Goal: Transaction & Acquisition: Purchase product/service

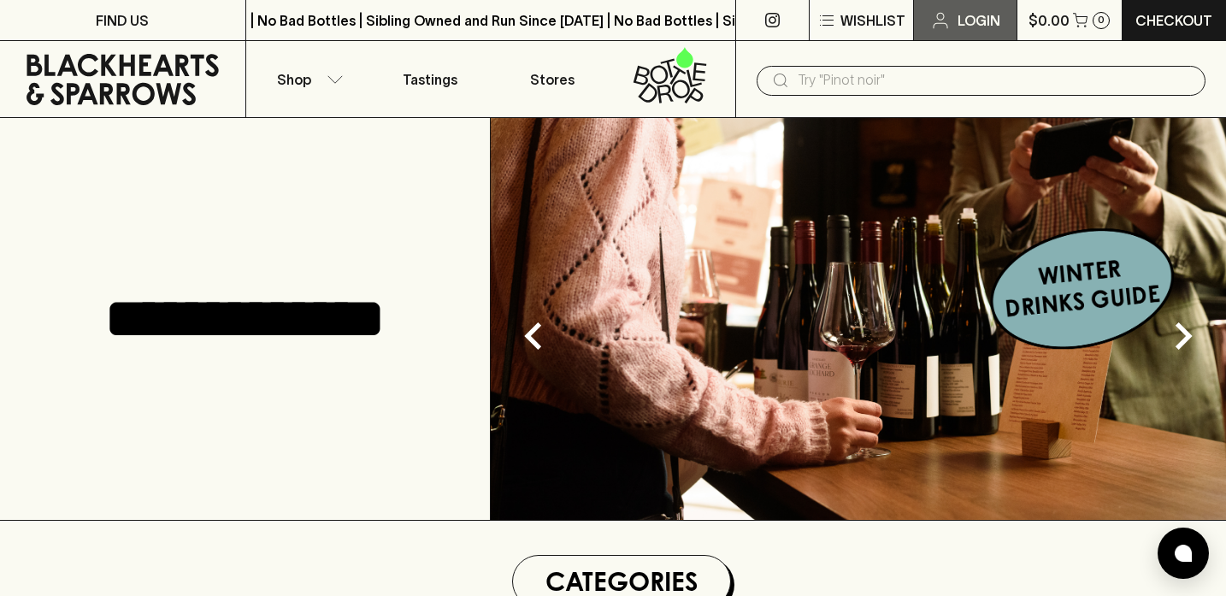
click at [962, 27] on p "Login" at bounding box center [979, 20] width 43 height 21
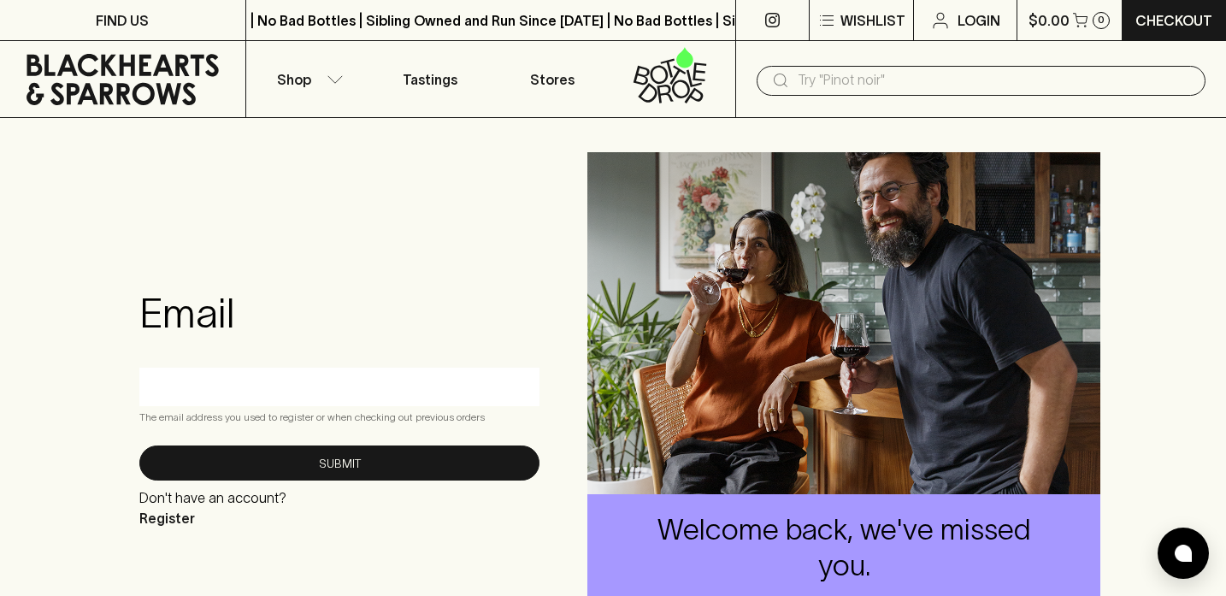
click at [306, 392] on input "text" at bounding box center [339, 386] width 374 height 27
type input "marlodutton@yahoo.com"
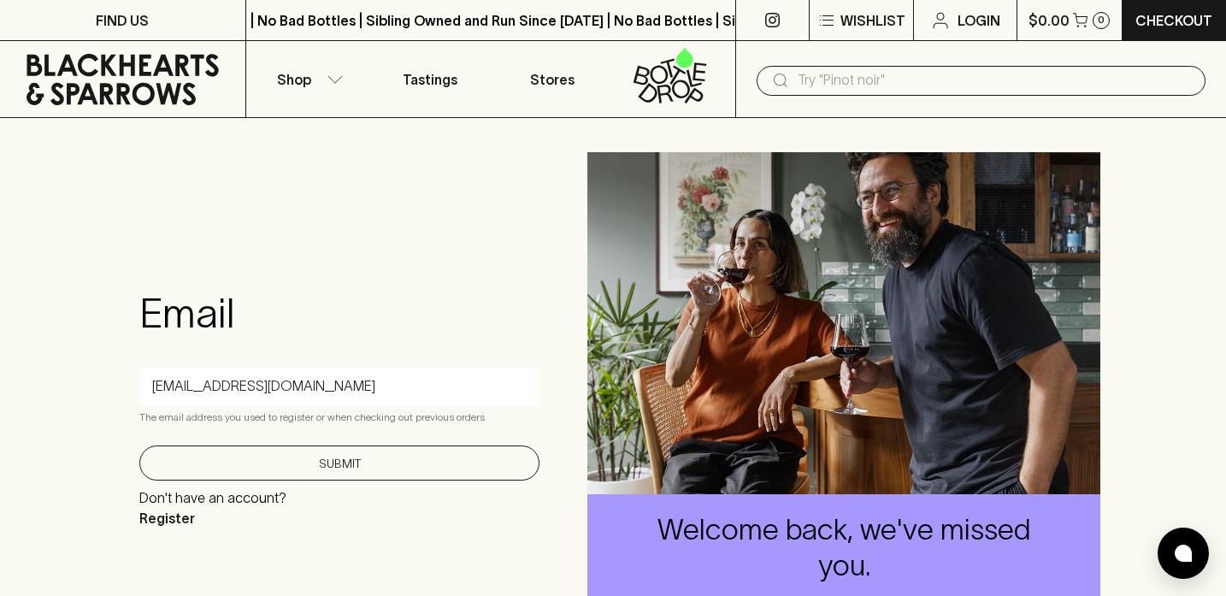
click at [324, 466] on button "Submit" at bounding box center [339, 462] width 400 height 35
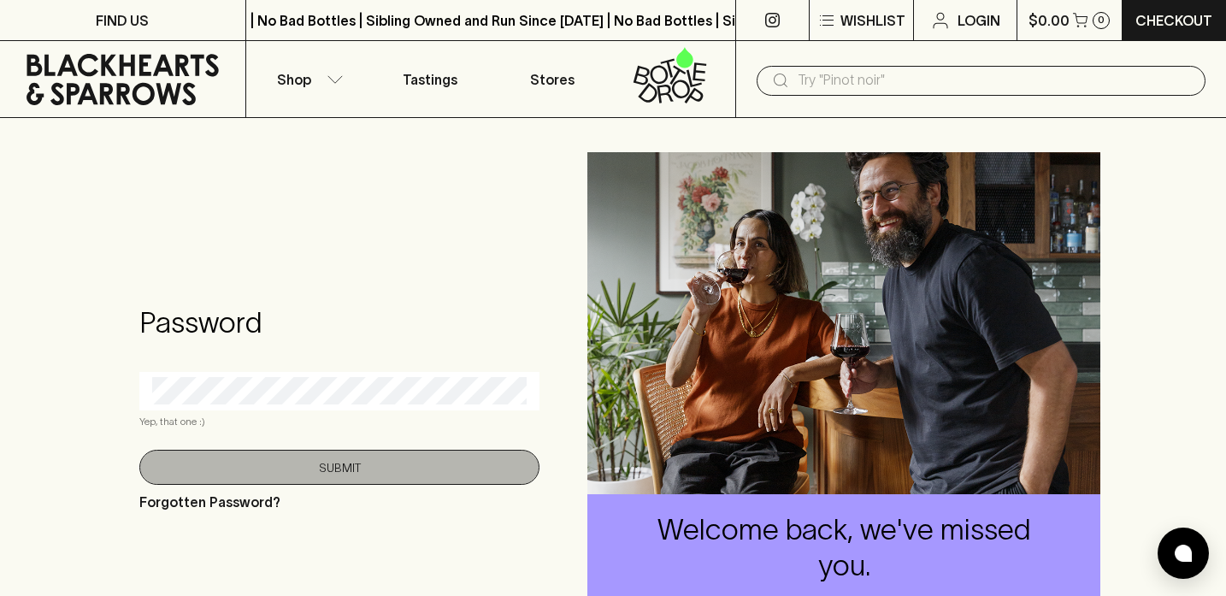
click at [280, 455] on button "Submit" at bounding box center [339, 467] width 400 height 35
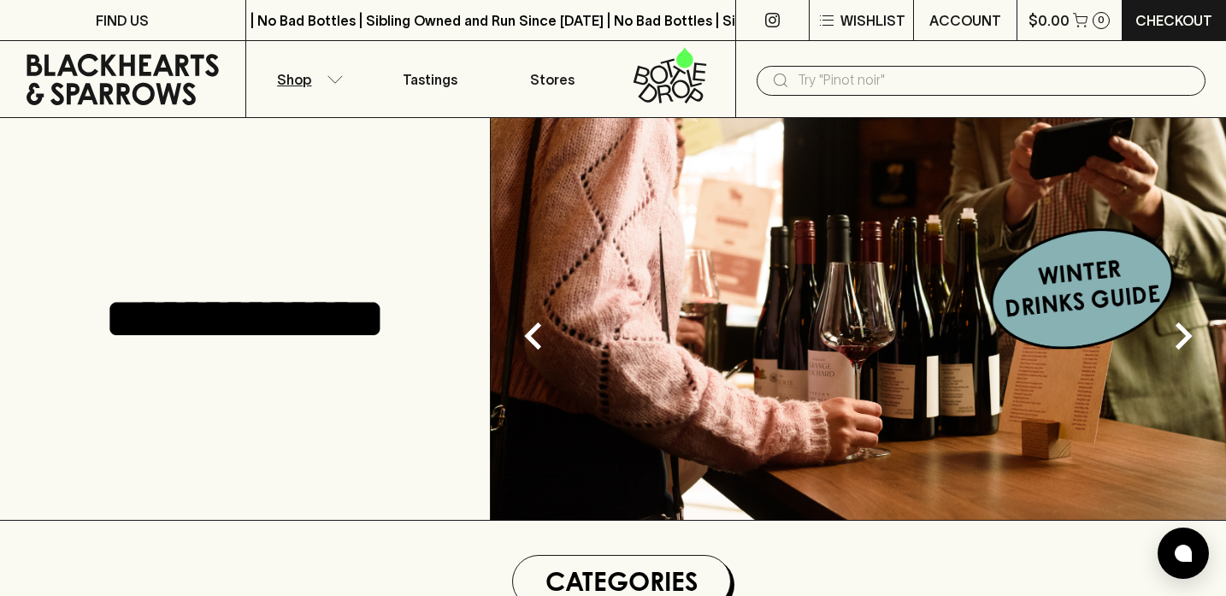
click at [295, 82] on p "Shop" at bounding box center [294, 79] width 34 height 21
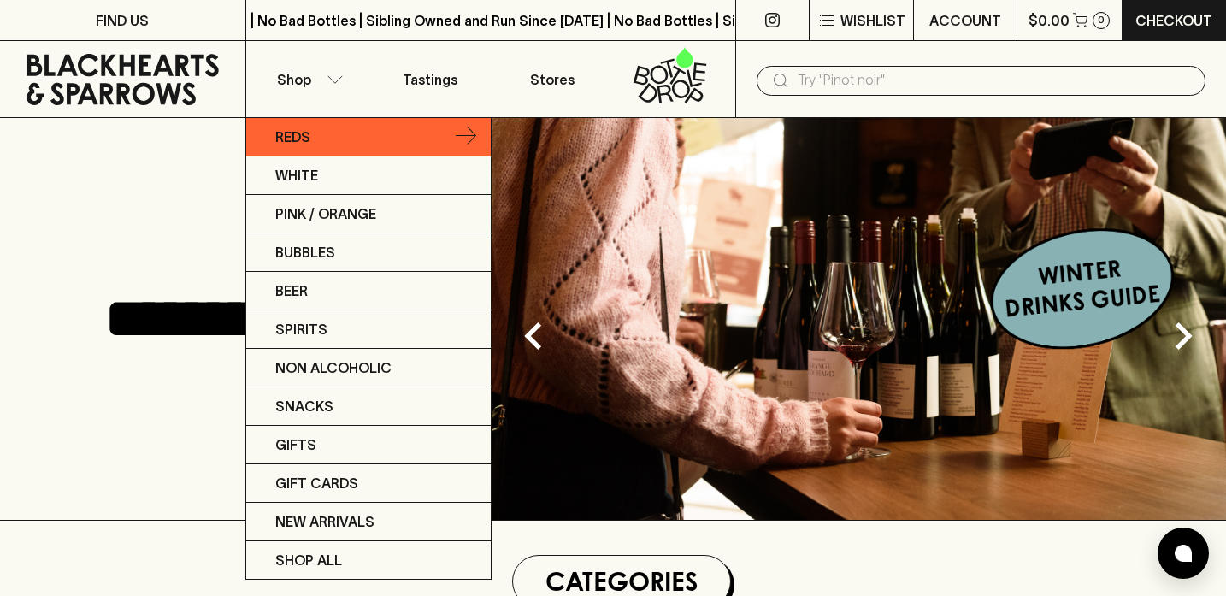
click at [299, 136] on p "Reds" at bounding box center [292, 137] width 35 height 21
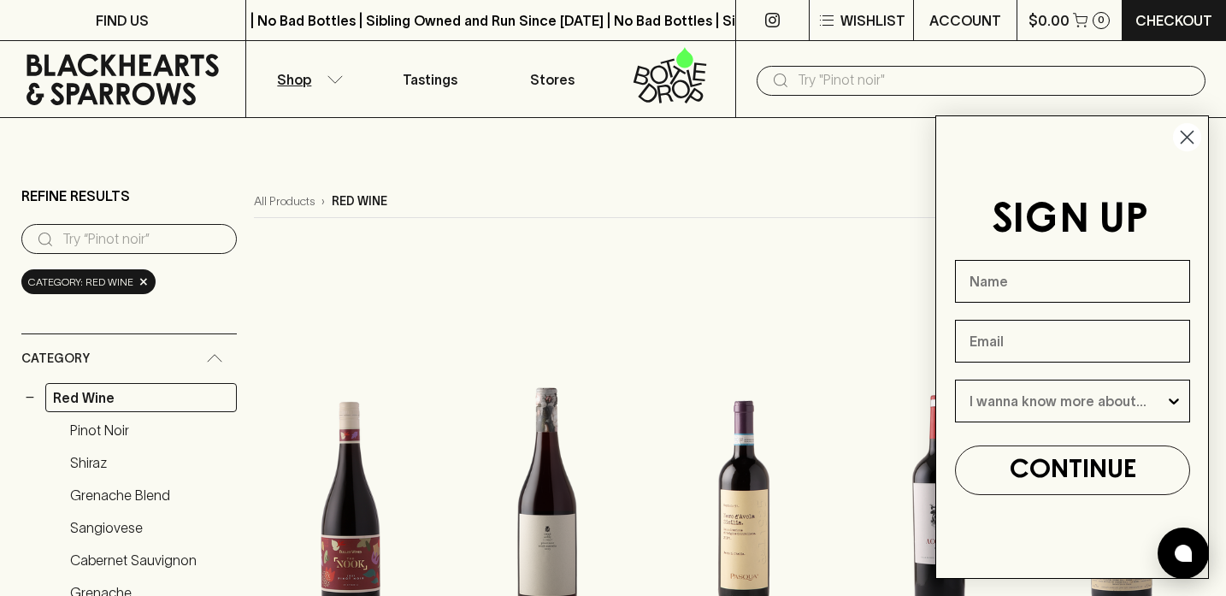
click at [1179, 139] on circle "Close dialog" at bounding box center [1187, 137] width 28 height 28
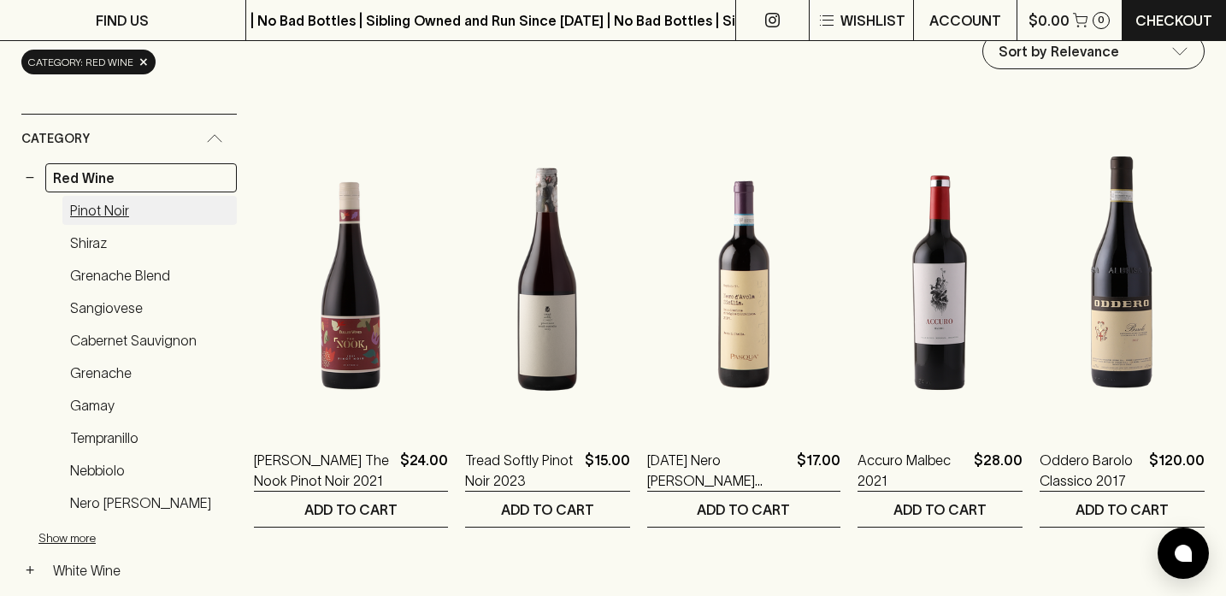
scroll to position [226, 0]
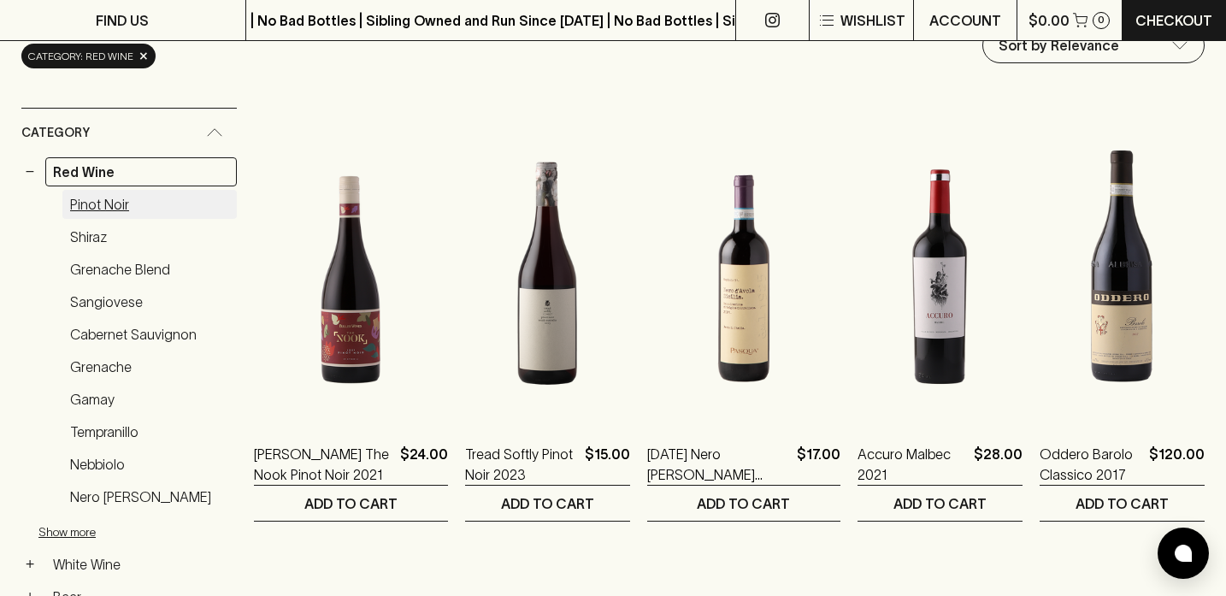
click at [100, 207] on link "Pinot Noir" at bounding box center [149, 204] width 174 height 29
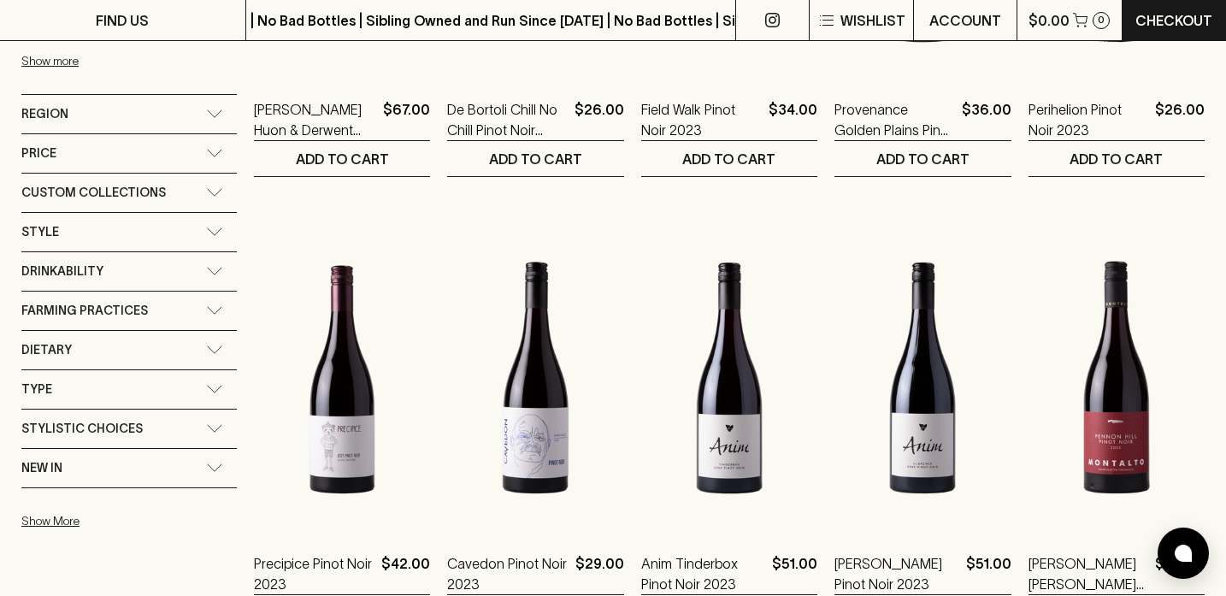
scroll to position [1029, 0]
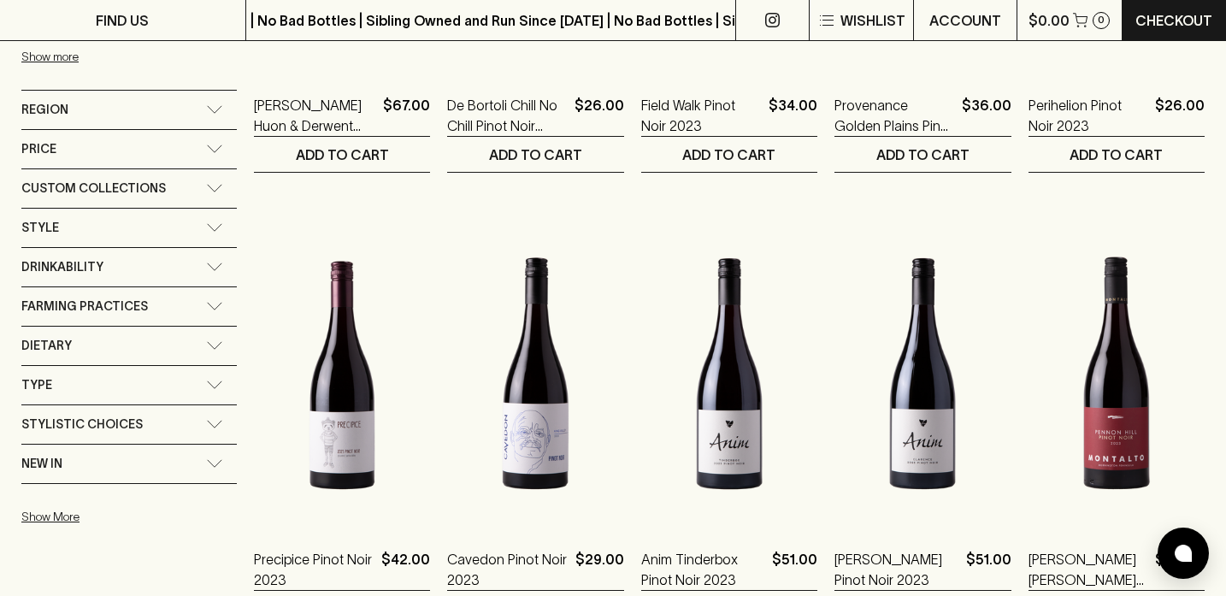
click at [199, 266] on div "Drinkability" at bounding box center [113, 266] width 185 height 21
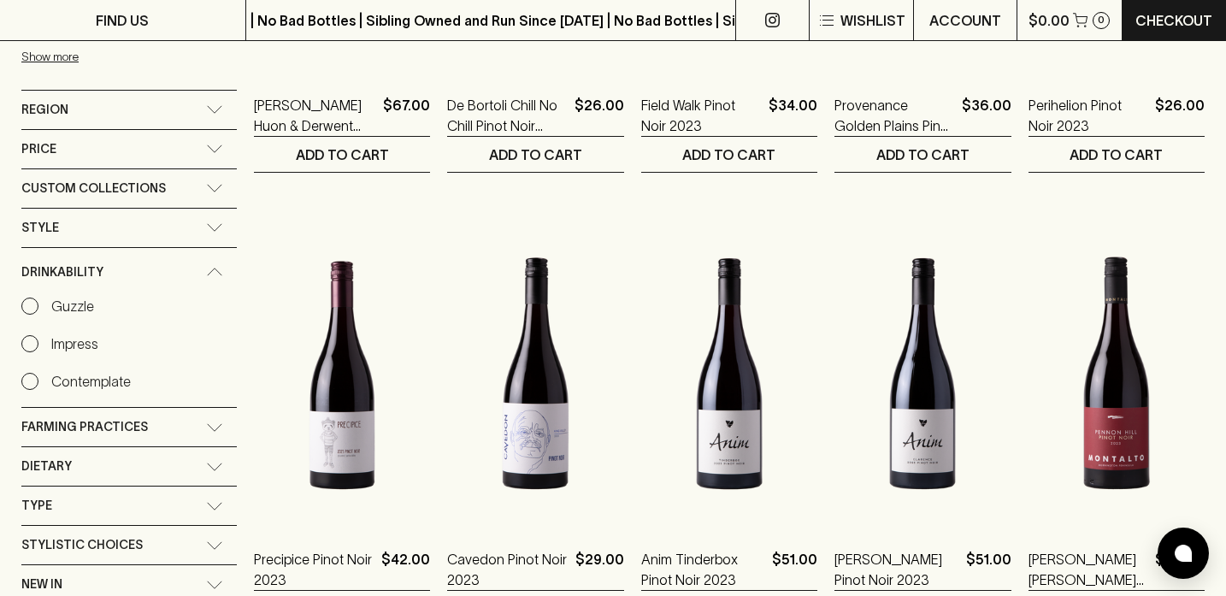
click at [28, 339] on input "Impress" at bounding box center [29, 343] width 17 height 17
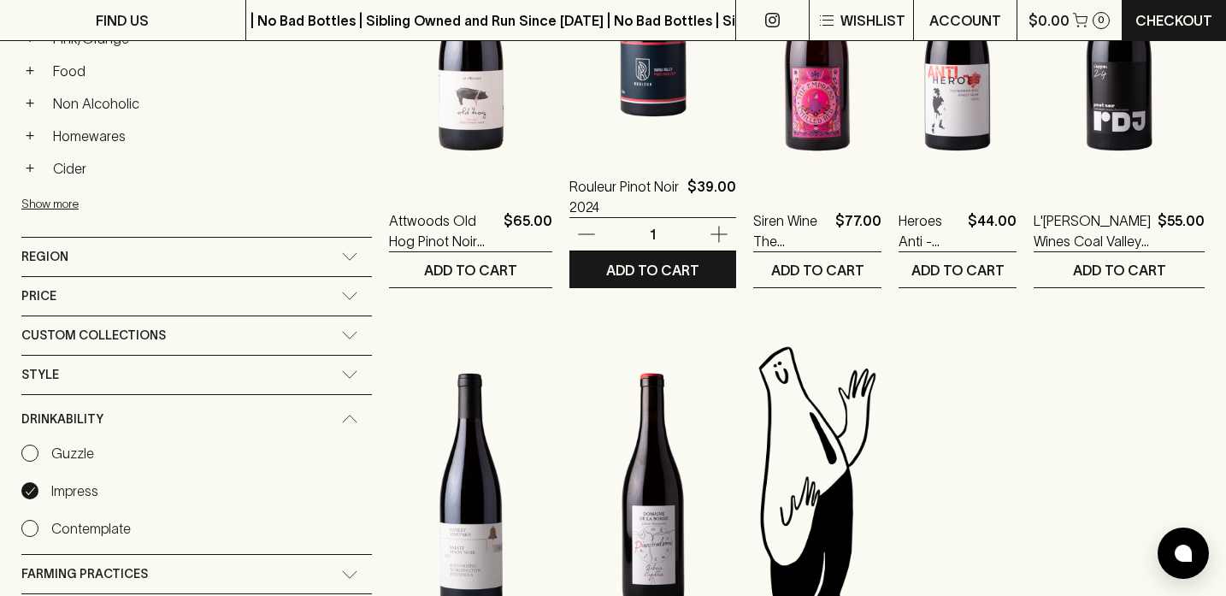
scroll to position [944, 0]
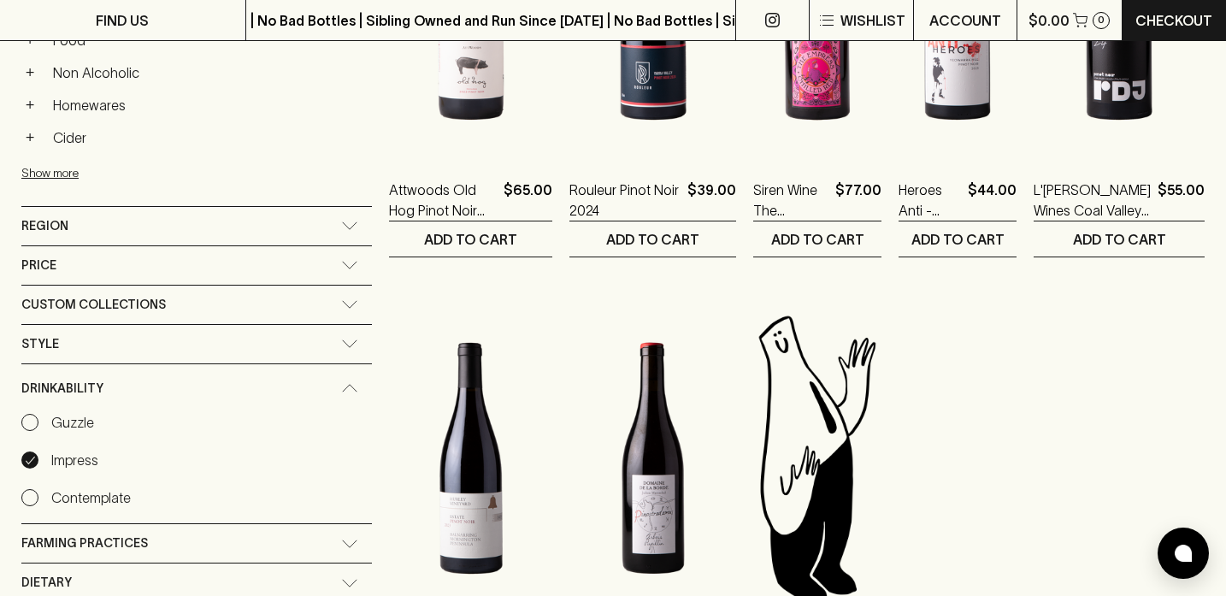
click at [30, 463] on input "Impress" at bounding box center [29, 459] width 17 height 17
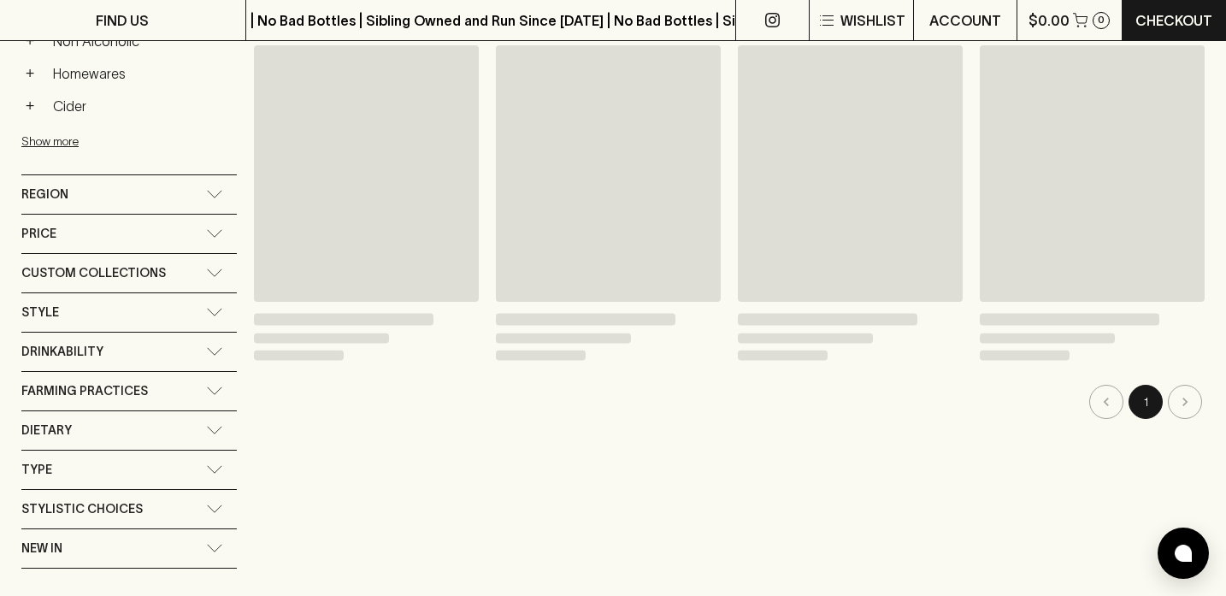
scroll to position [912, 0]
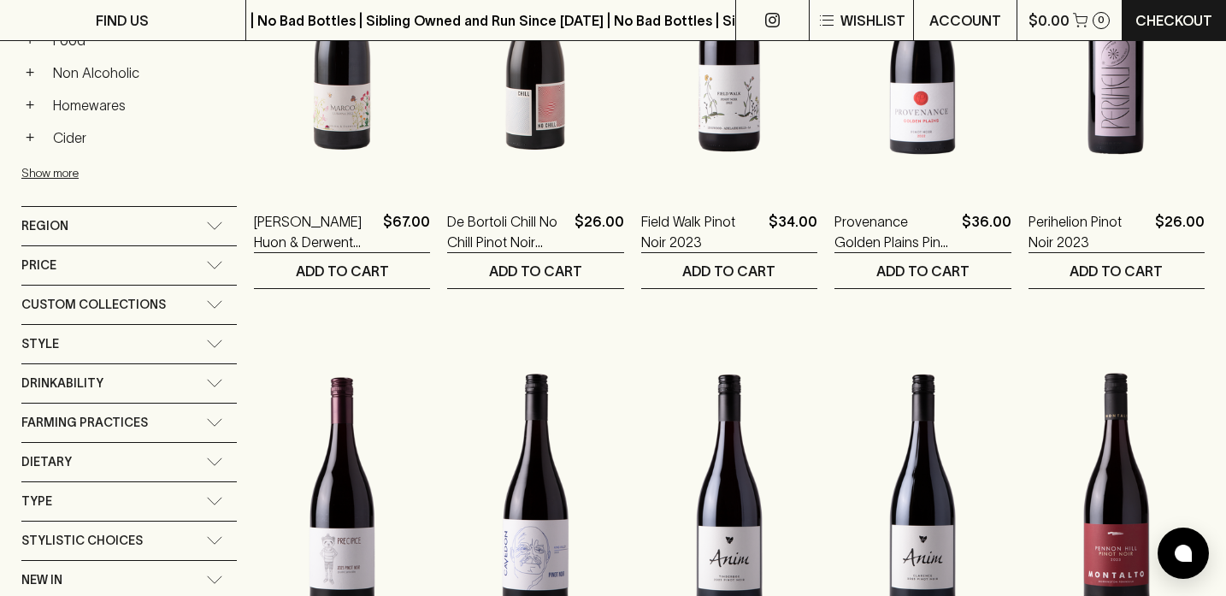
click at [98, 390] on span "Drinkability" at bounding box center [62, 383] width 82 height 21
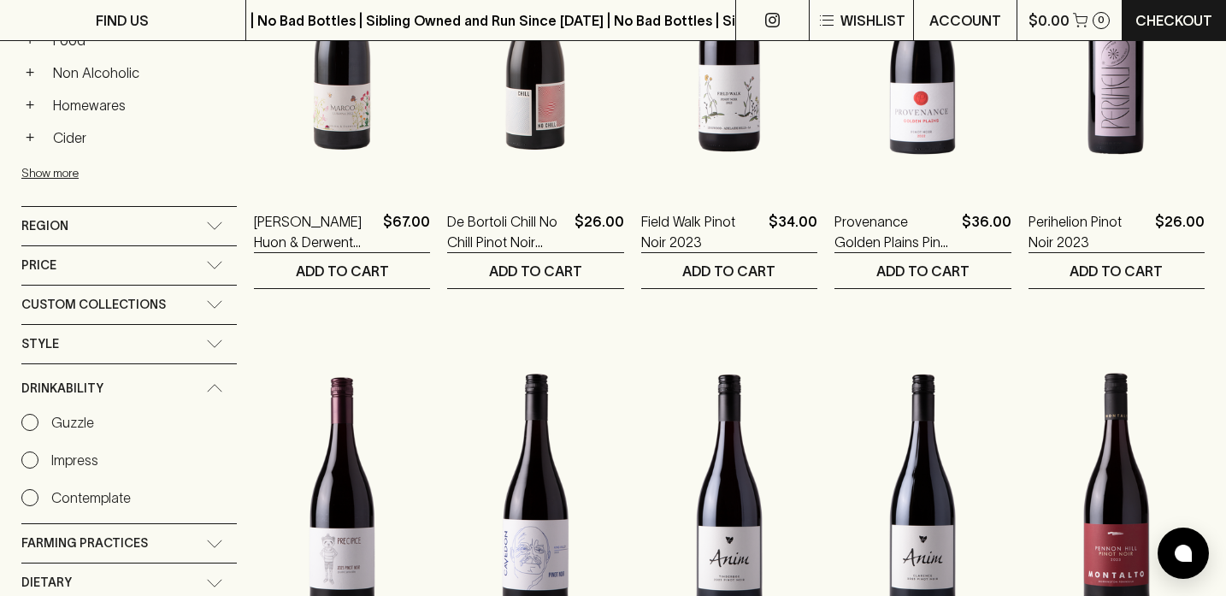
click at [28, 498] on input "Contemplate" at bounding box center [29, 497] width 17 height 17
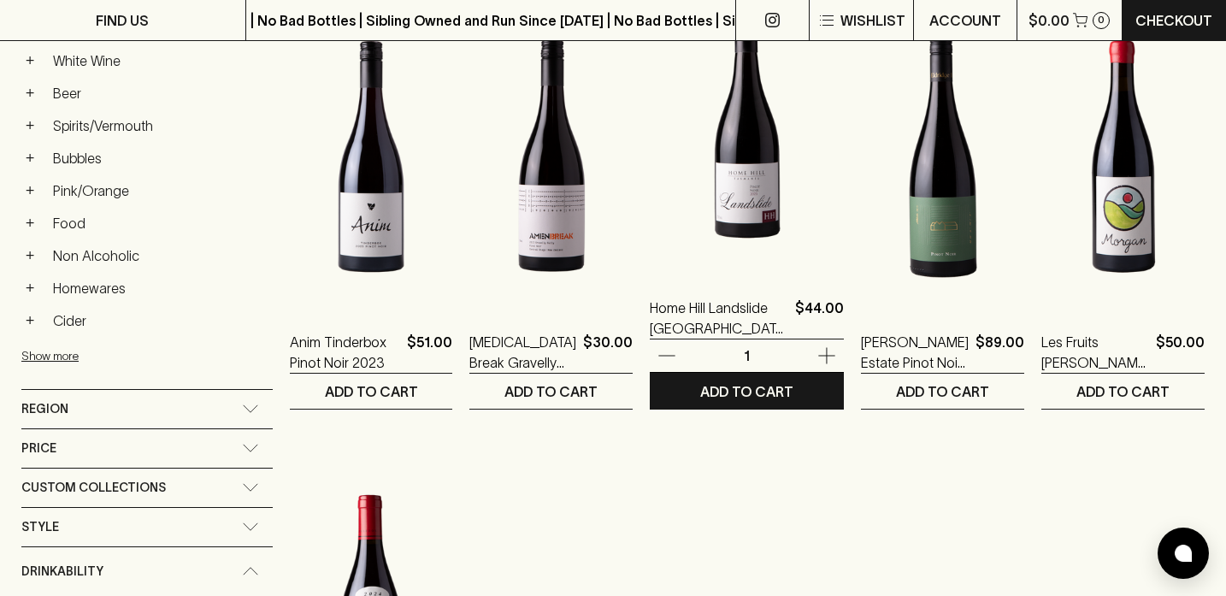
scroll to position [793, 0]
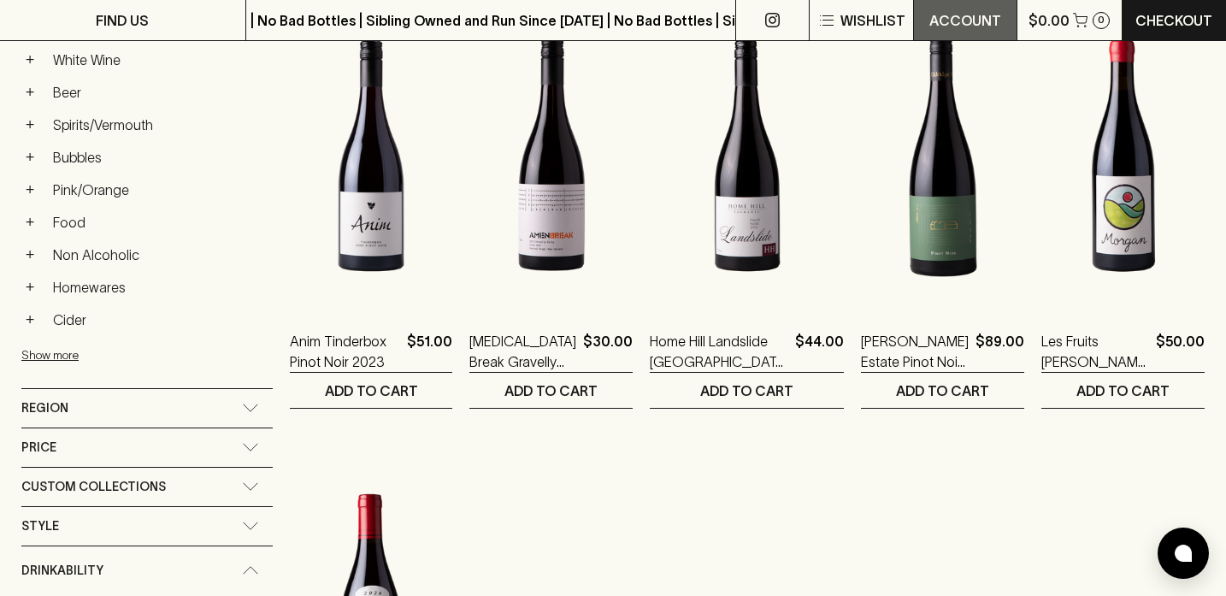
click at [962, 26] on p "ACCOUNT" at bounding box center [965, 20] width 72 height 21
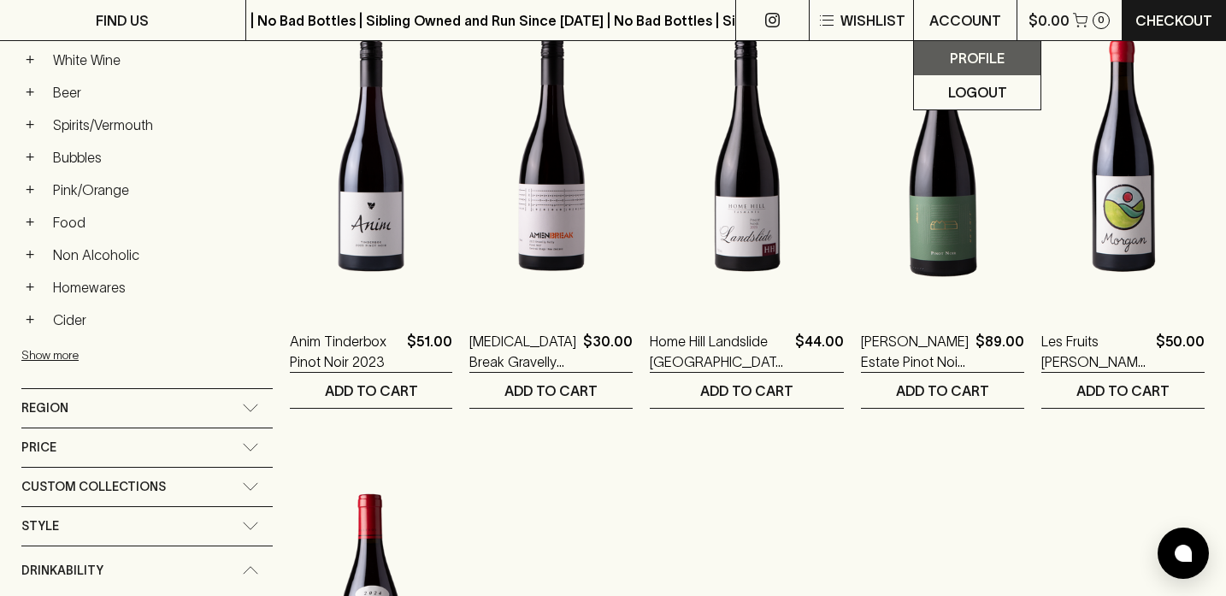
click at [964, 46] on link "Profile" at bounding box center [977, 58] width 127 height 34
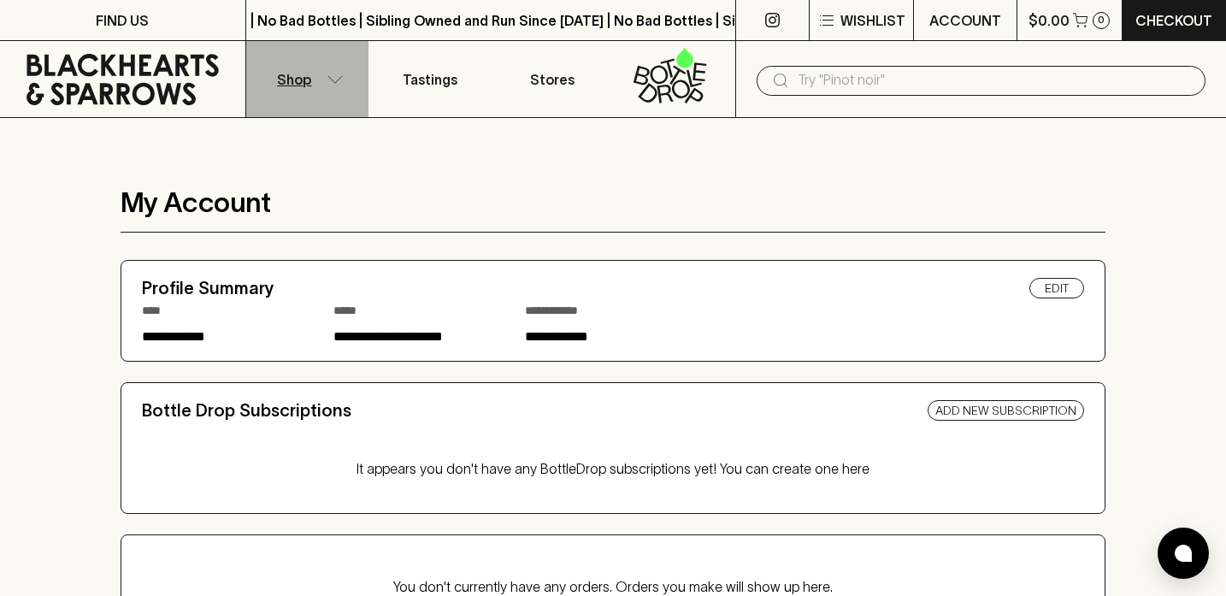
click at [319, 80] on button "Shop" at bounding box center [307, 79] width 122 height 76
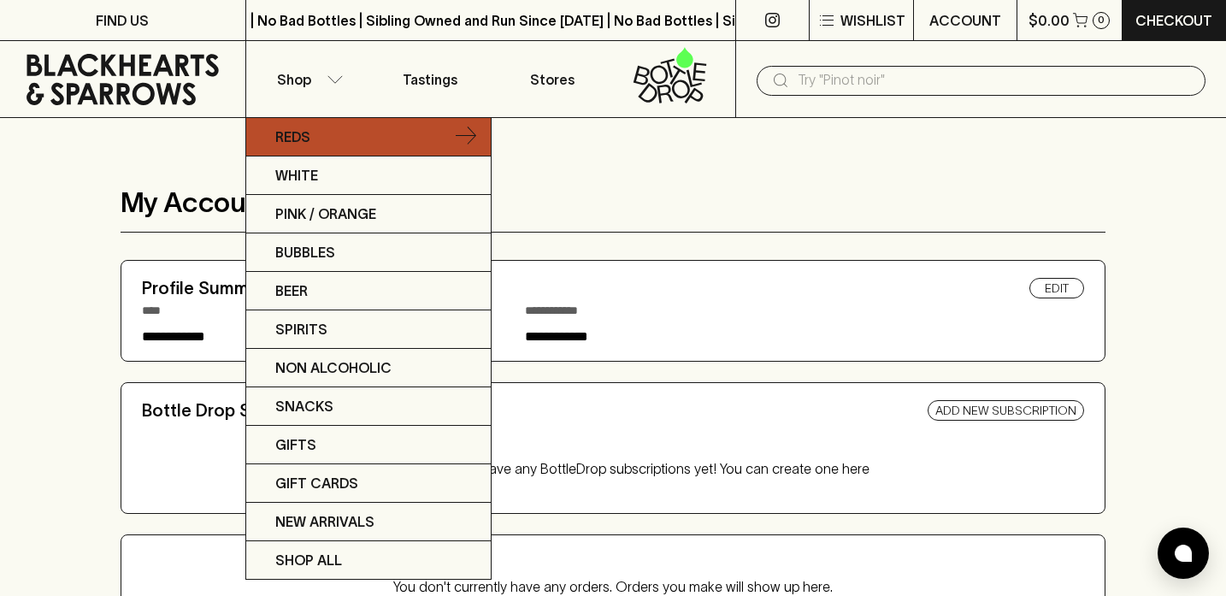
click at [443, 142] on link "Reds" at bounding box center [368, 137] width 245 height 38
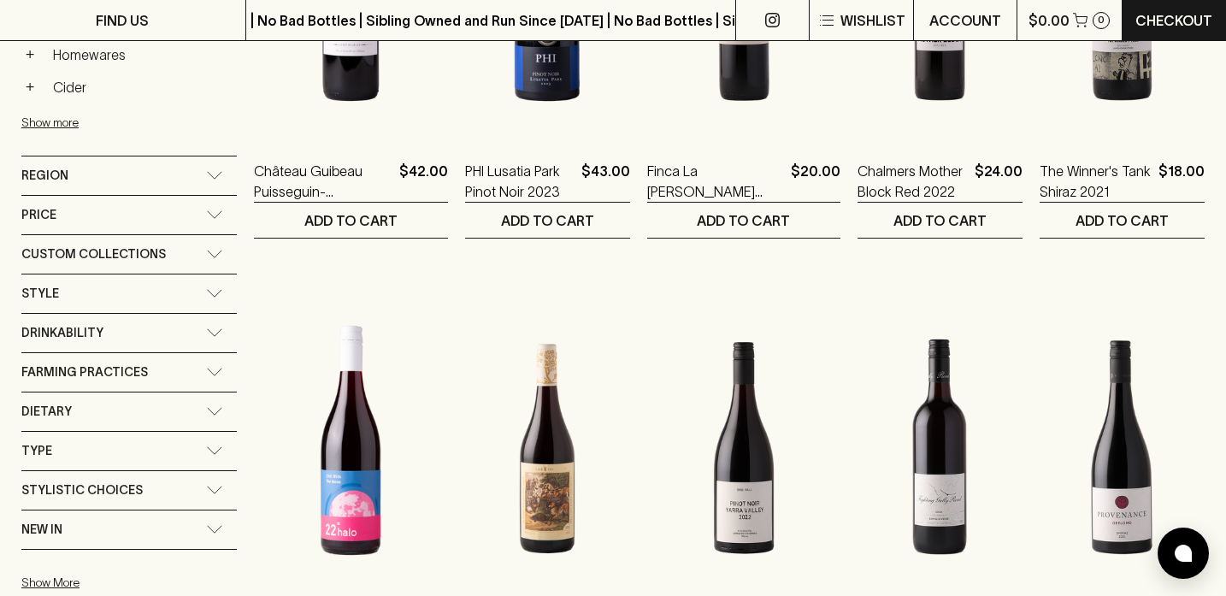
scroll to position [1006, 0]
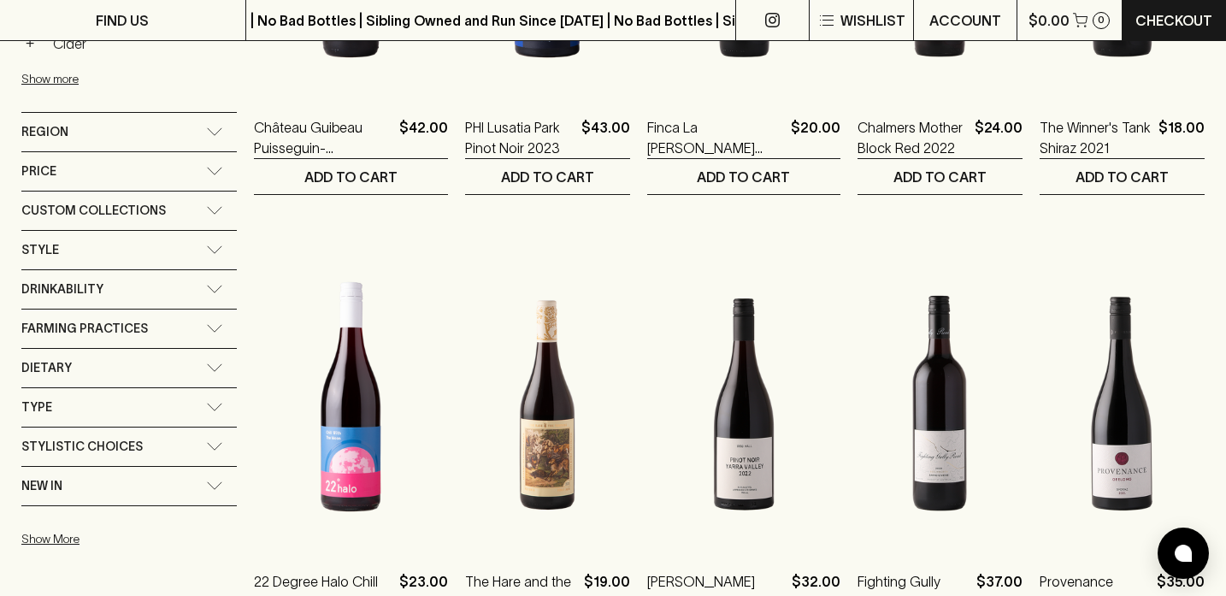
click at [133, 294] on div "Drinkability" at bounding box center [113, 289] width 185 height 21
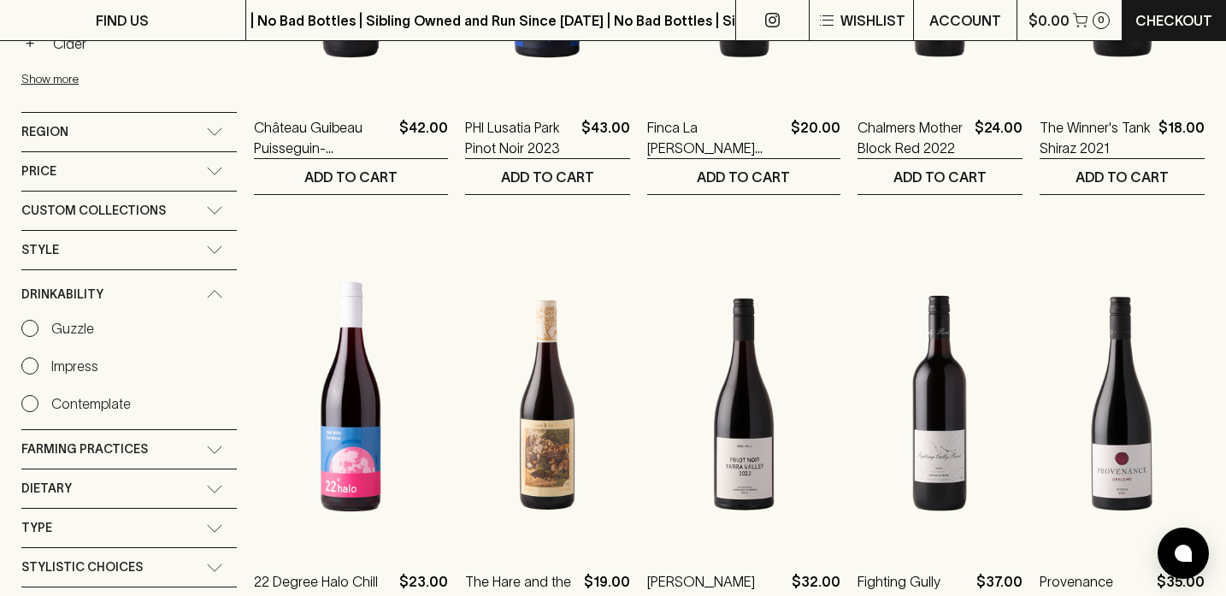
click at [26, 365] on input "Impress" at bounding box center [29, 365] width 17 height 17
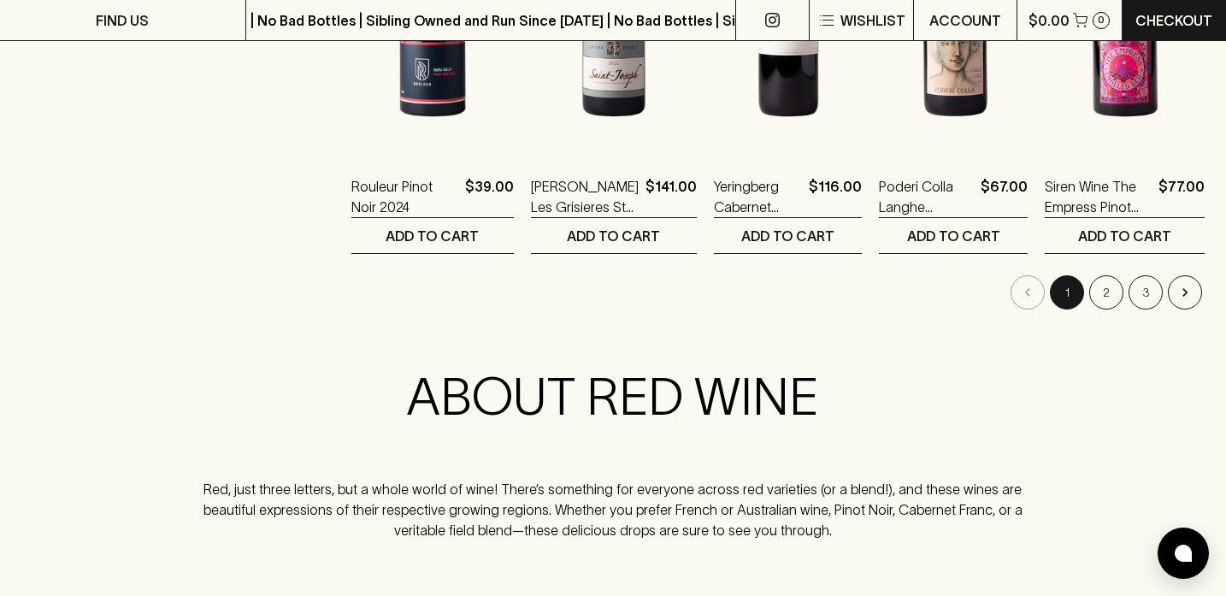
scroll to position [1856, 0]
click at [1108, 289] on button "2" at bounding box center [1106, 291] width 34 height 34
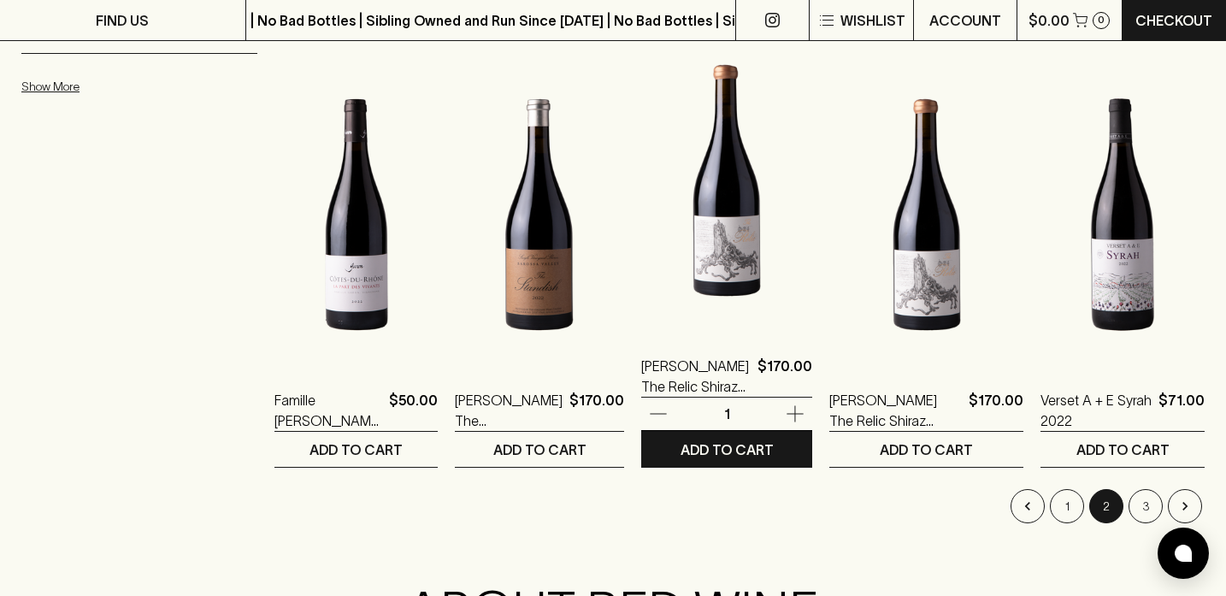
scroll to position [1798, 0]
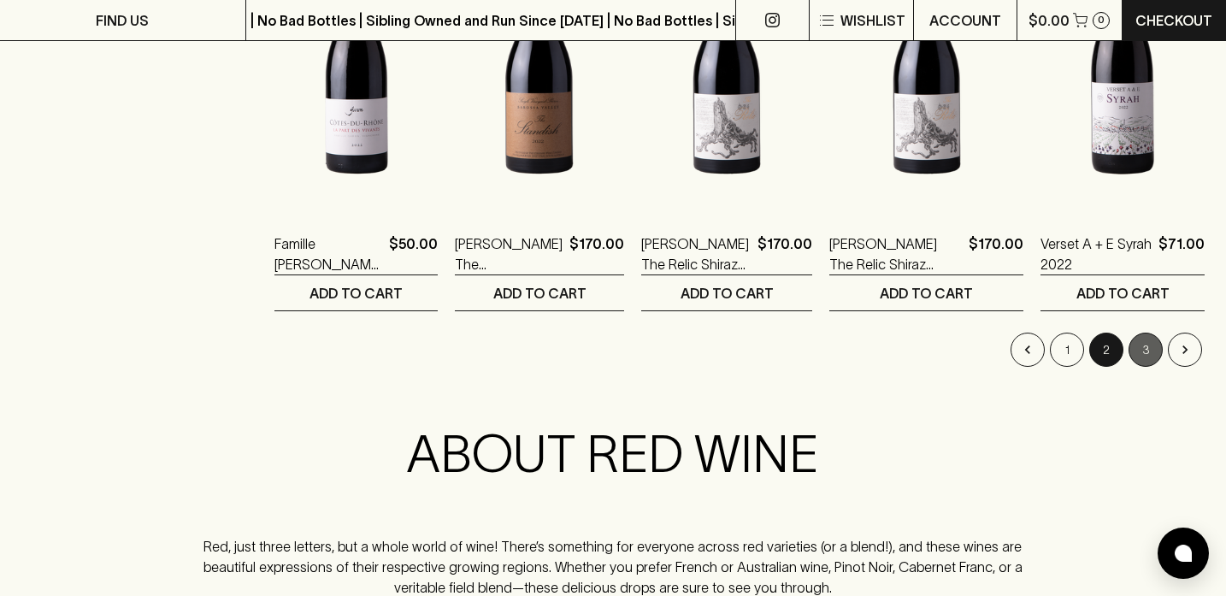
click at [1146, 358] on button "3" at bounding box center [1146, 350] width 34 height 34
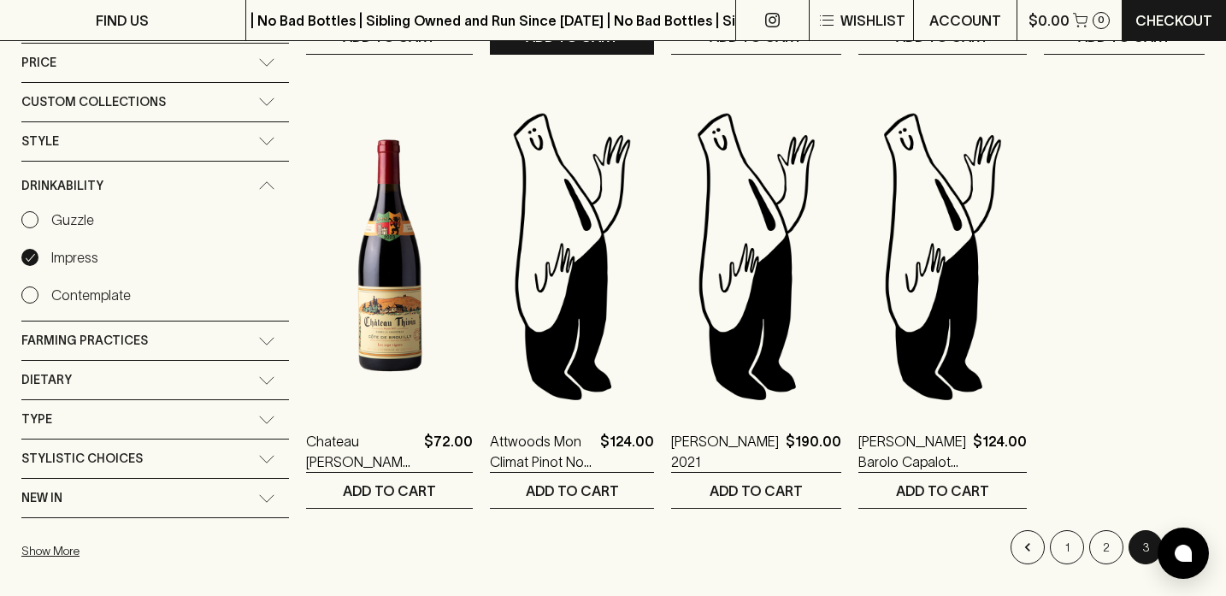
scroll to position [1150, 0]
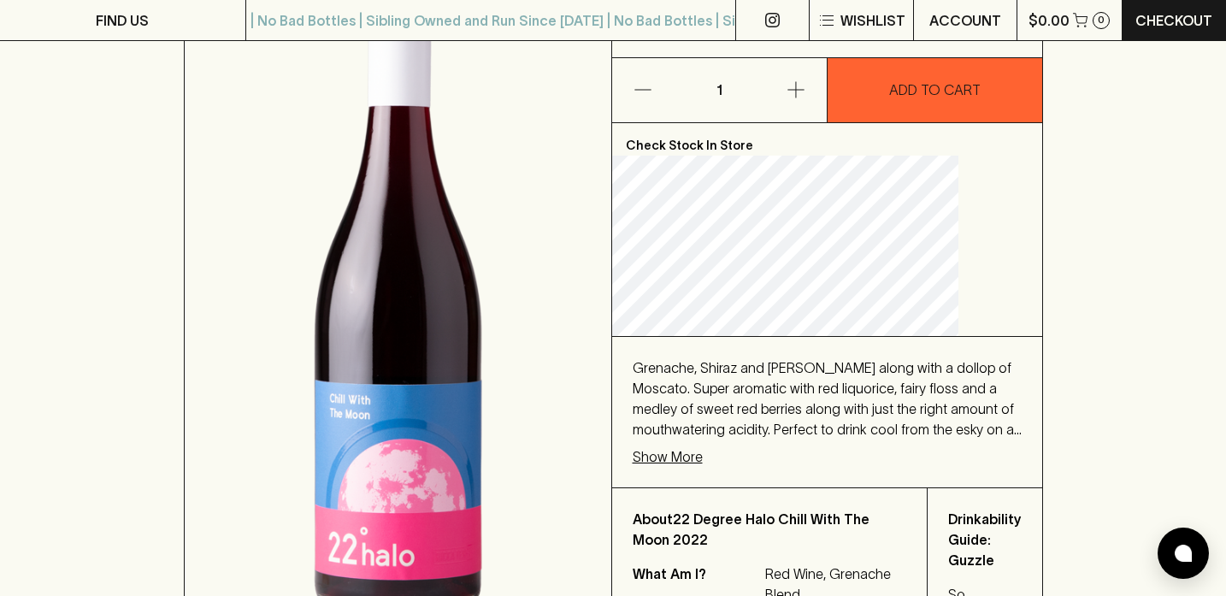
scroll to position [284, 0]
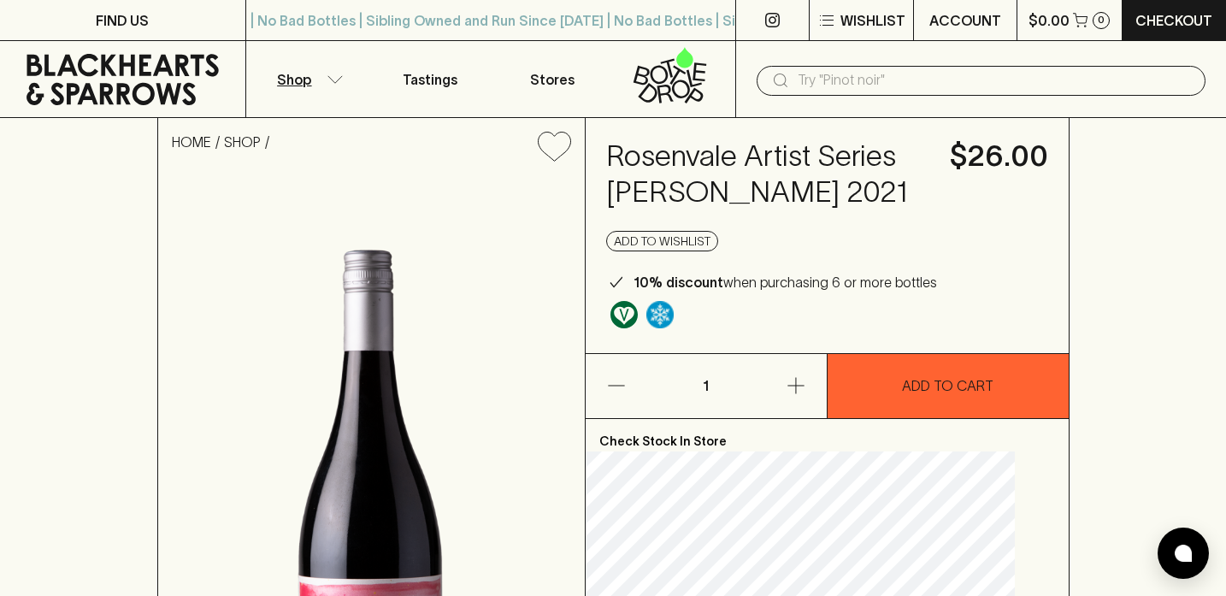
click at [291, 78] on p "Shop" at bounding box center [294, 79] width 34 height 21
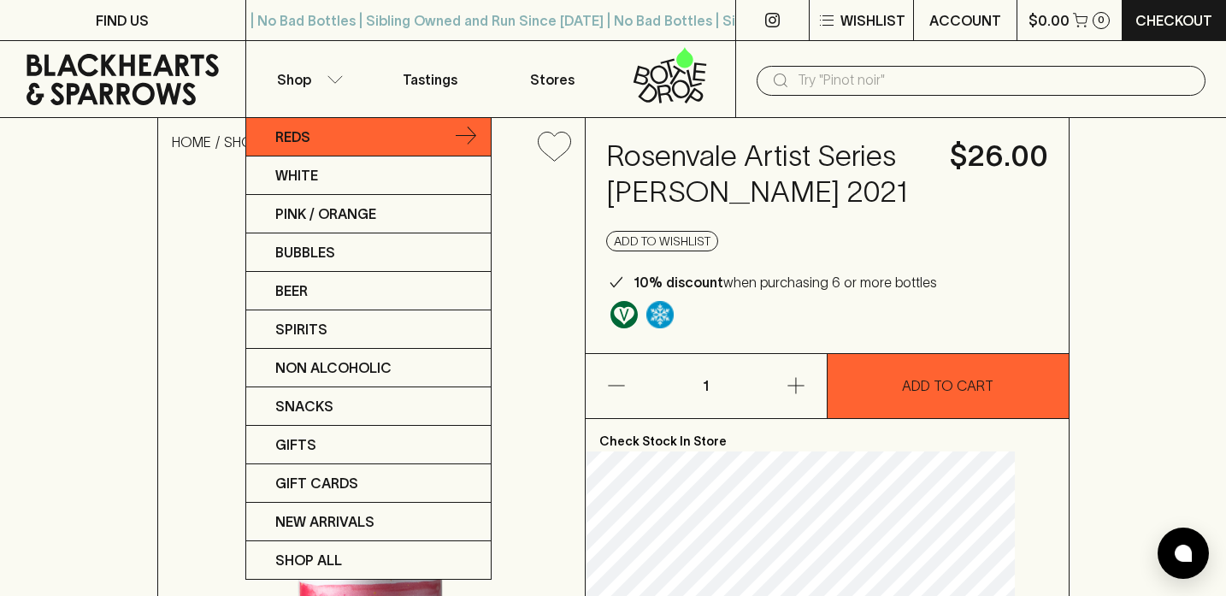
click at [290, 137] on p "Reds" at bounding box center [292, 137] width 35 height 21
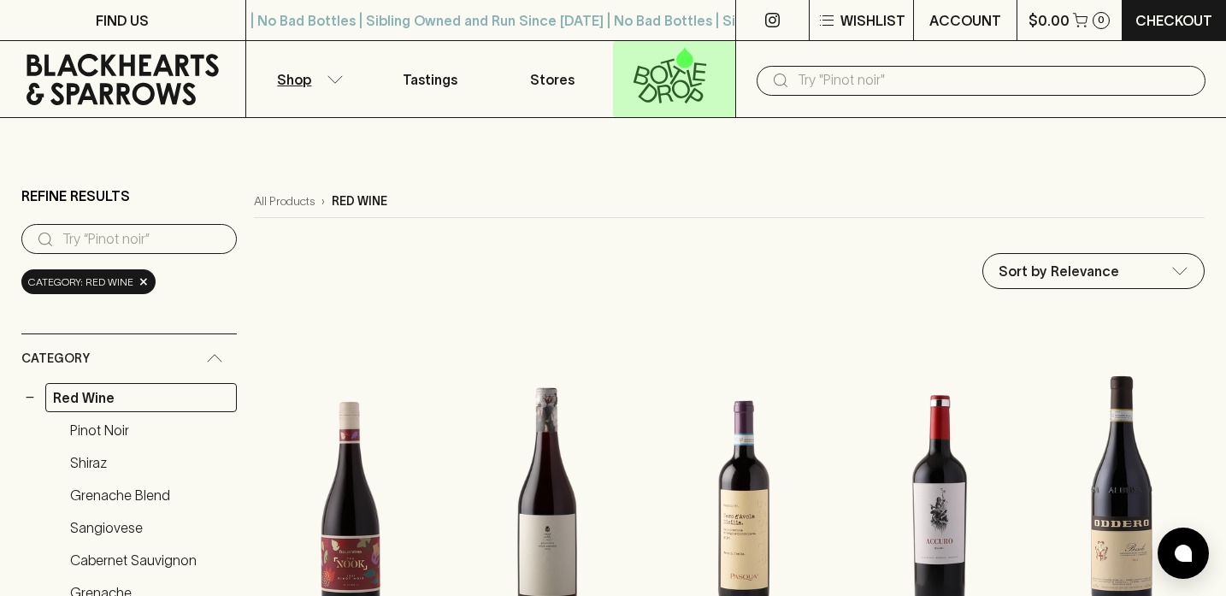
click at [670, 88] on icon at bounding box center [665, 94] width 16 height 19
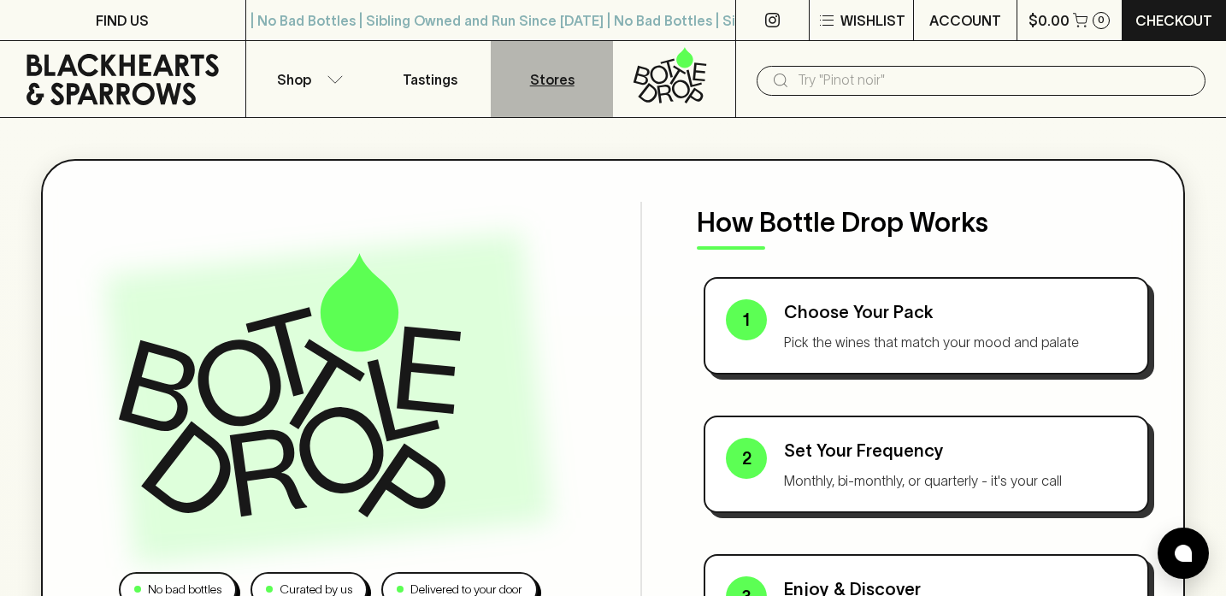
click at [560, 89] on link "Stores" at bounding box center [552, 79] width 122 height 76
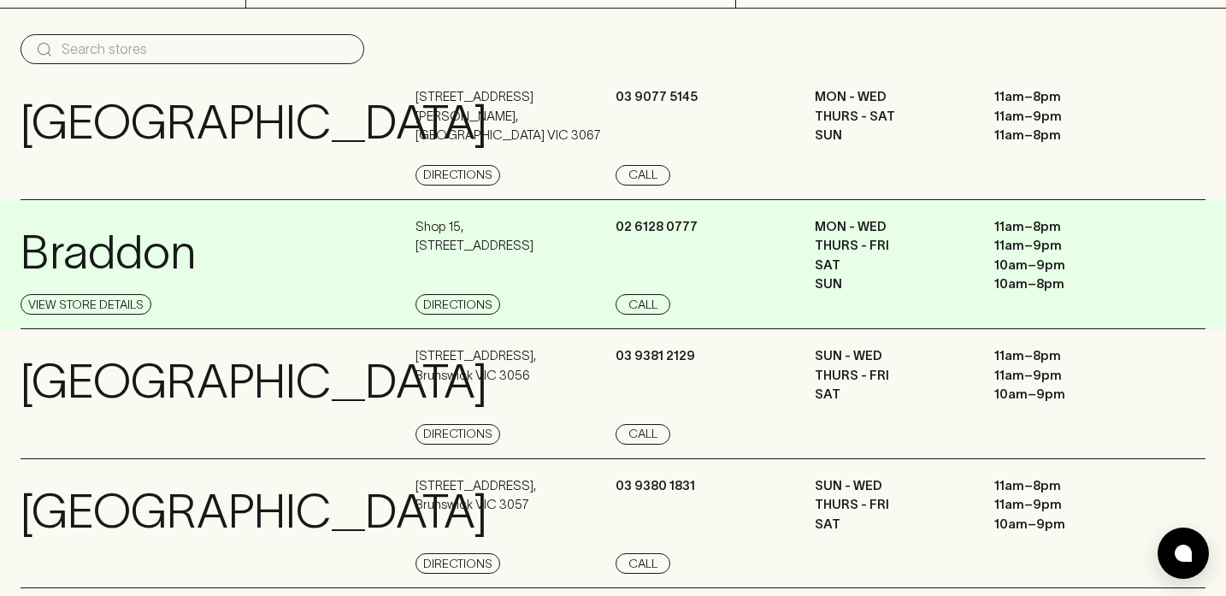
scroll to position [134, 0]
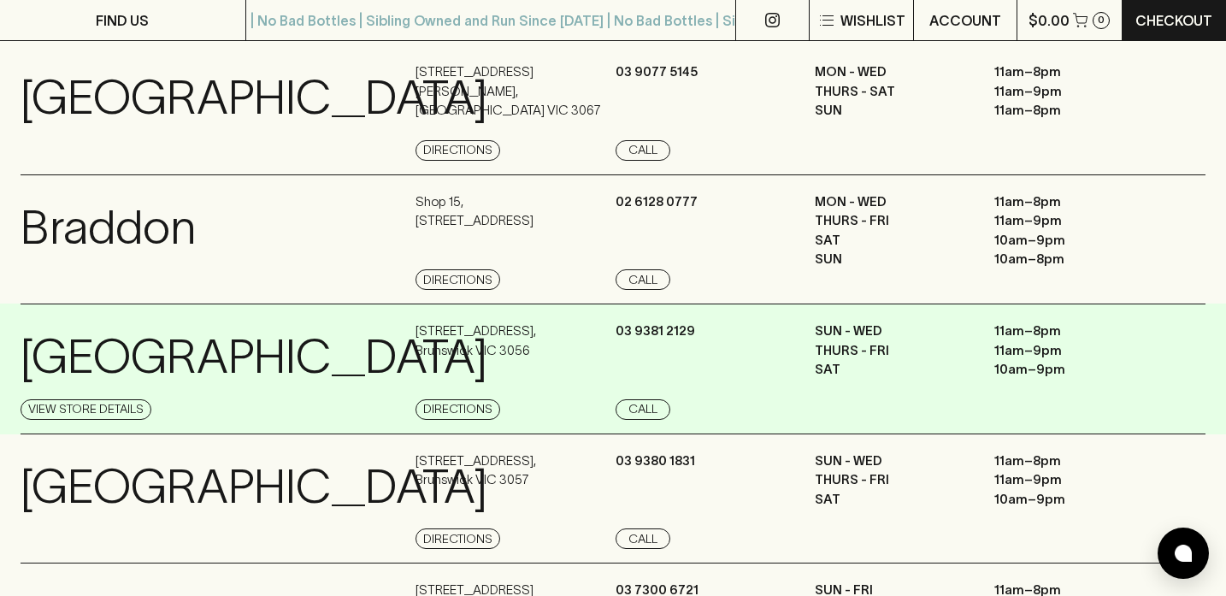
click at [594, 339] on div "379 Sydney Road , Brunswick VIC 3056 Directions" at bounding box center [514, 370] width 196 height 98
click at [511, 352] on p "379 Sydney Road , Brunswick VIC 3056" at bounding box center [476, 340] width 121 height 38
click at [85, 404] on link "View Store Details" at bounding box center [86, 409] width 131 height 21
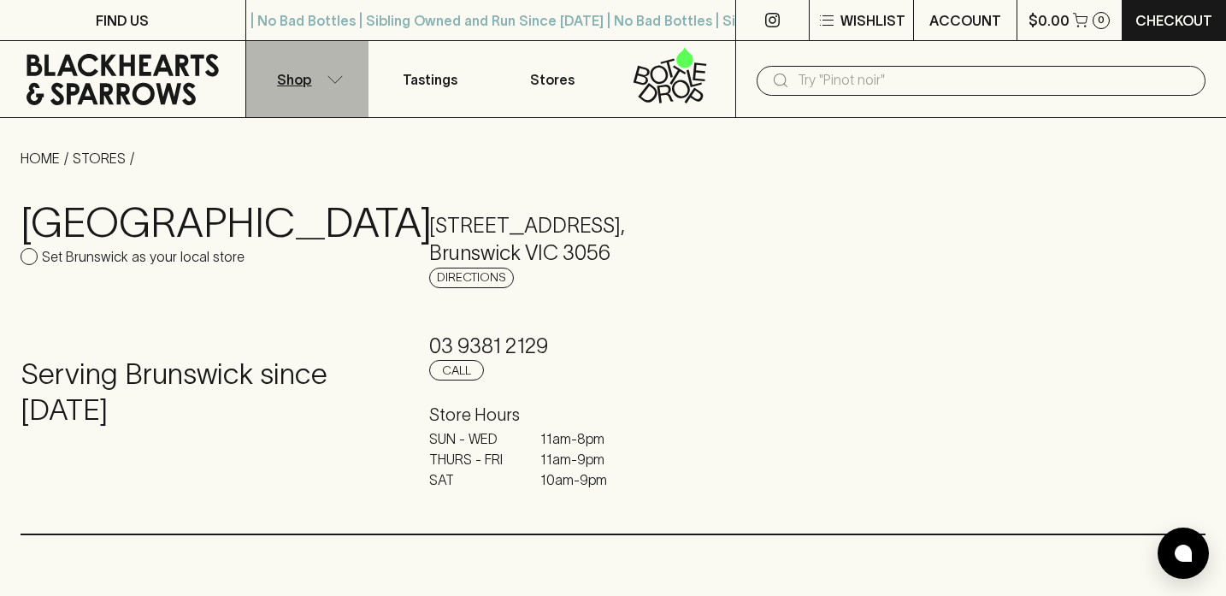
click at [286, 73] on p "Shop" at bounding box center [294, 79] width 34 height 21
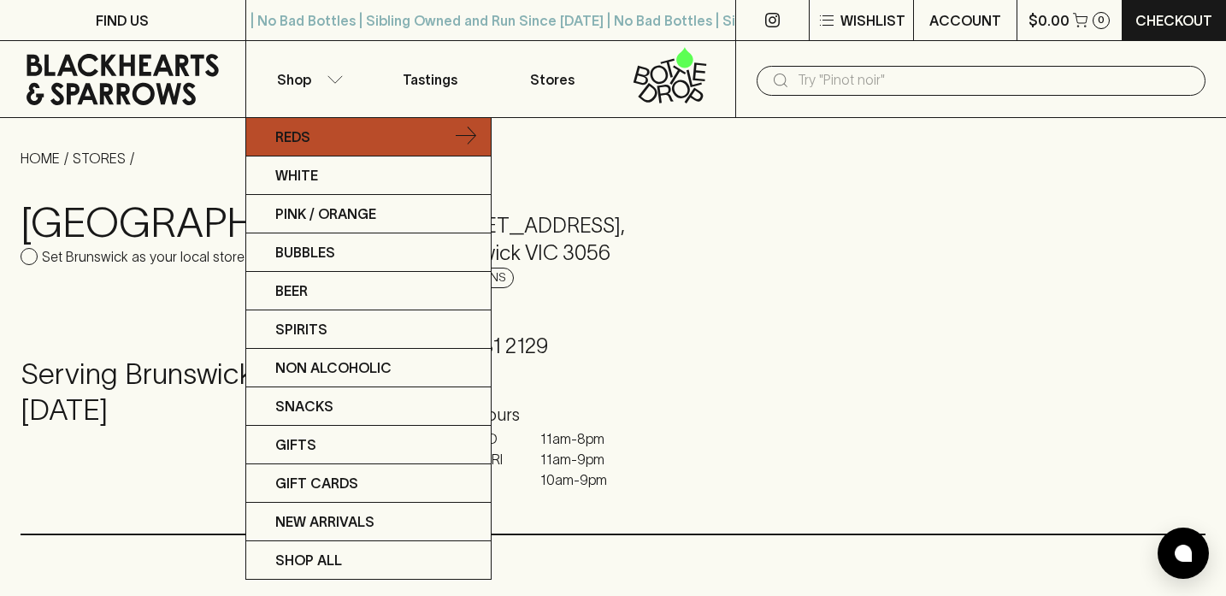
click at [309, 144] on p "Reds" at bounding box center [292, 137] width 35 height 21
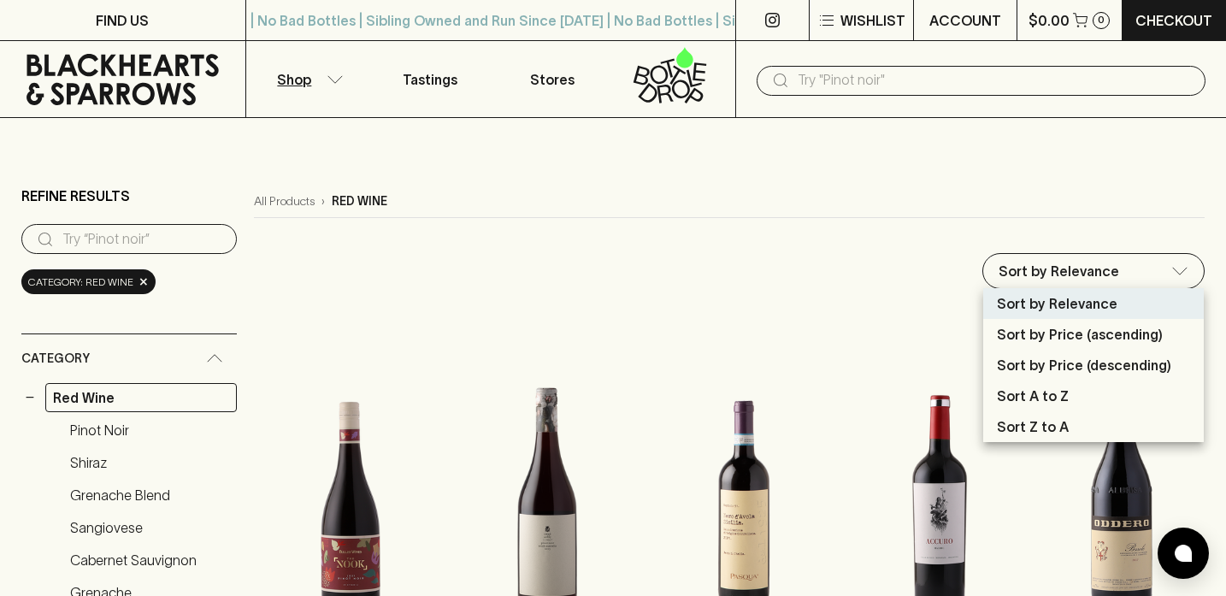
click at [1091, 274] on div at bounding box center [613, 298] width 1226 height 596
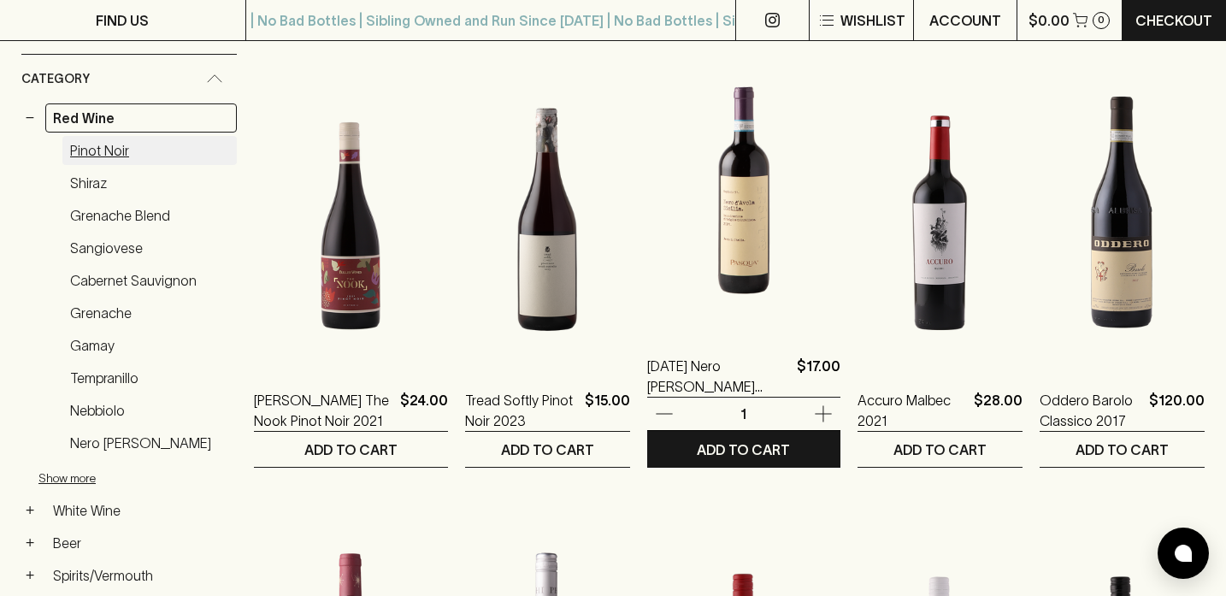
scroll to position [291, 0]
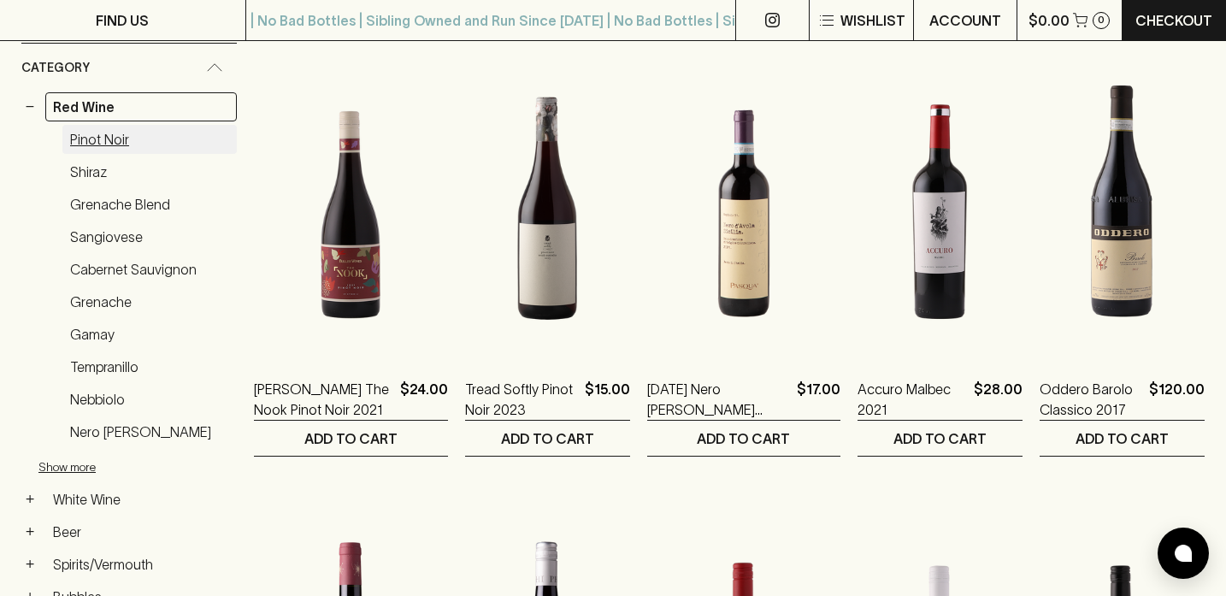
click at [88, 139] on link "Pinot Noir" at bounding box center [149, 139] width 174 height 29
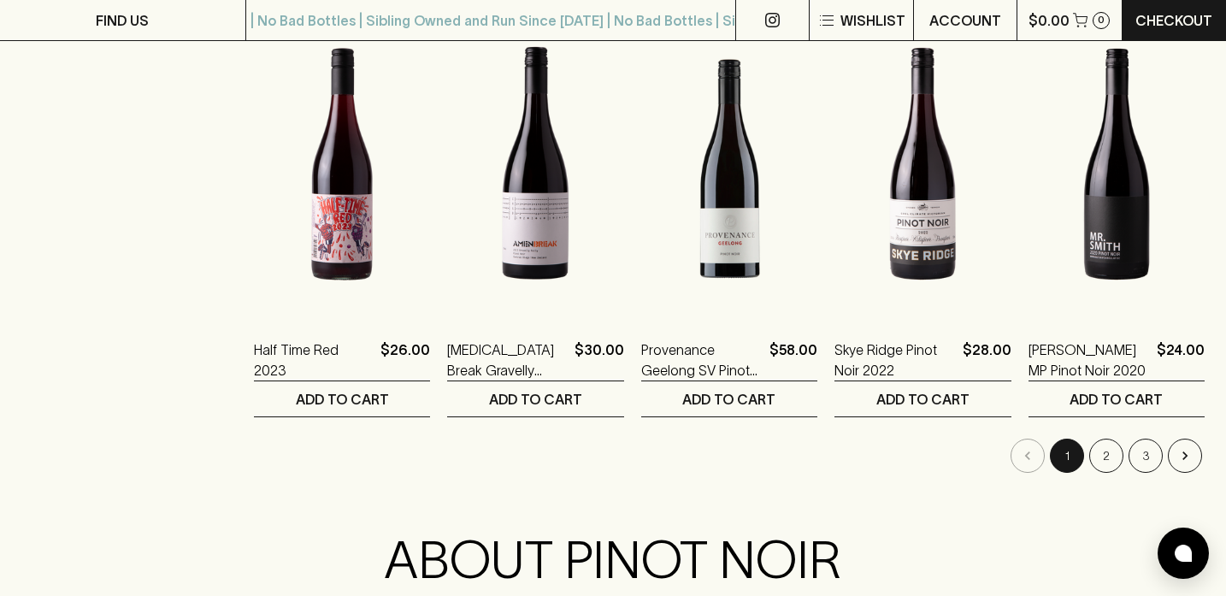
scroll to position [1696, 0]
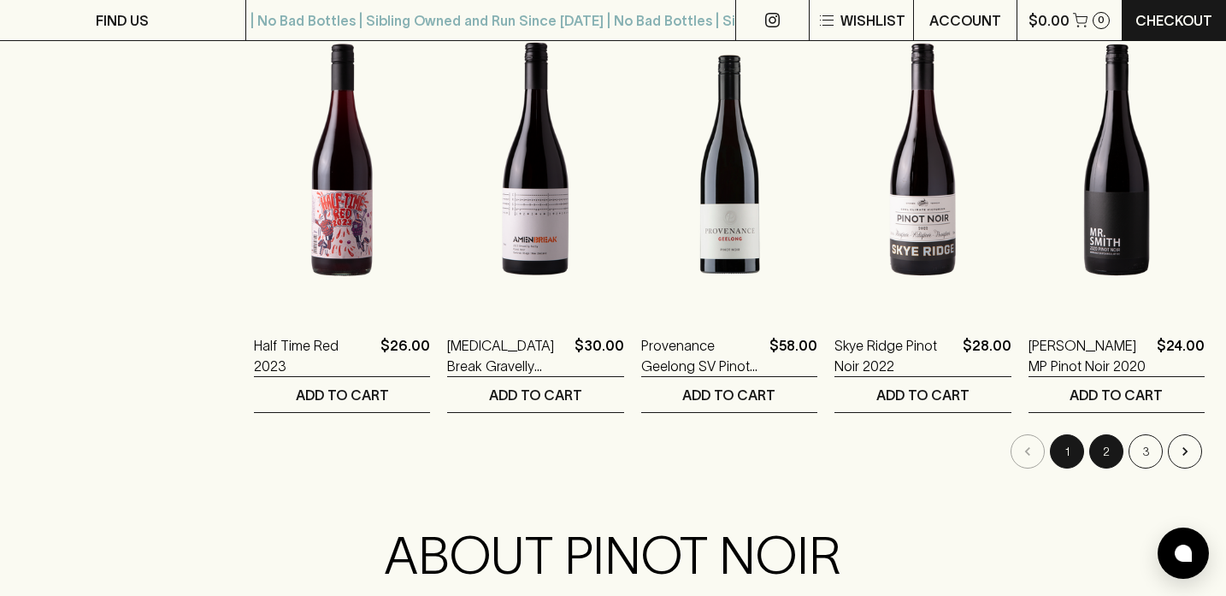
click at [1095, 459] on button "2" at bounding box center [1106, 451] width 34 height 34
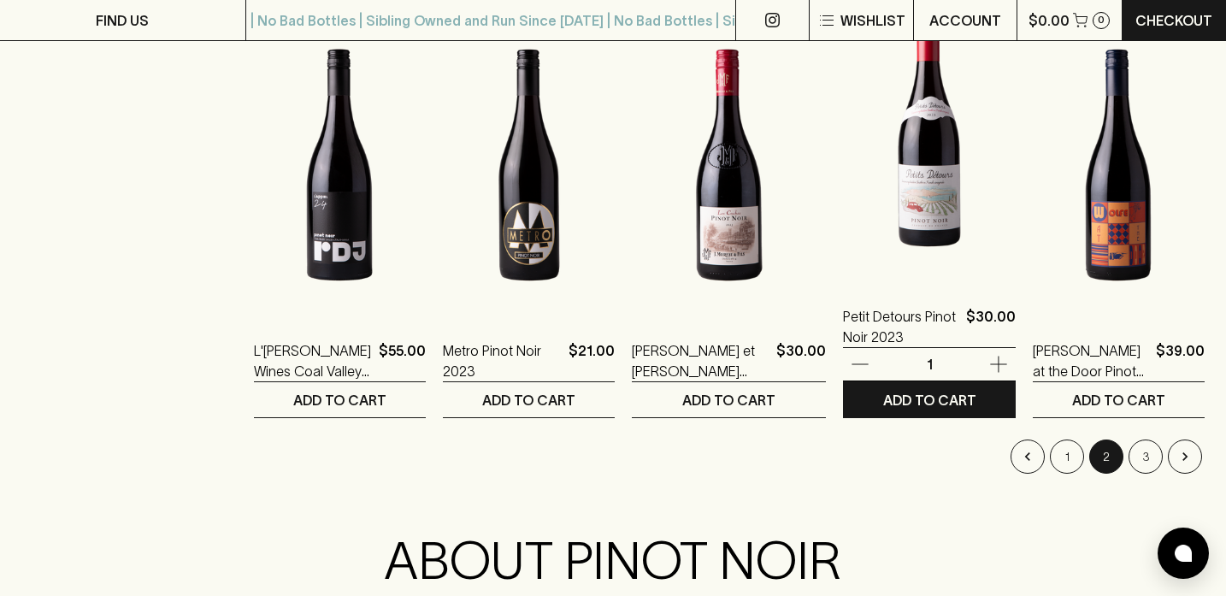
scroll to position [1695, 0]
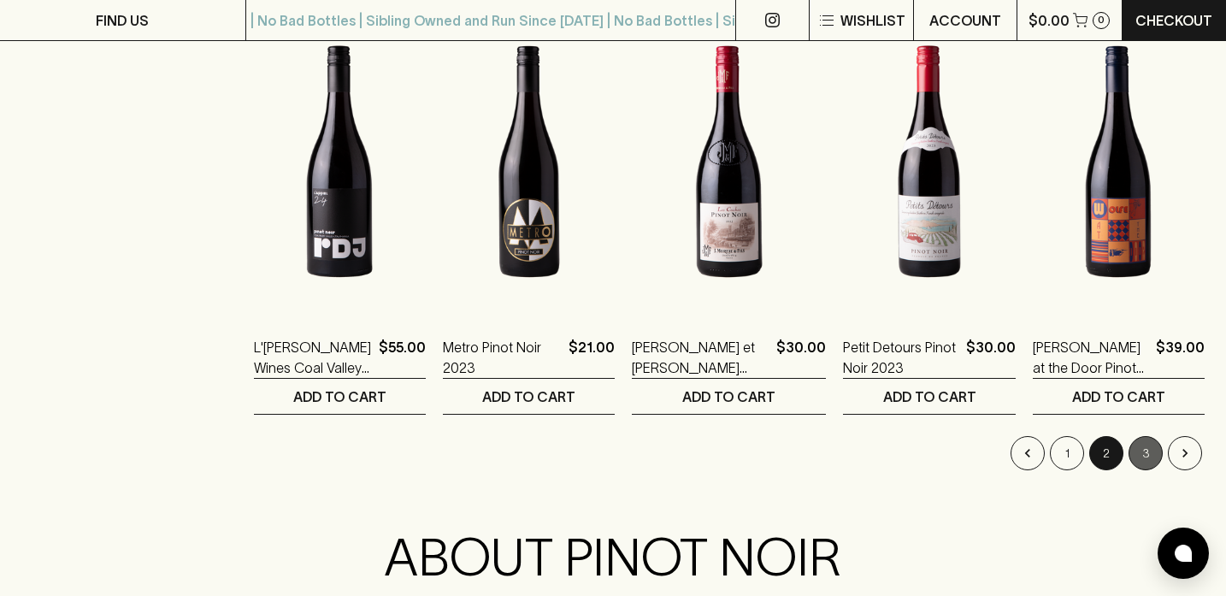
click at [1145, 457] on button "3" at bounding box center [1146, 453] width 34 height 34
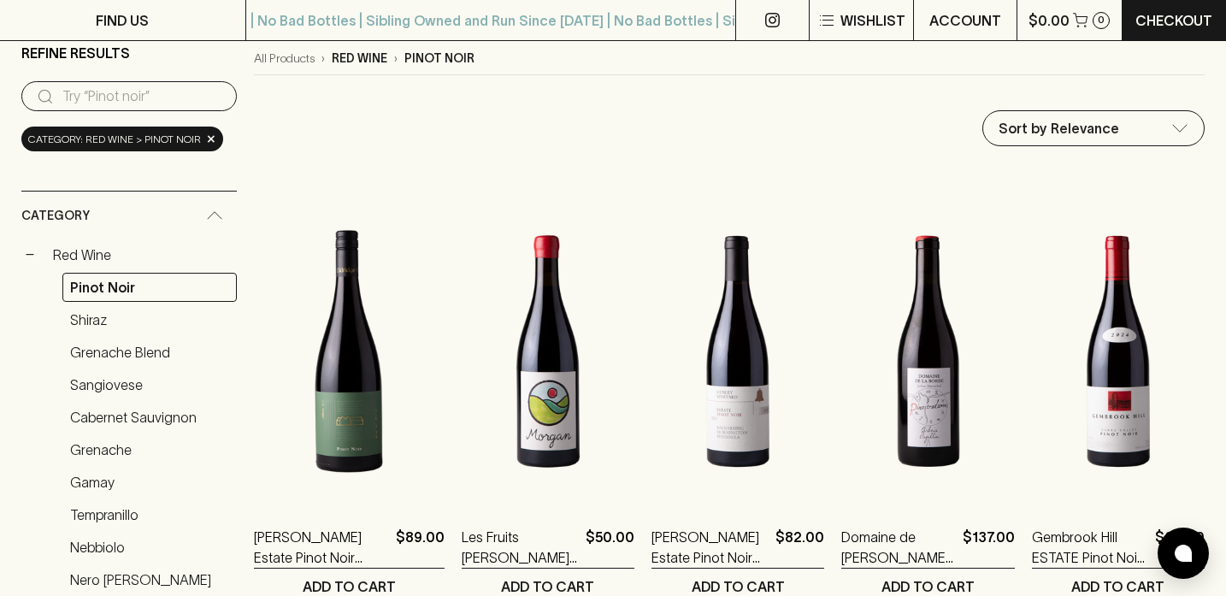
scroll to position [220, 0]
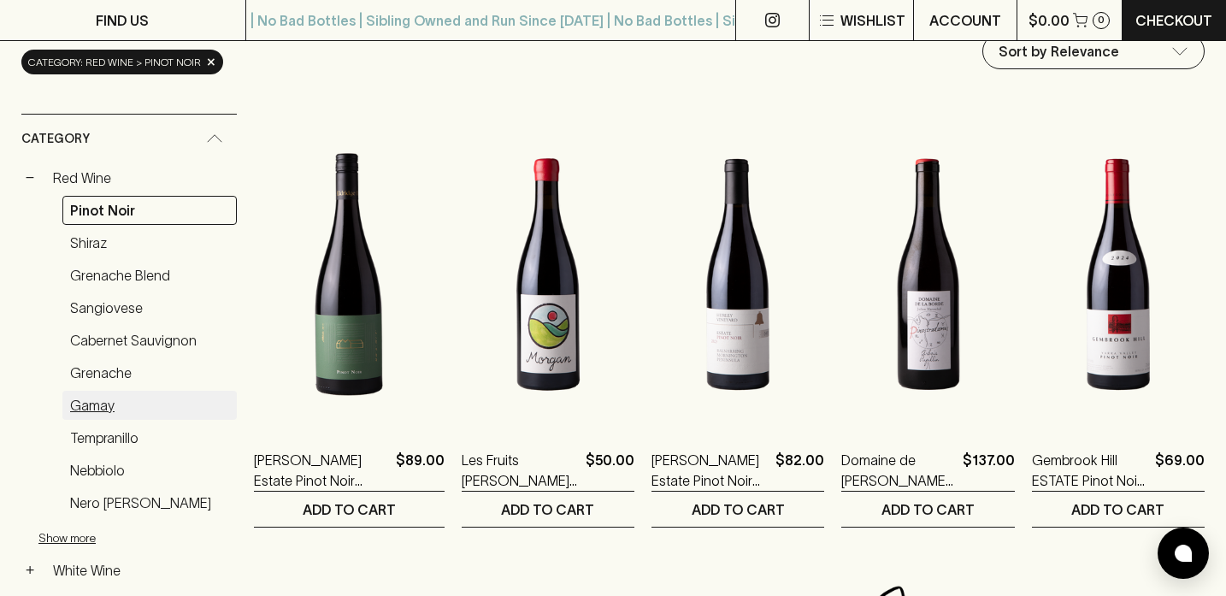
click at [92, 404] on link "Gamay" at bounding box center [149, 405] width 174 height 29
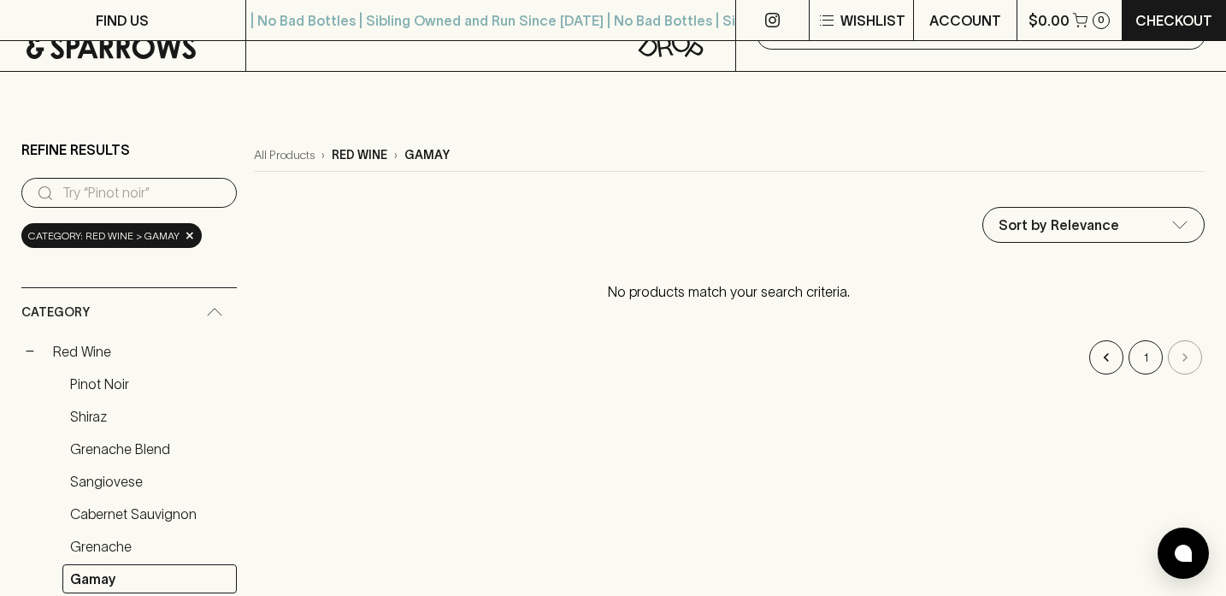
scroll to position [245, 0]
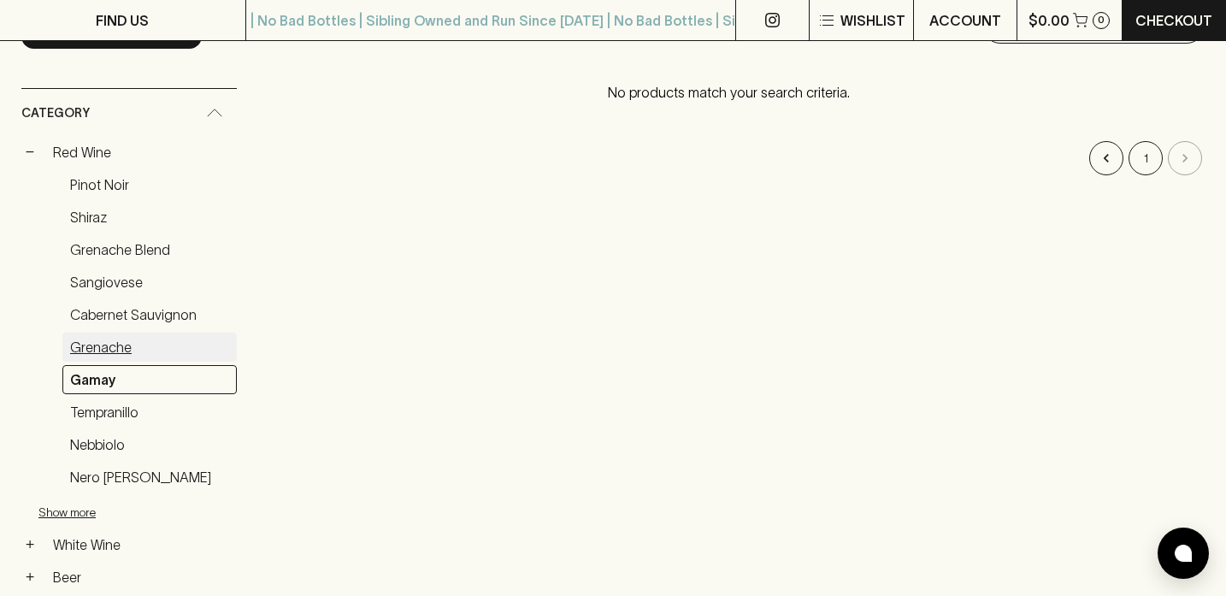
click at [104, 346] on link "Grenache" at bounding box center [149, 347] width 174 height 29
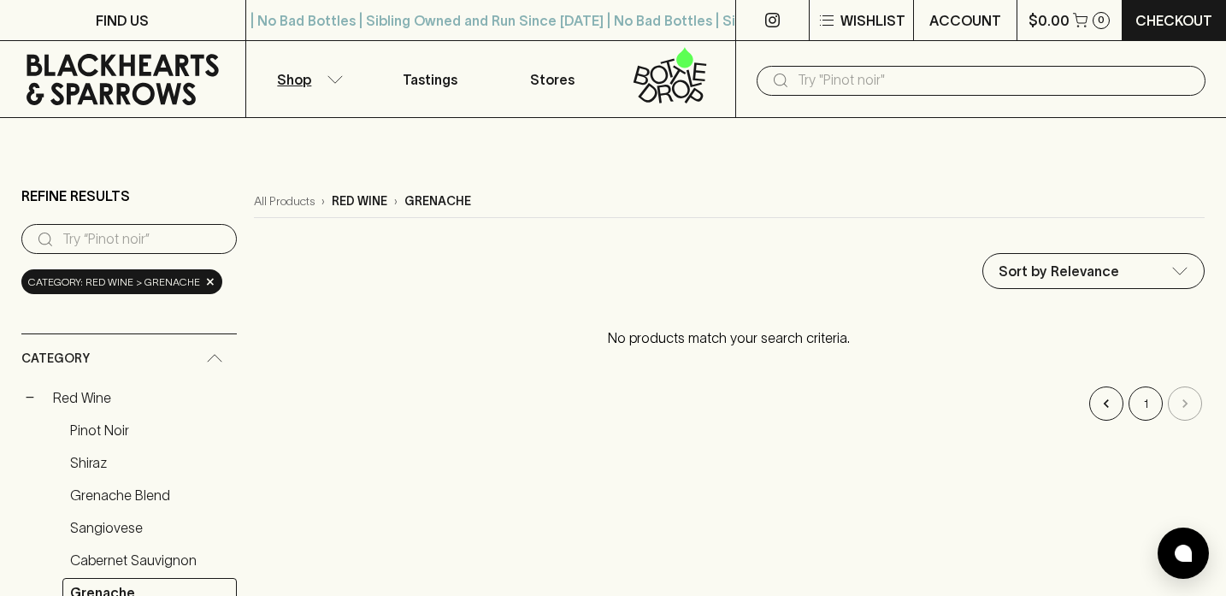
click at [199, 277] on div "Category: red wine > grenache ×" at bounding box center [121, 281] width 201 height 25
click at [190, 284] on span "Category: red wine > grenache" at bounding box center [114, 282] width 172 height 17
click at [205, 280] on span "×" at bounding box center [210, 282] width 10 height 18
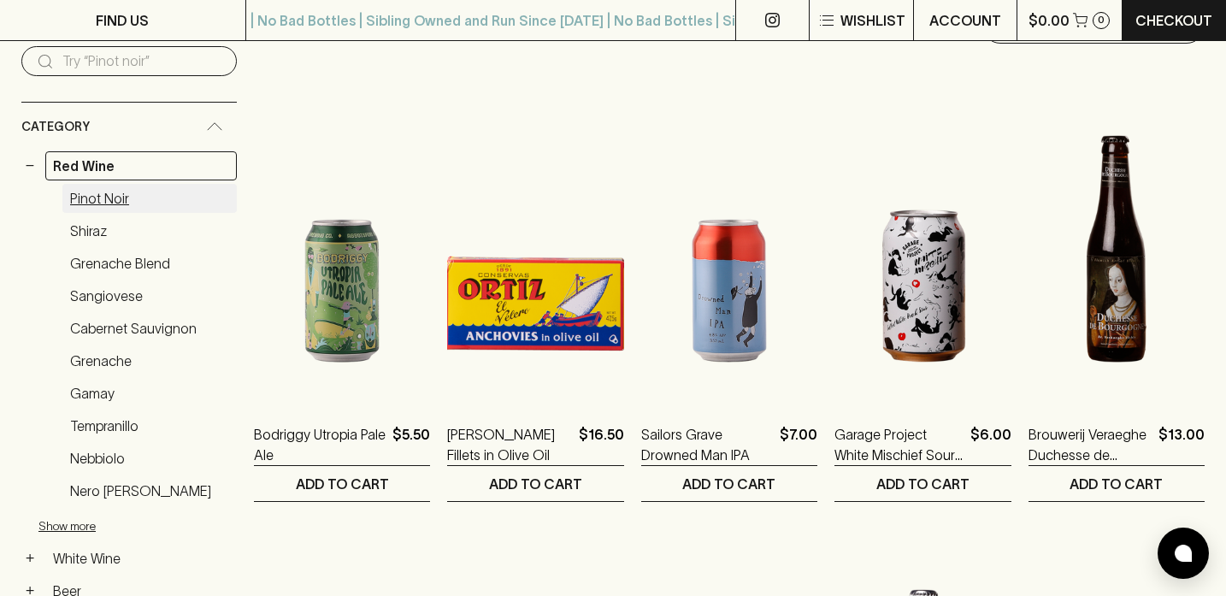
scroll to position [180, 0]
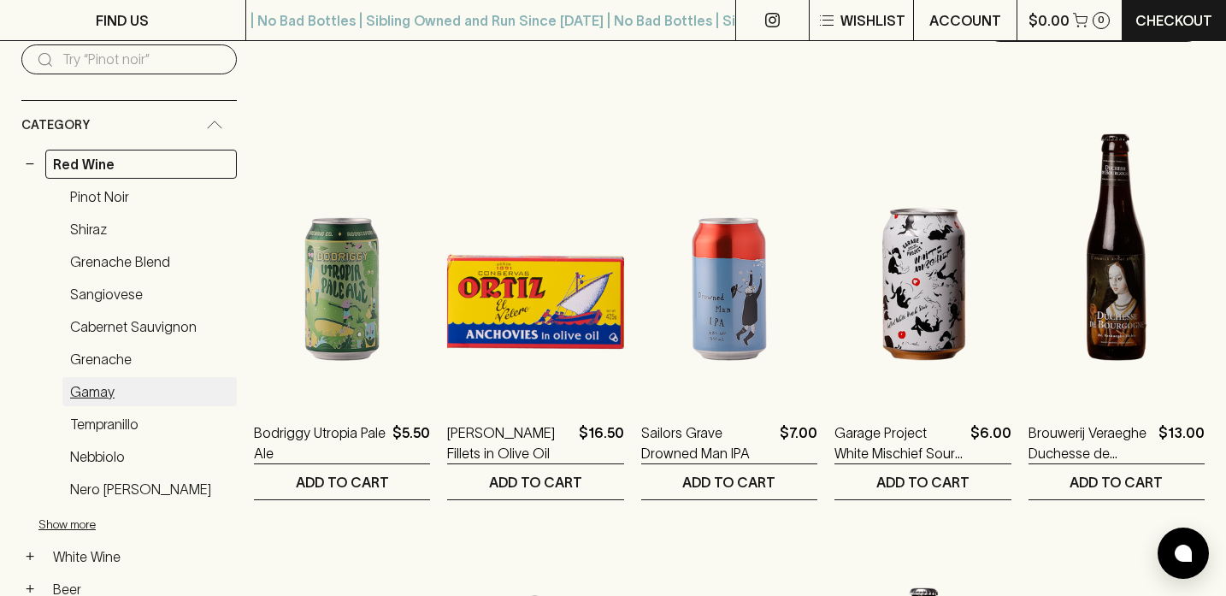
click at [99, 385] on link "Gamay" at bounding box center [149, 391] width 174 height 29
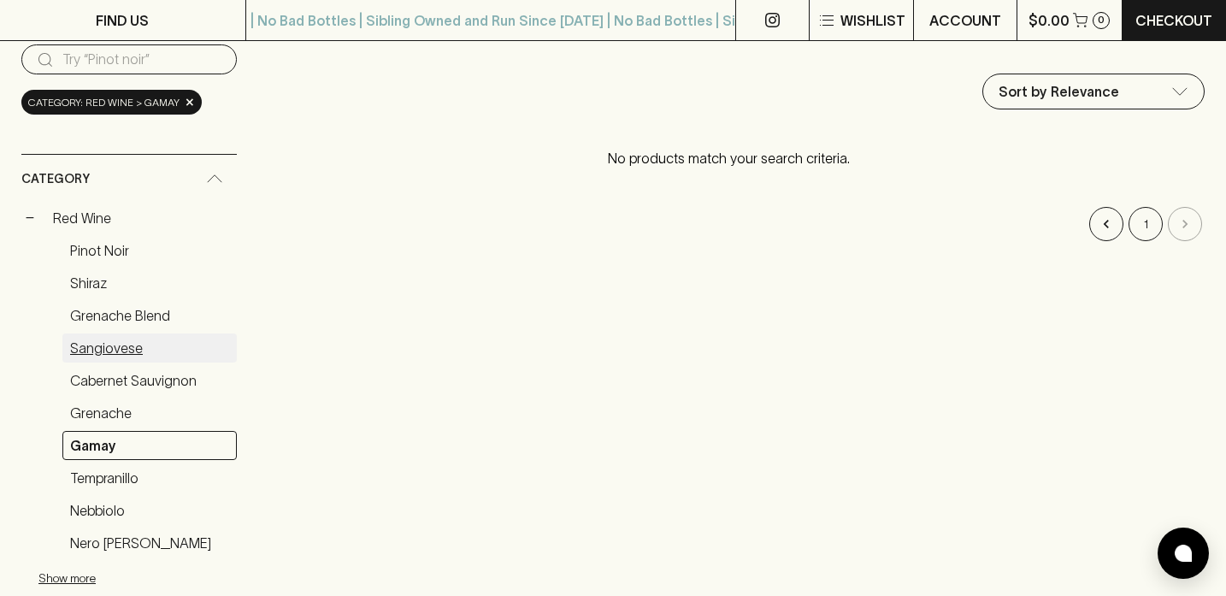
click at [104, 349] on link "Sangiovese" at bounding box center [149, 347] width 174 height 29
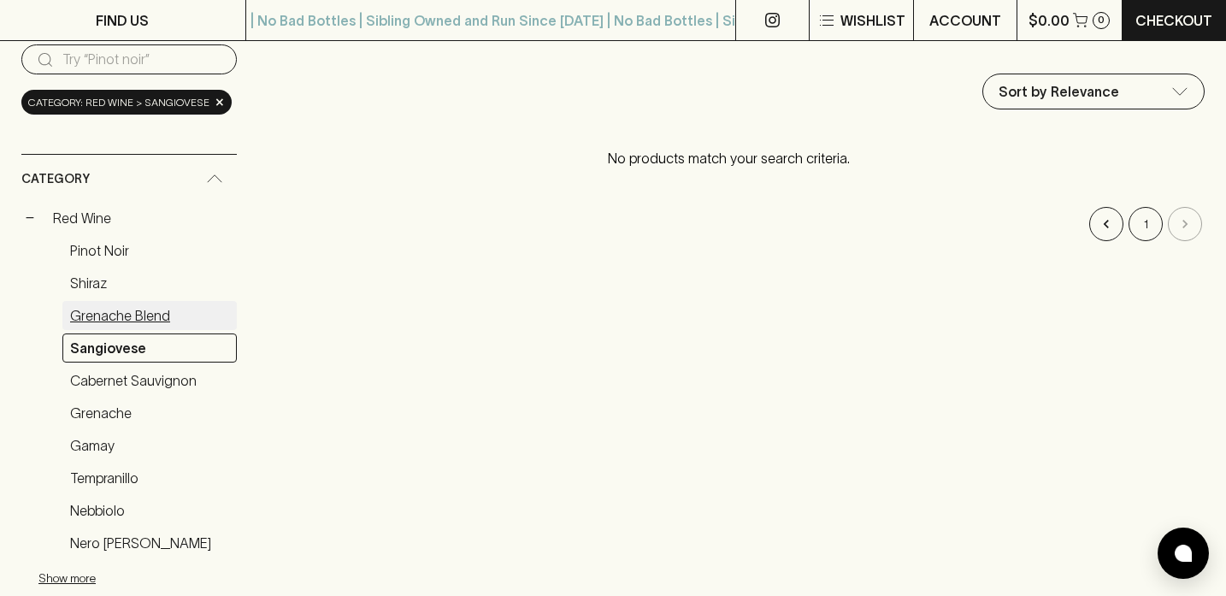
click at [104, 314] on link "Grenache Blend" at bounding box center [149, 315] width 174 height 29
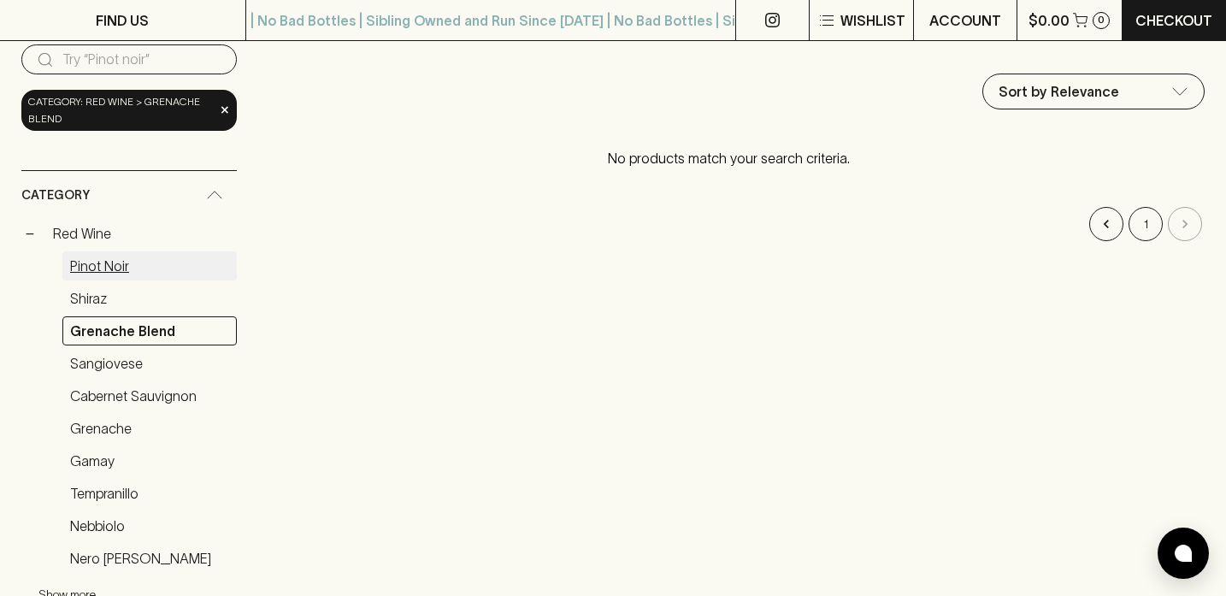
click at [103, 269] on link "Pinot Noir" at bounding box center [149, 265] width 174 height 29
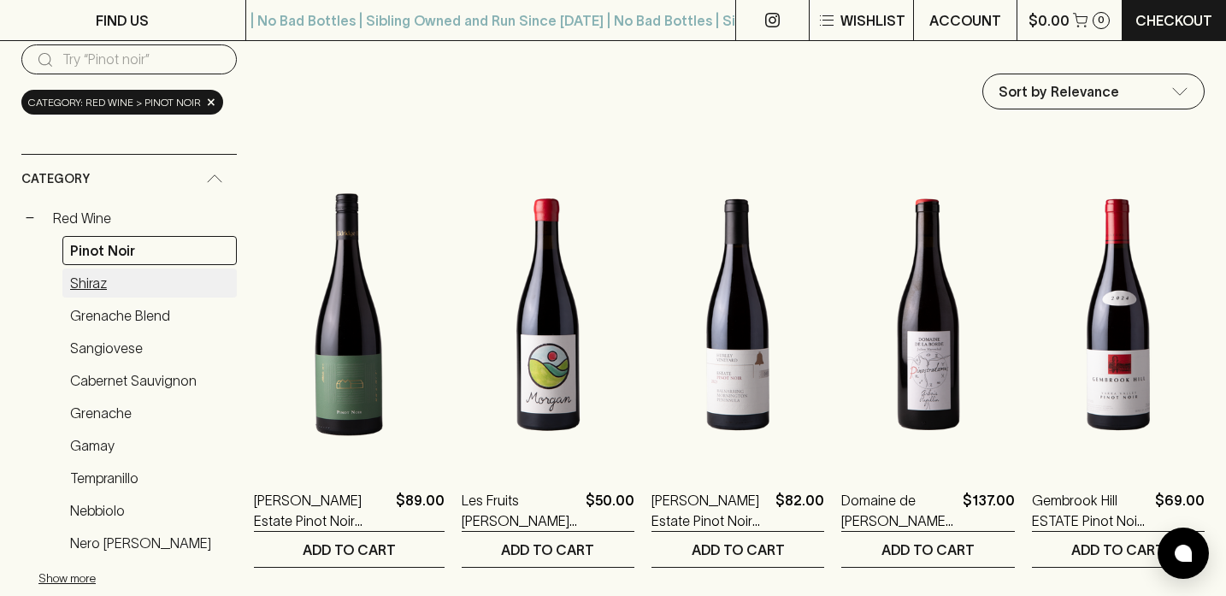
click at [101, 287] on link "Shiraz" at bounding box center [149, 282] width 174 height 29
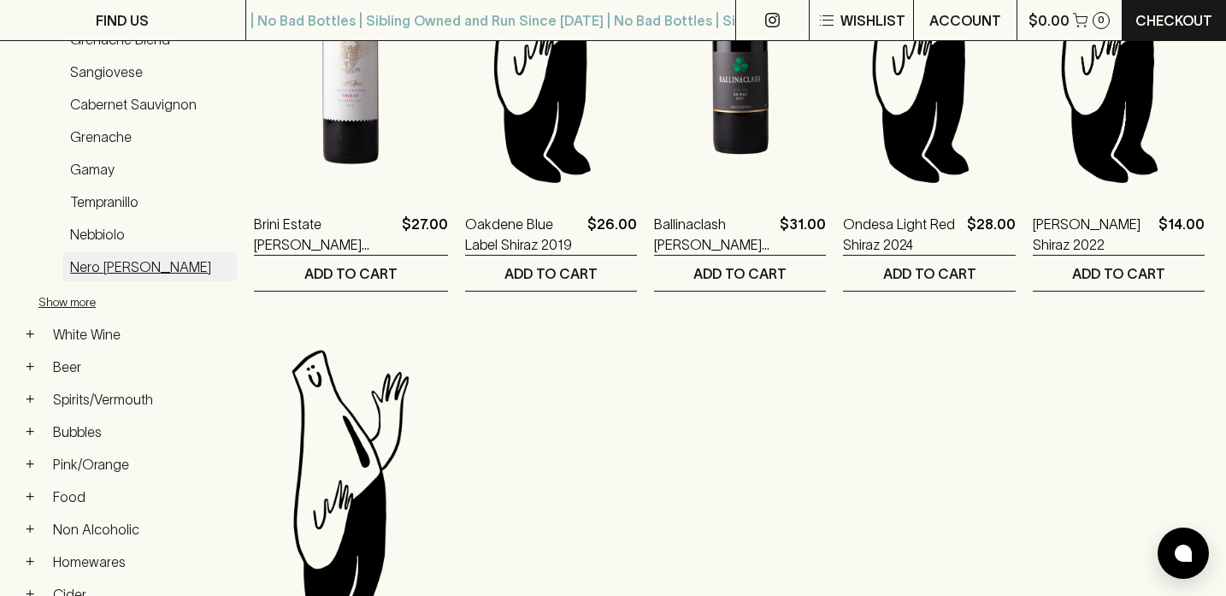
click at [108, 274] on link "Nero [PERSON_NAME]" at bounding box center [149, 266] width 174 height 29
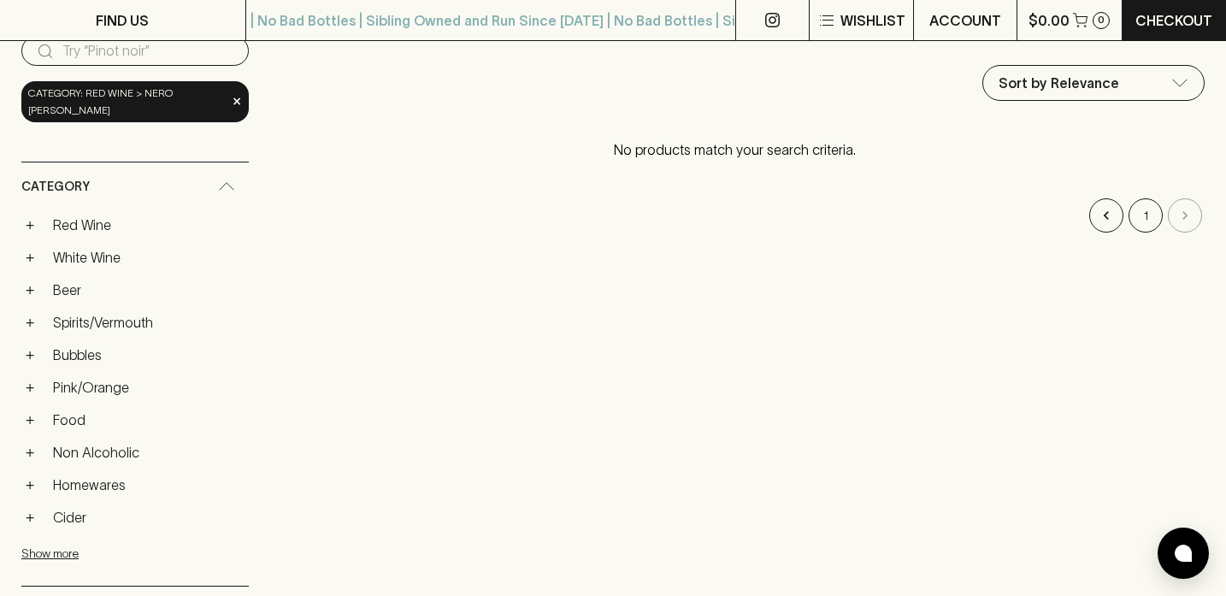
scroll to position [225, 0]
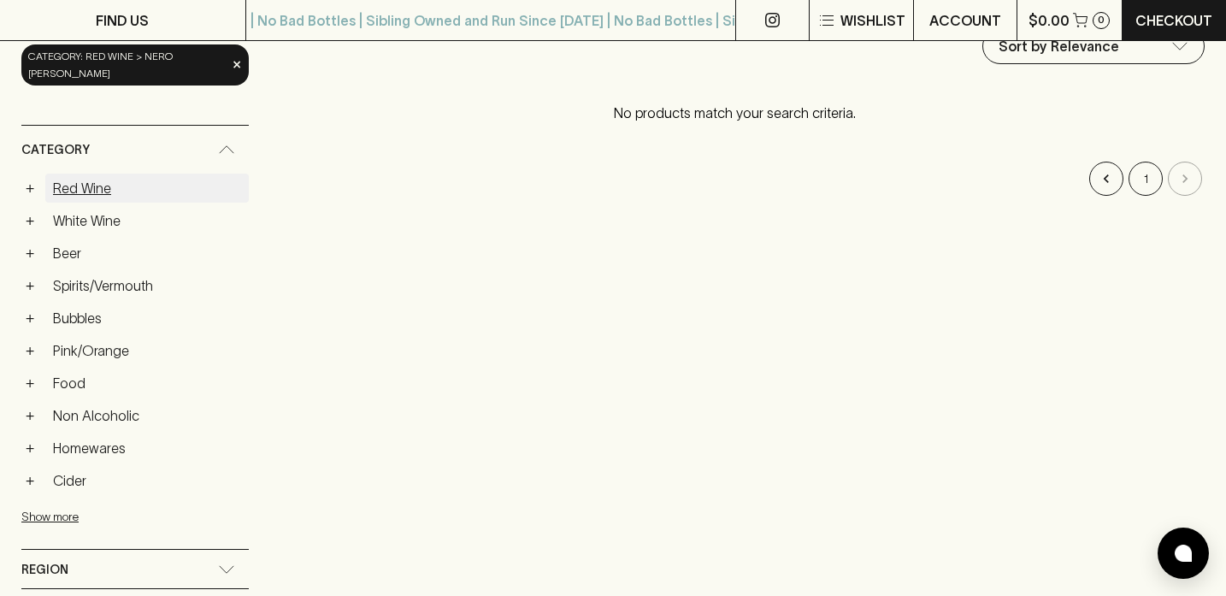
click at [86, 192] on link "Red Wine" at bounding box center [146, 188] width 203 height 29
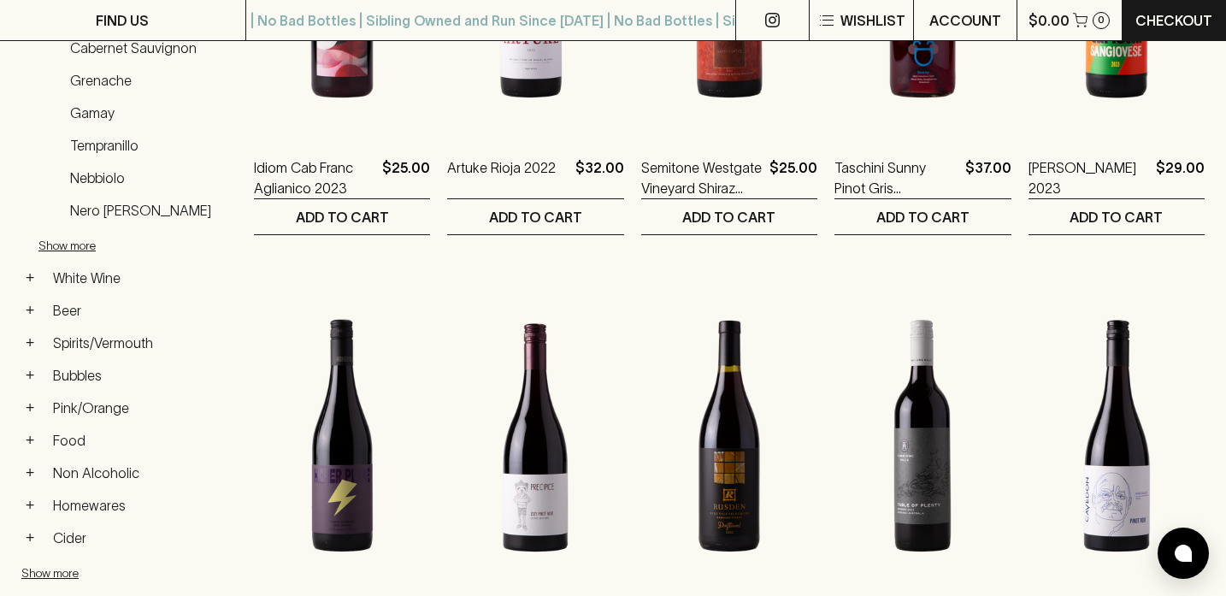
scroll to position [151, 0]
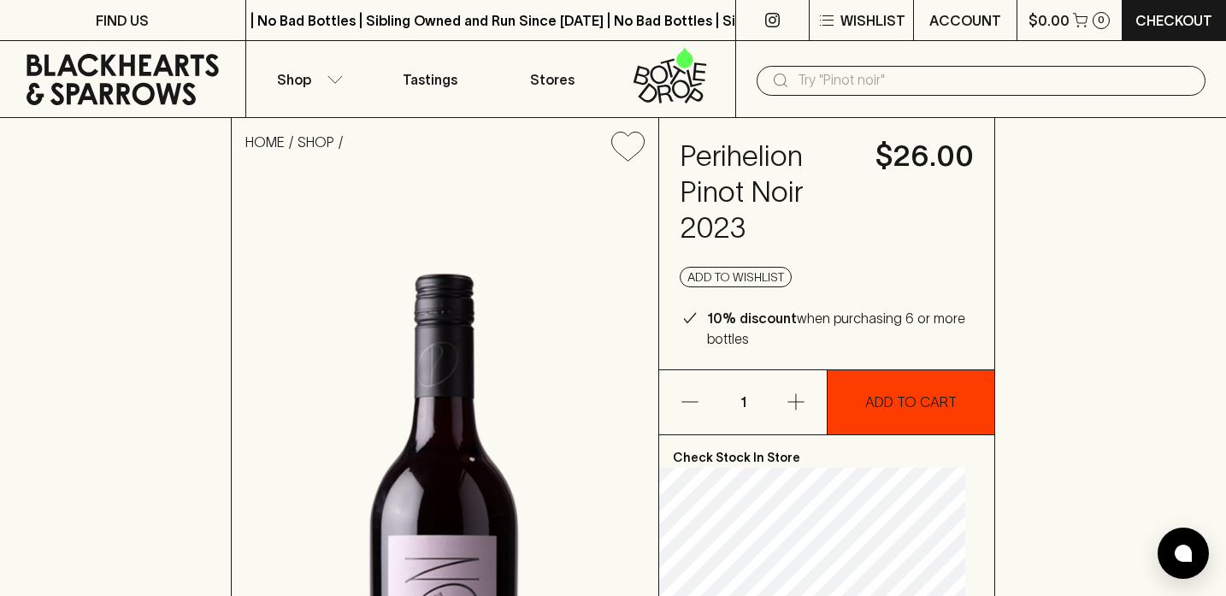
click at [881, 407] on p "ADD TO CART" at bounding box center [910, 402] width 91 height 21
click at [893, 420] on button "ADD TO CART" at bounding box center [911, 402] width 167 height 64
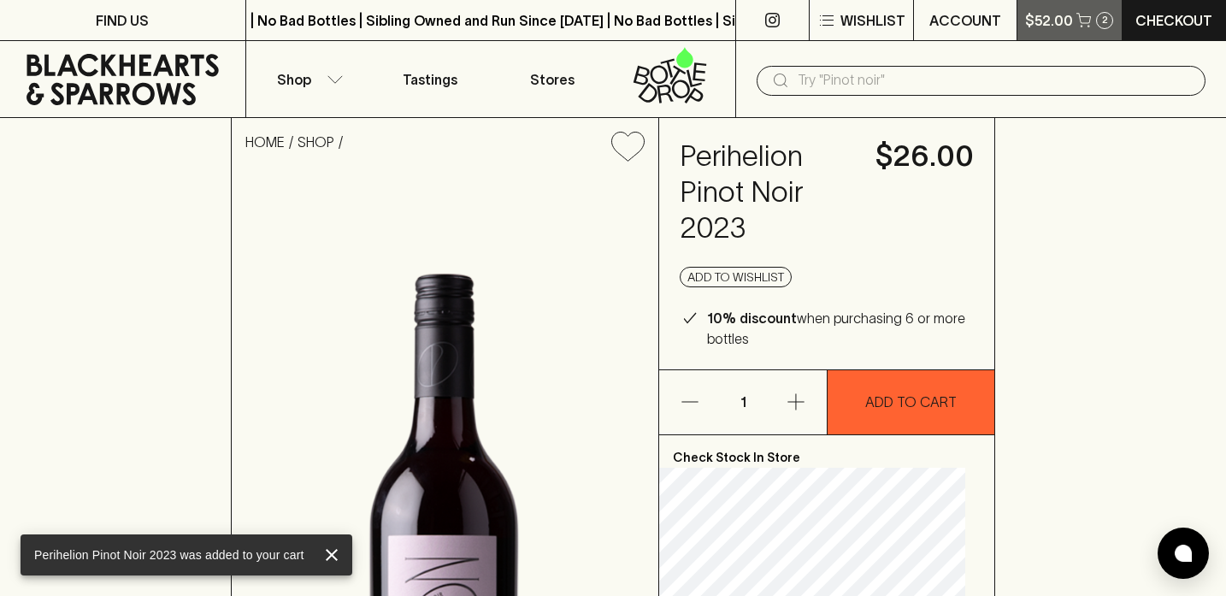
click at [1060, 22] on p "$52.00" at bounding box center [1049, 20] width 48 height 21
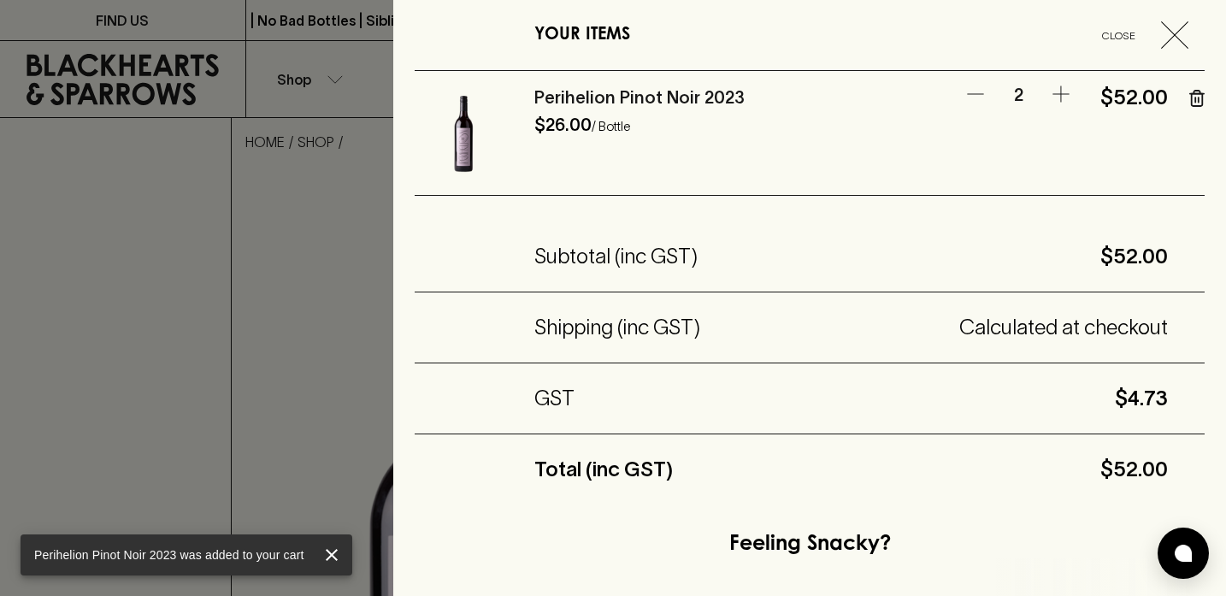
click at [978, 96] on icon "button" at bounding box center [975, 94] width 21 height 21
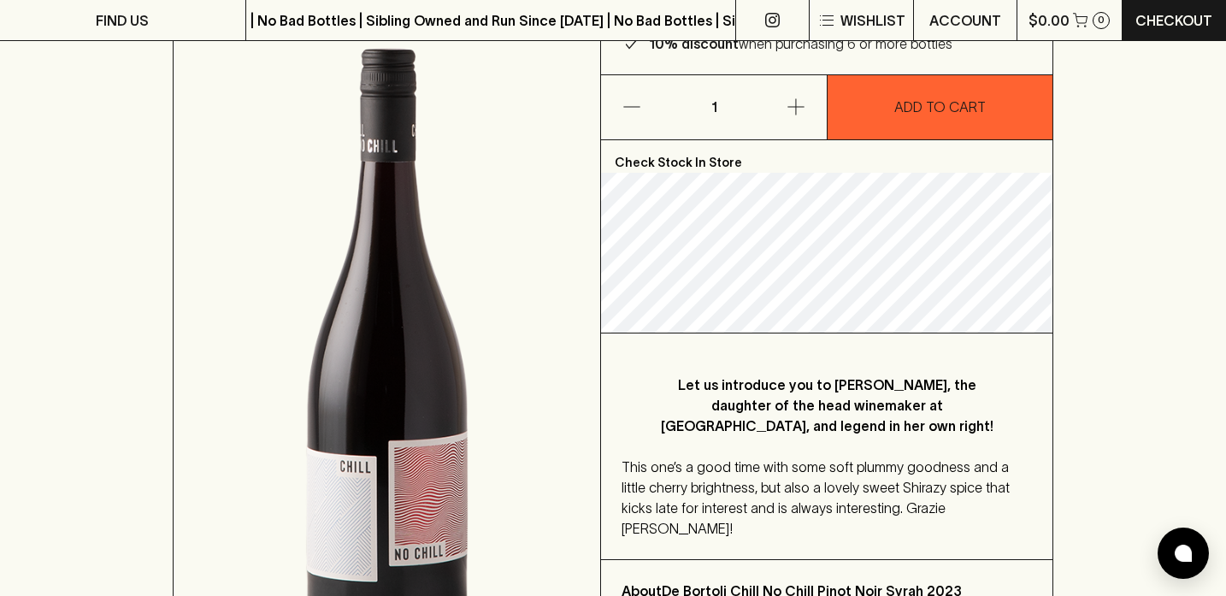
scroll to position [259, 0]
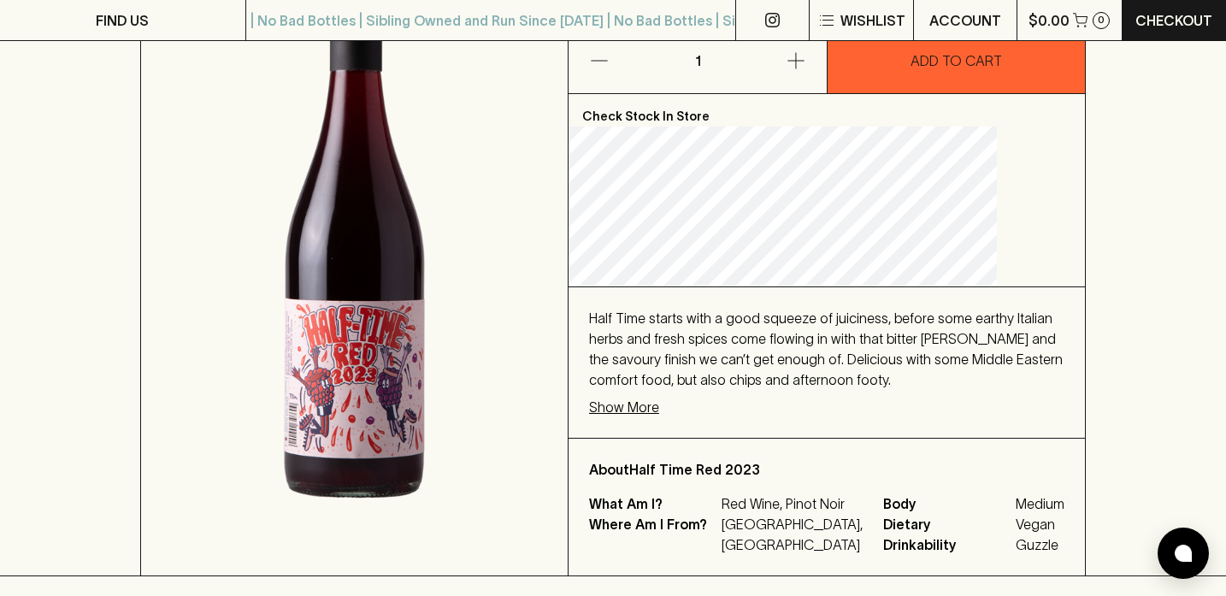
scroll to position [279, 0]
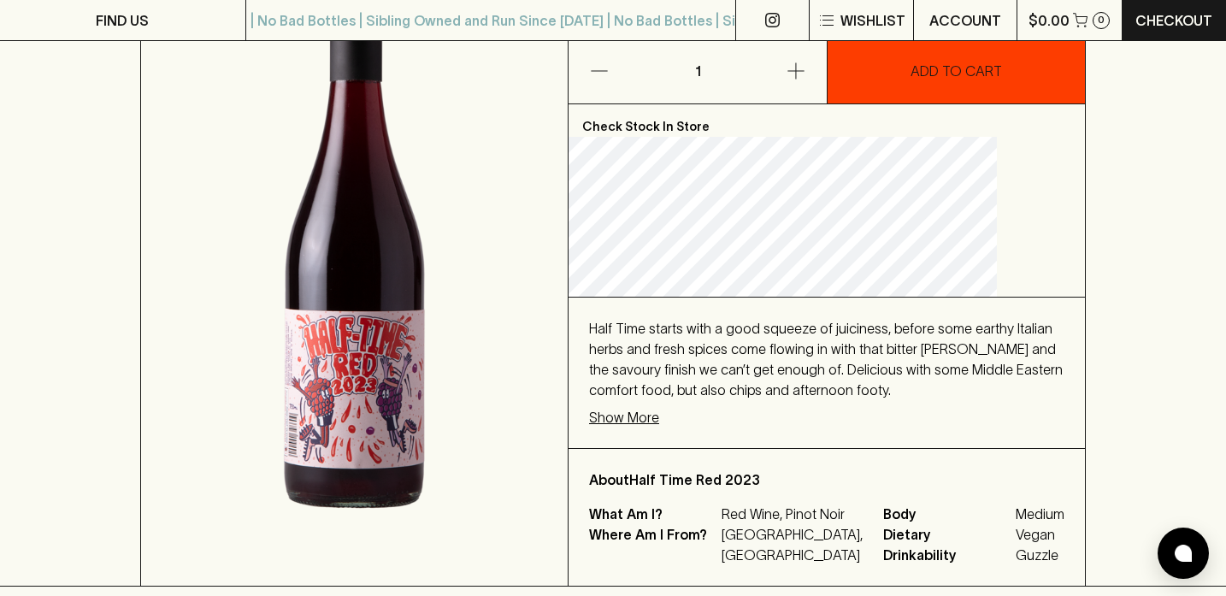
click at [952, 69] on p "ADD TO CART" at bounding box center [956, 71] width 91 height 21
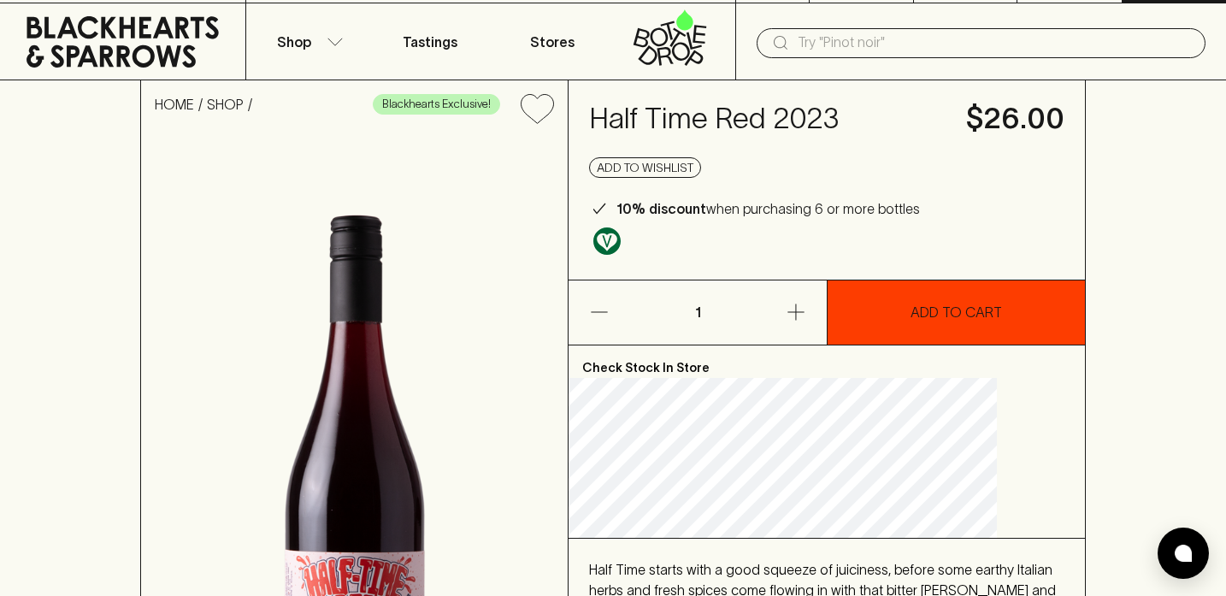
scroll to position [0, 0]
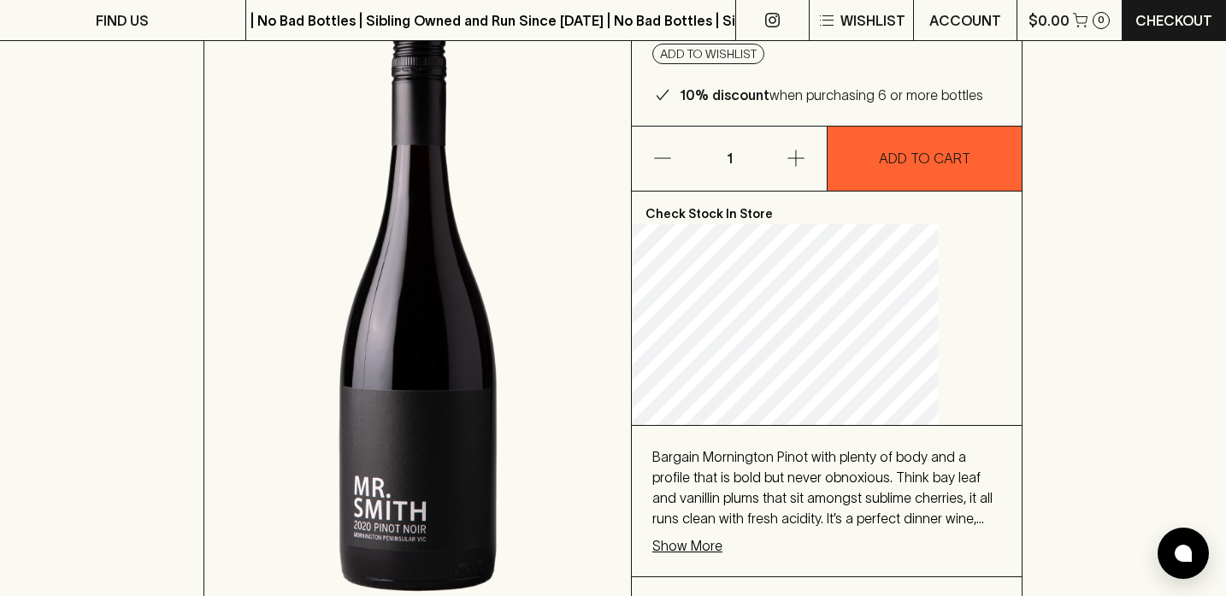
scroll to position [238, 0]
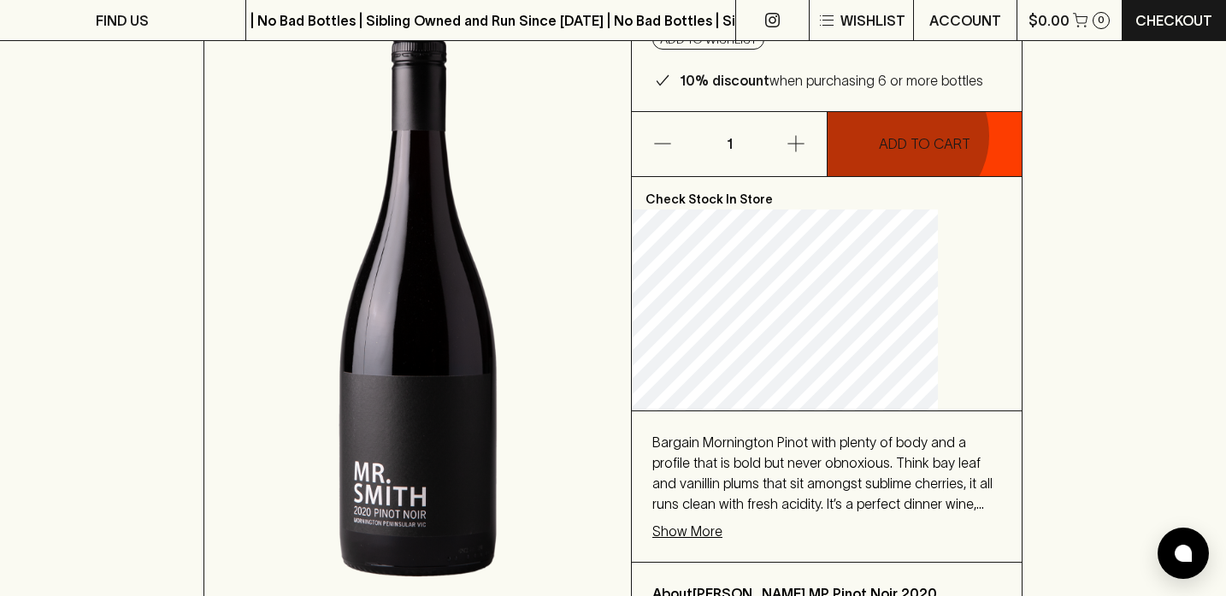
click at [914, 154] on p "ADD TO CART" at bounding box center [924, 143] width 91 height 21
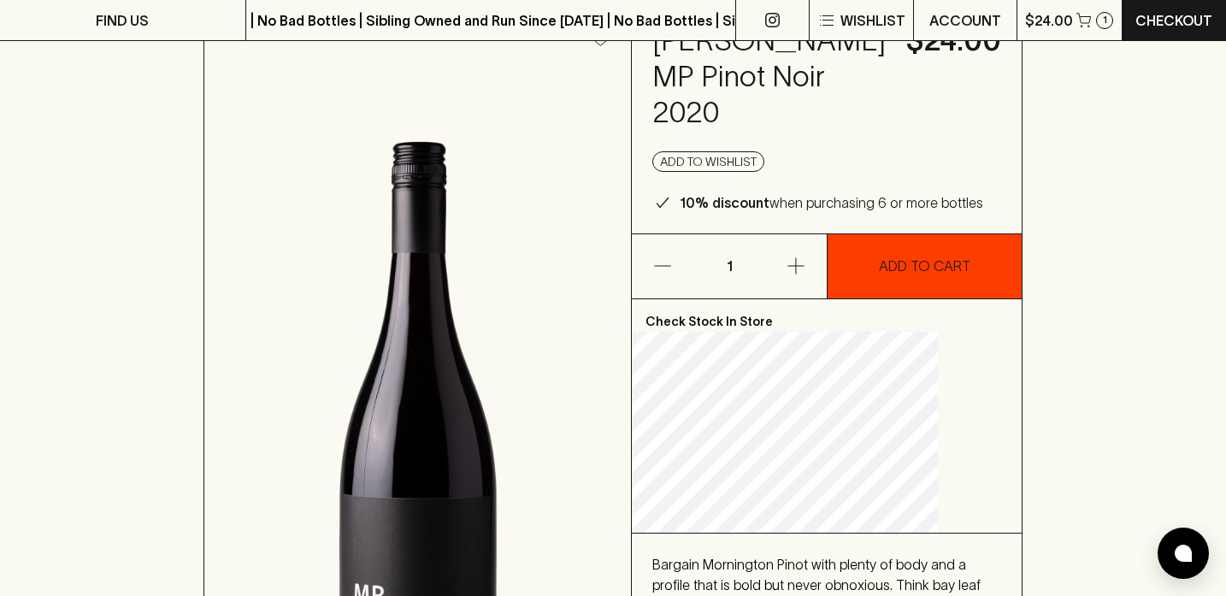
scroll to position [97, 0]
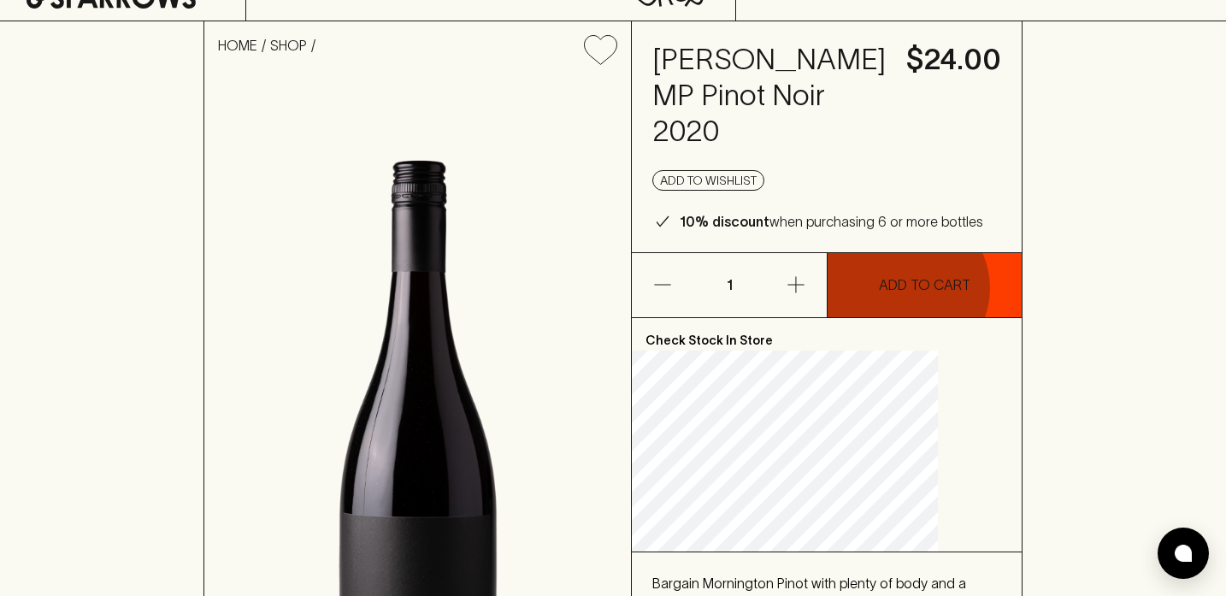
click at [916, 295] on p "ADD TO CART" at bounding box center [924, 284] width 91 height 21
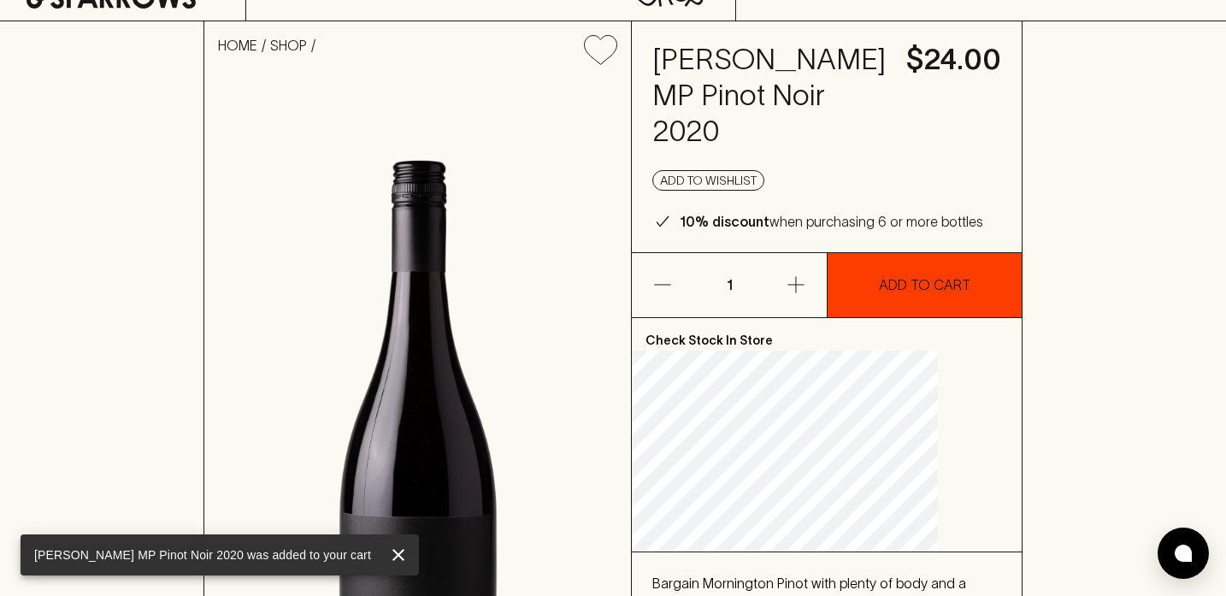
scroll to position [0, 0]
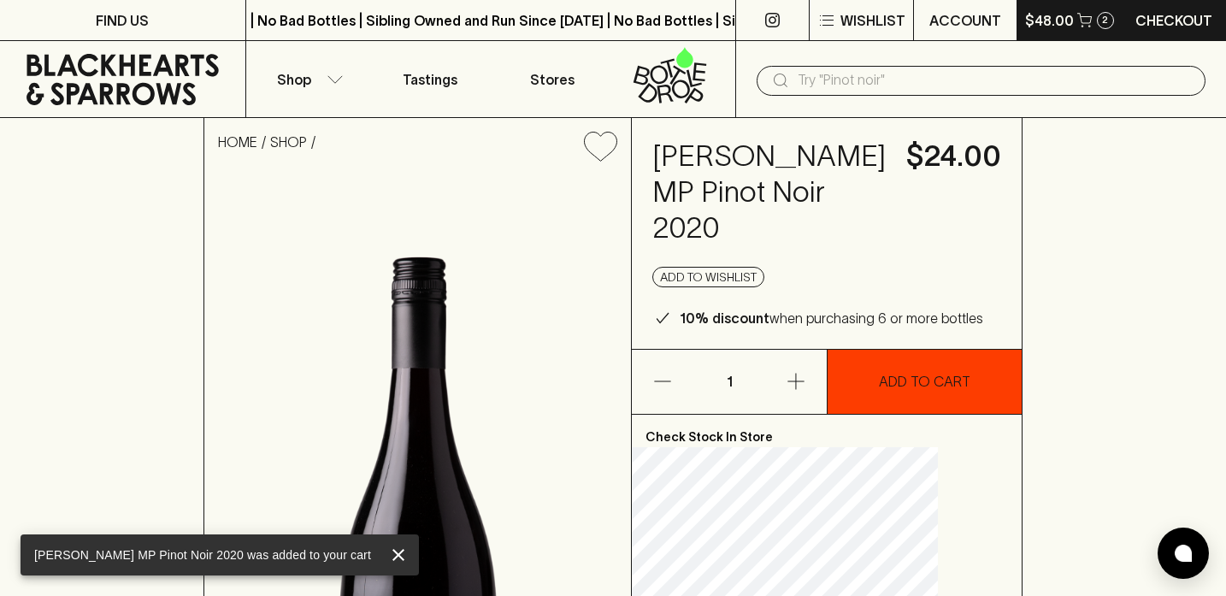
click at [1050, 27] on p "$48.00" at bounding box center [1049, 20] width 49 height 21
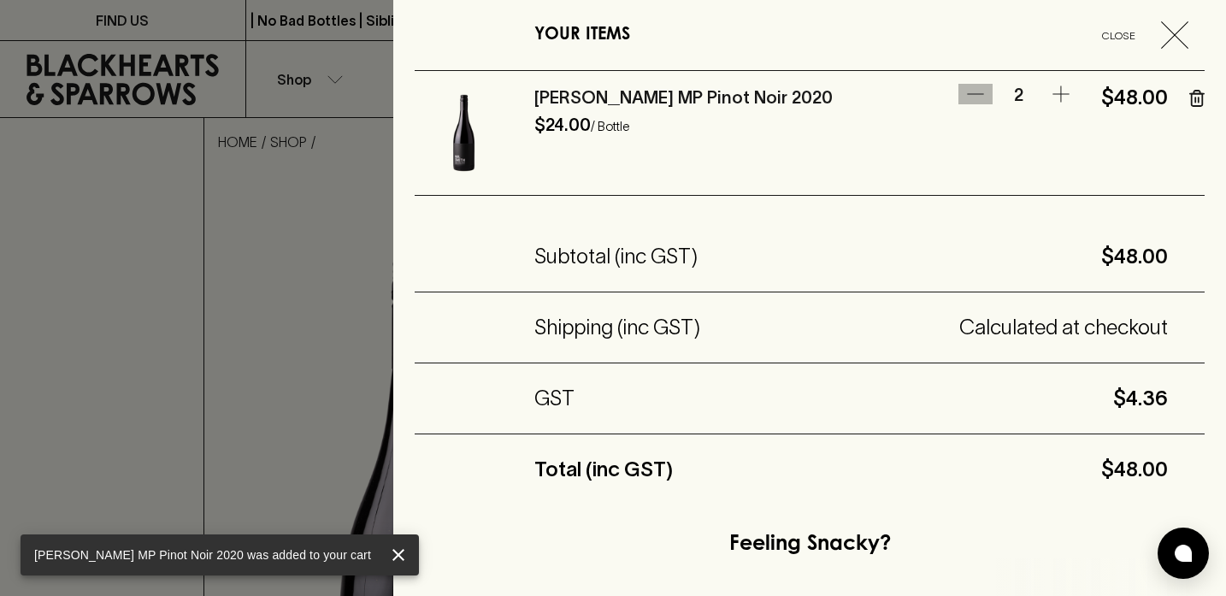
click at [965, 86] on icon "button" at bounding box center [975, 94] width 21 height 21
click at [200, 233] on div at bounding box center [613, 298] width 1226 height 596
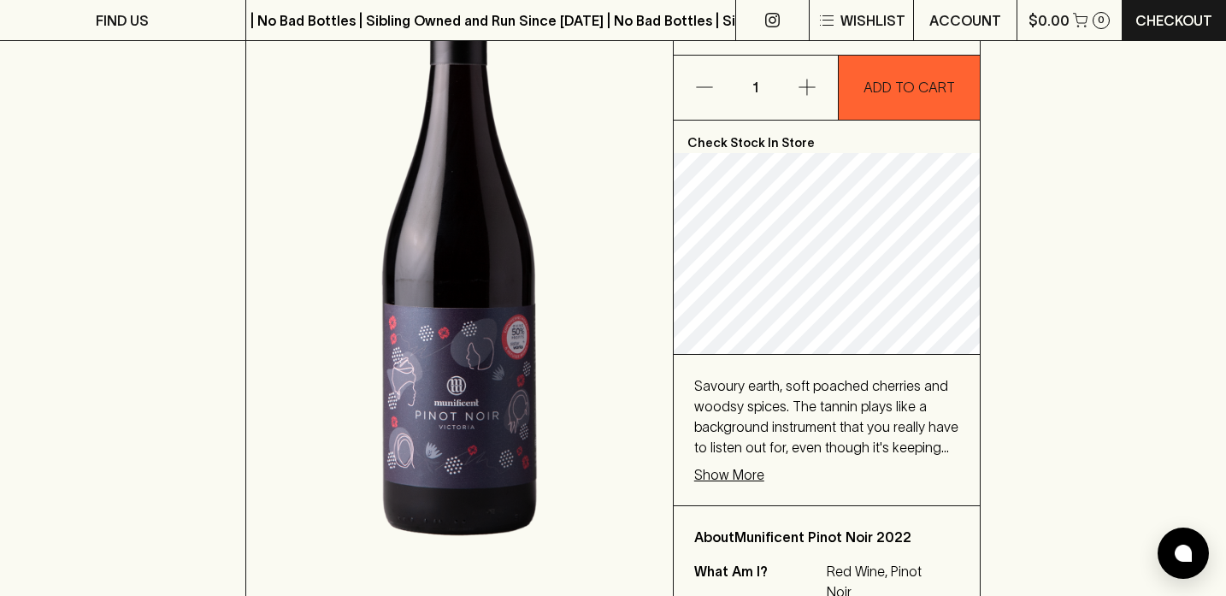
scroll to position [315, 0]
click at [721, 474] on p "Show More" at bounding box center [729, 473] width 70 height 21
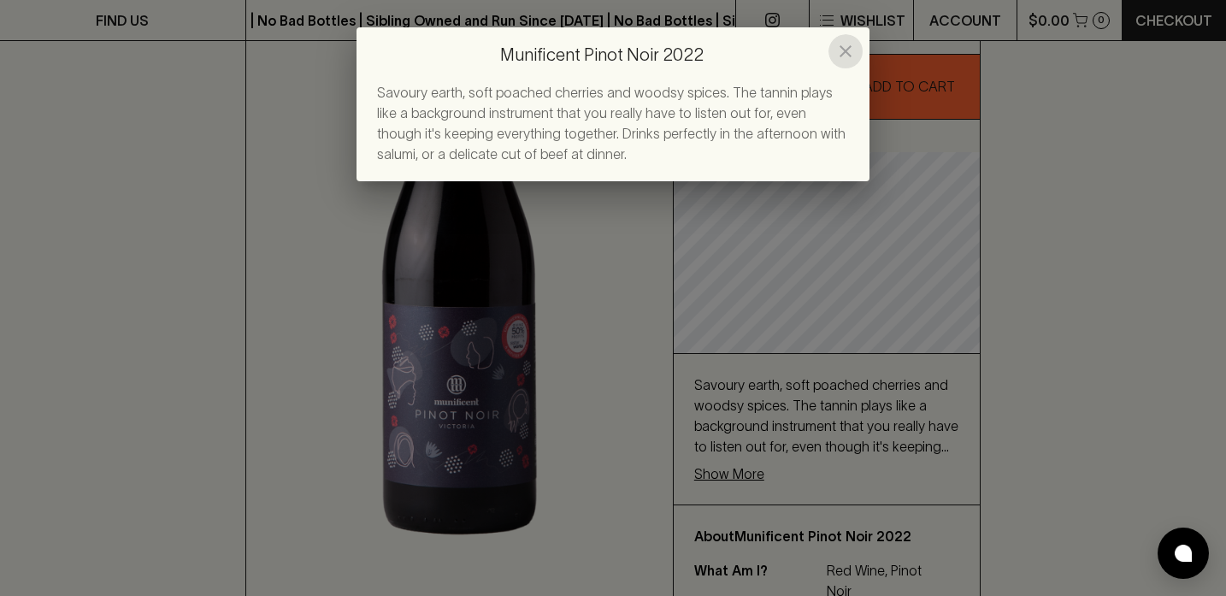
click at [840, 54] on icon "close" at bounding box center [845, 51] width 21 height 21
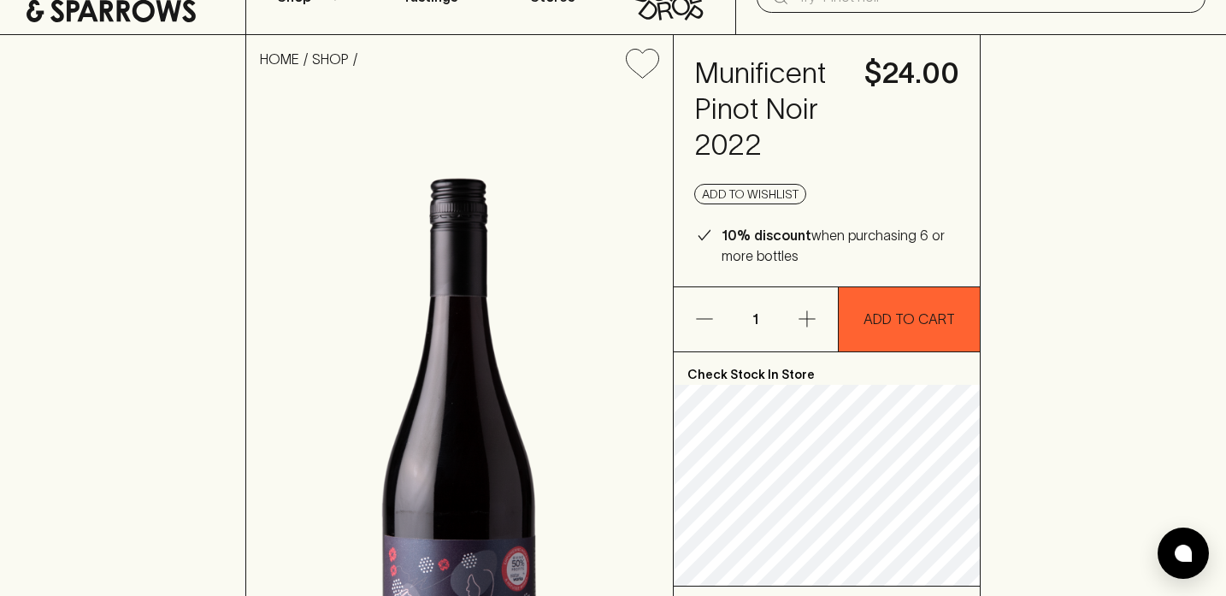
scroll to position [0, 0]
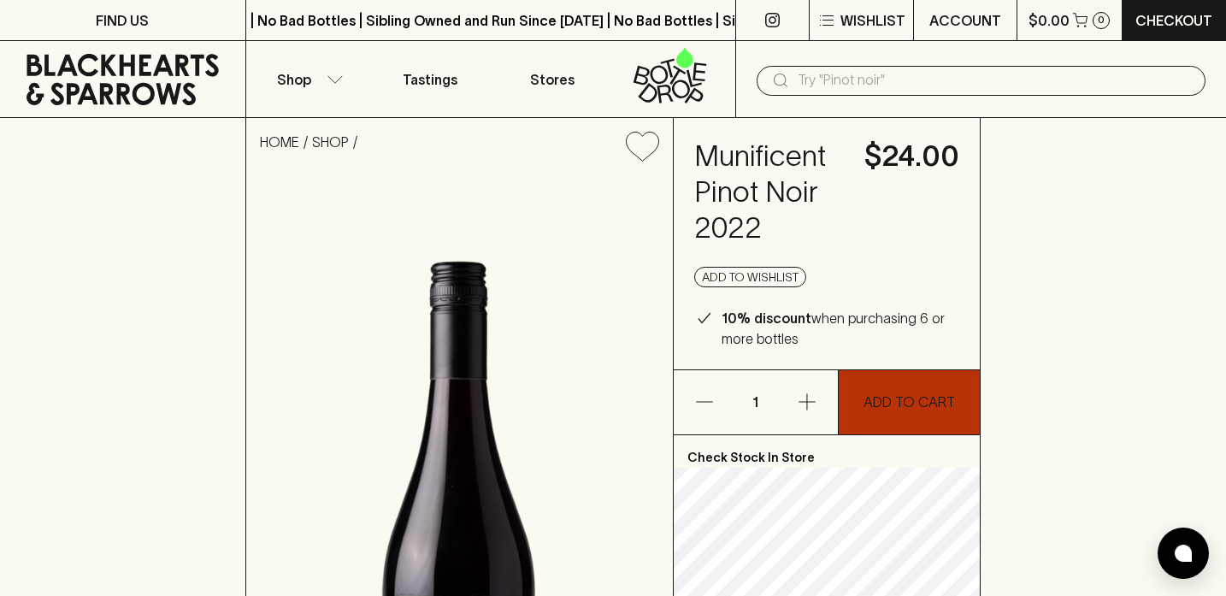
click at [919, 400] on p "ADD TO CART" at bounding box center [909, 402] width 91 height 21
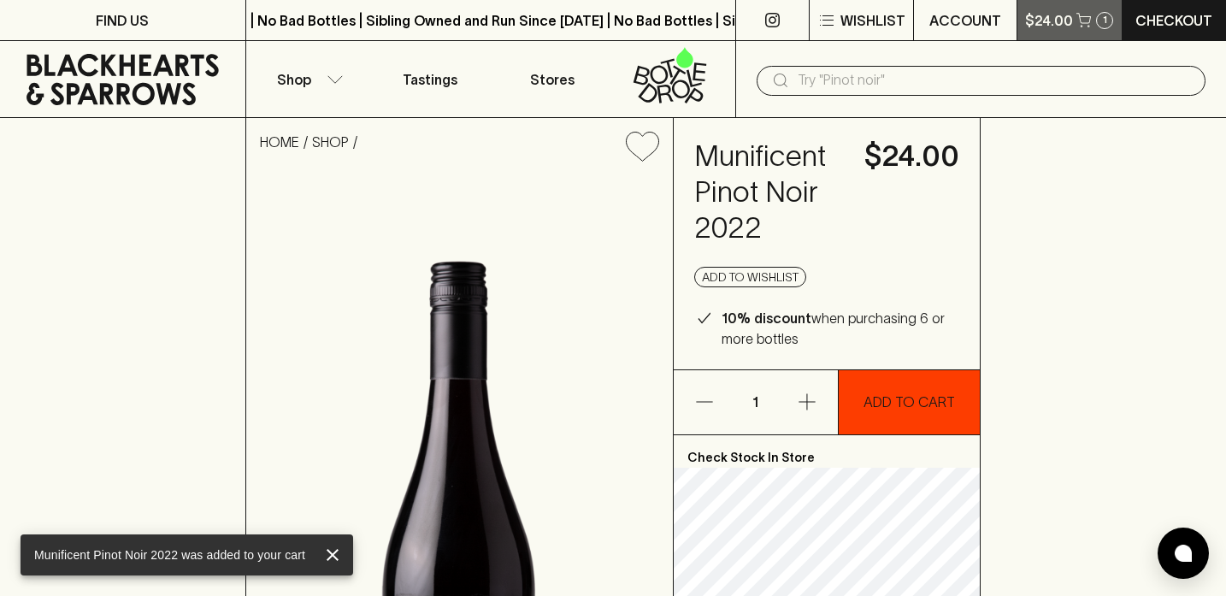
click at [1063, 19] on p "$24.00" at bounding box center [1049, 20] width 48 height 21
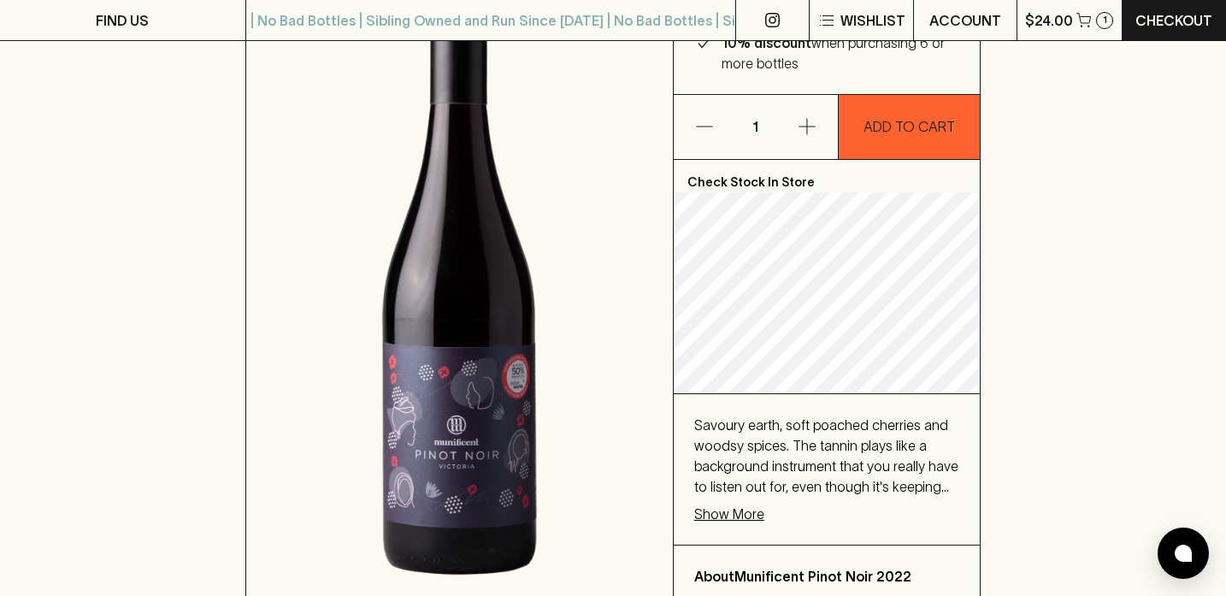
scroll to position [281, 0]
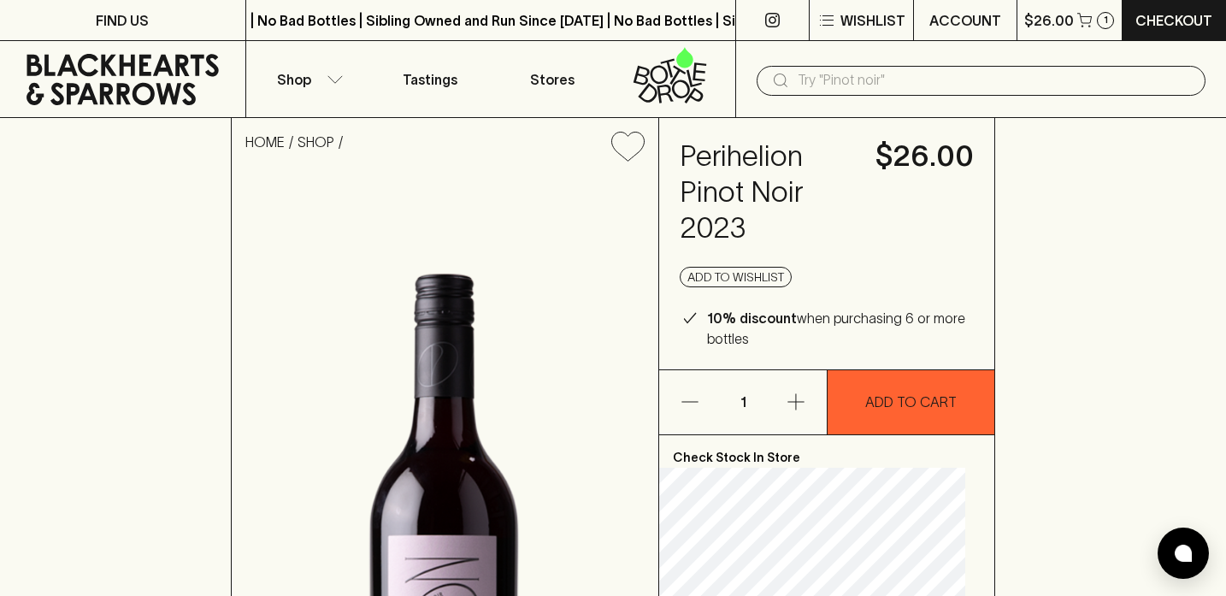
click at [903, 81] on input "text" at bounding box center [995, 80] width 394 height 27
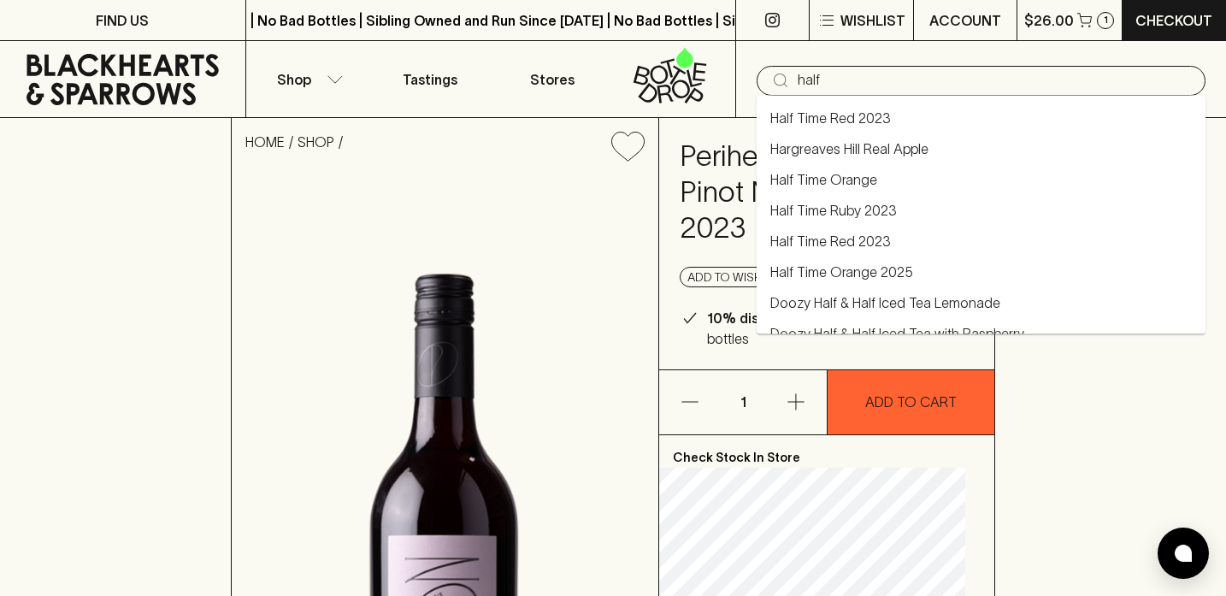
click at [848, 212] on link "Half Time Ruby 2023" at bounding box center [833, 210] width 127 height 21
type input "Half Time Ruby 2023"
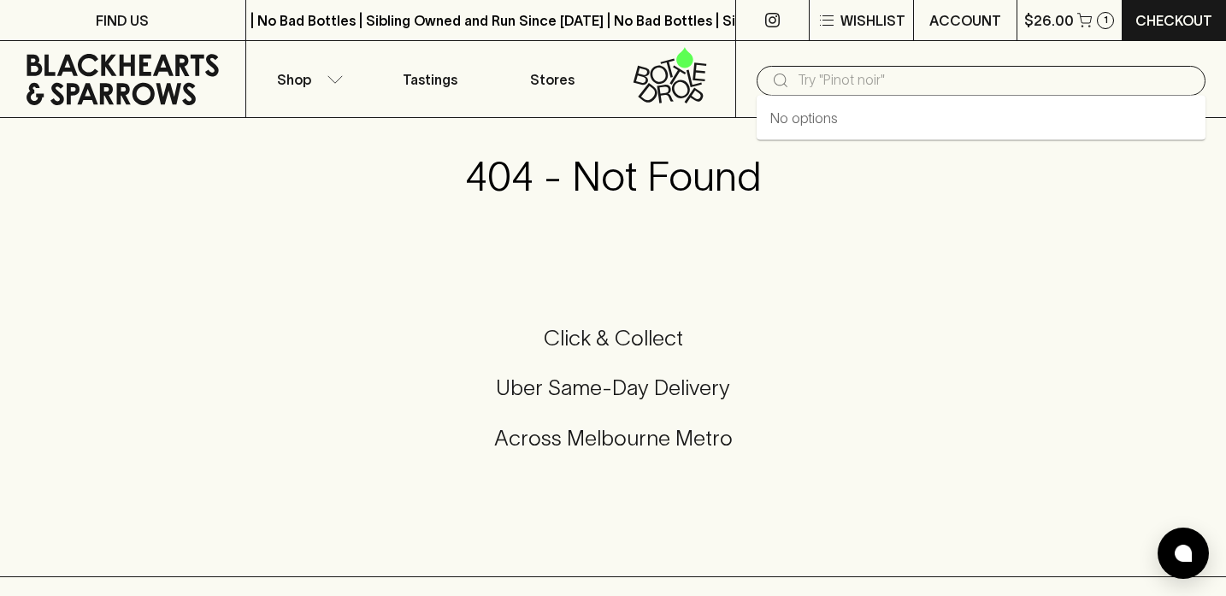
click at [846, 68] on input "text" at bounding box center [995, 80] width 394 height 27
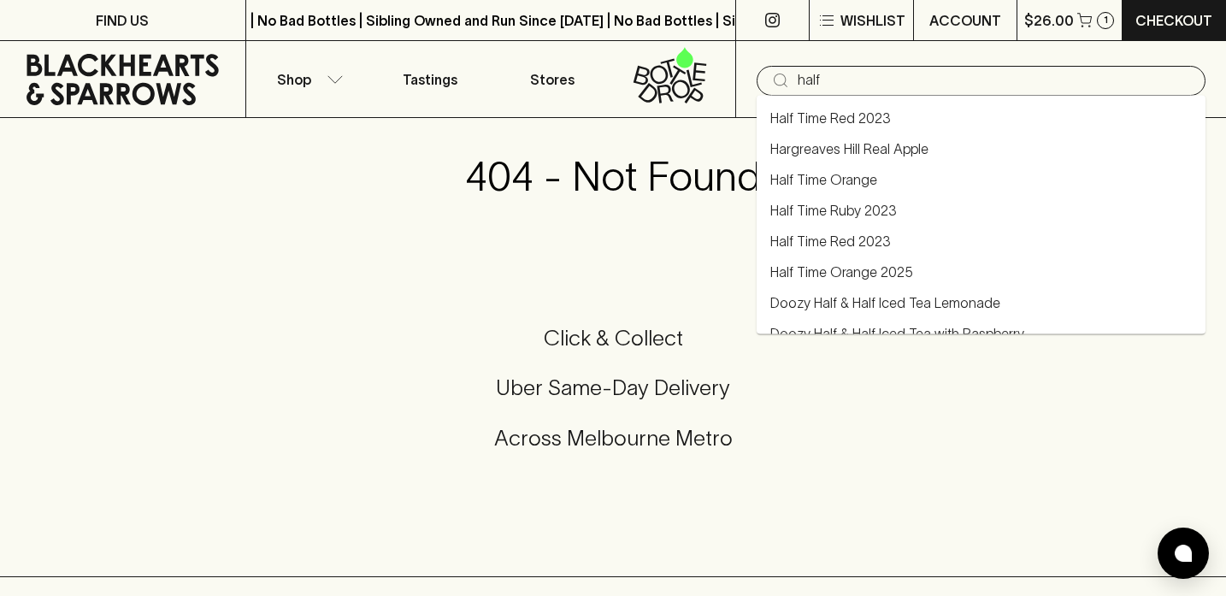
click at [846, 245] on link "Half Time Red 2023" at bounding box center [830, 241] width 121 height 21
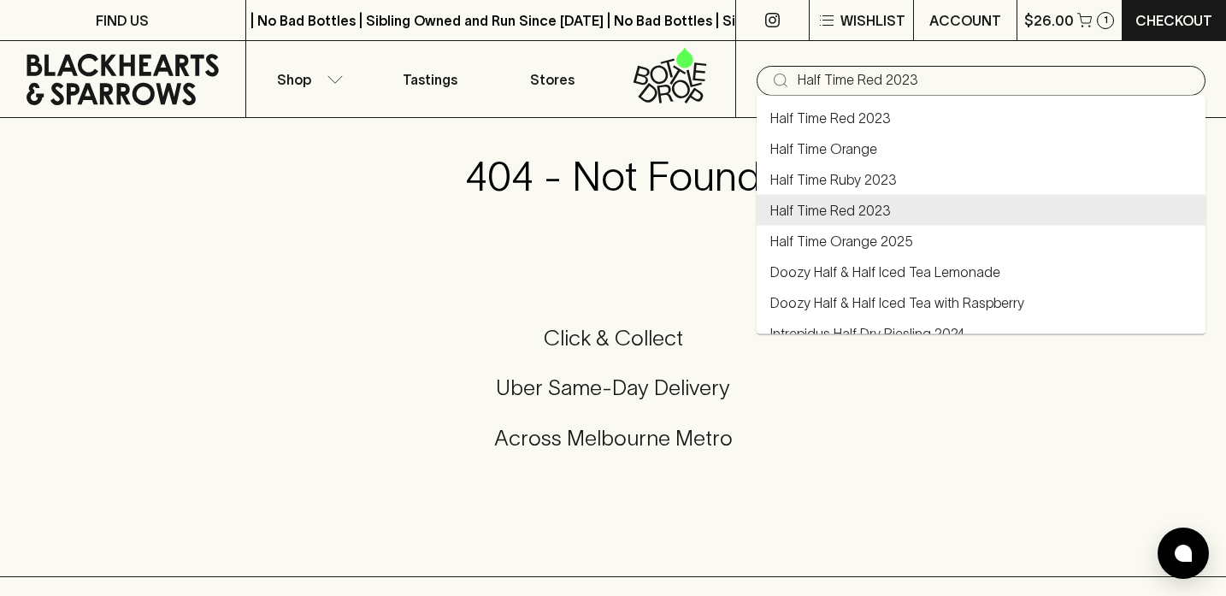
click at [953, 89] on input "Half Time Red 2023" at bounding box center [995, 80] width 394 height 27
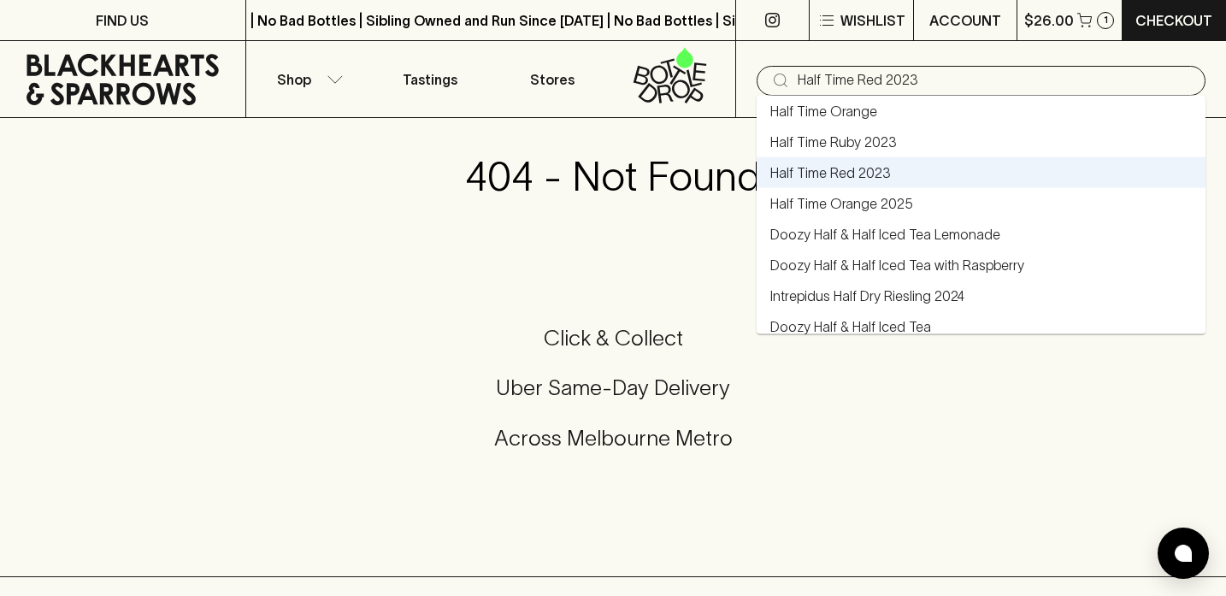
scroll to position [26, 0]
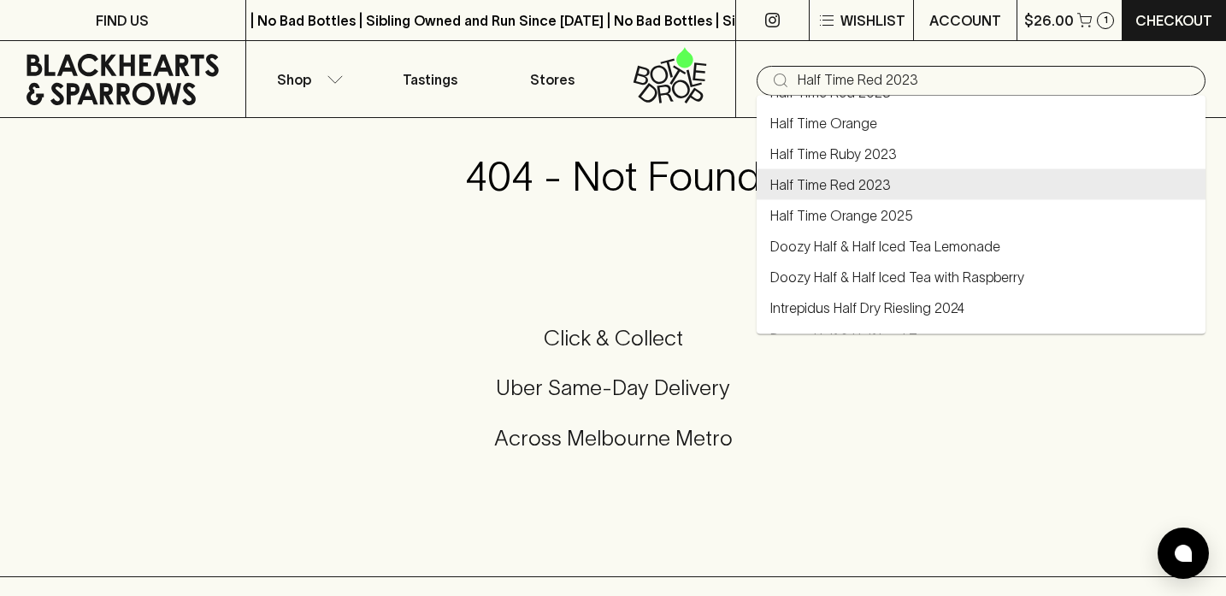
click at [835, 183] on link "Half Time Red 2023" at bounding box center [830, 184] width 121 height 21
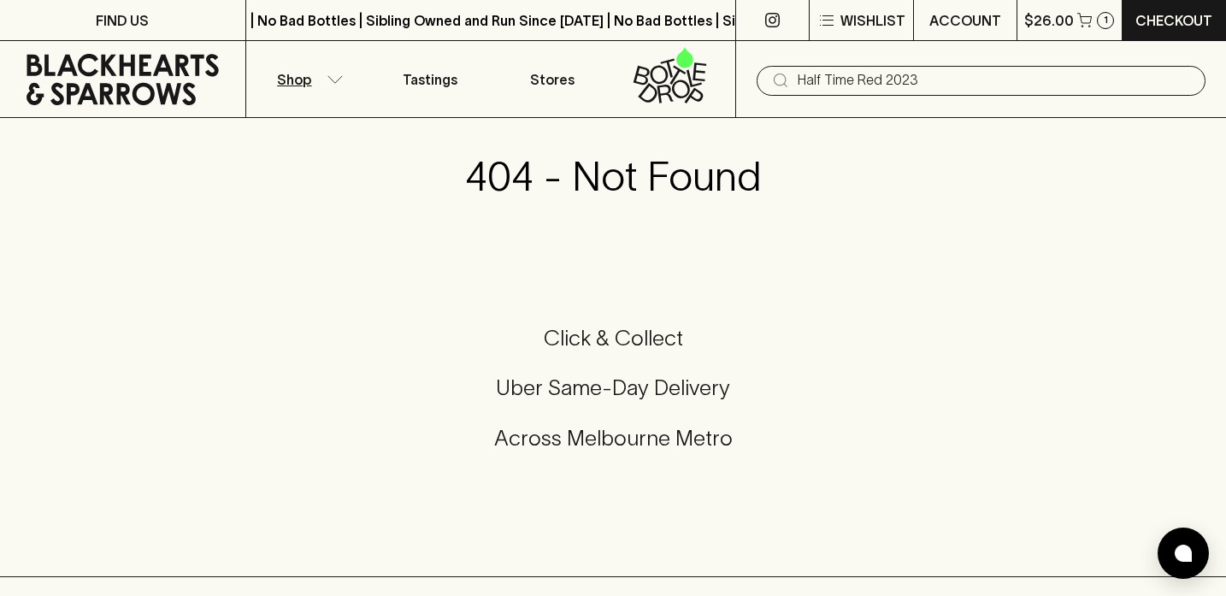
type input "Half Time Red 2023"
click at [304, 72] on p "Shop" at bounding box center [294, 79] width 34 height 21
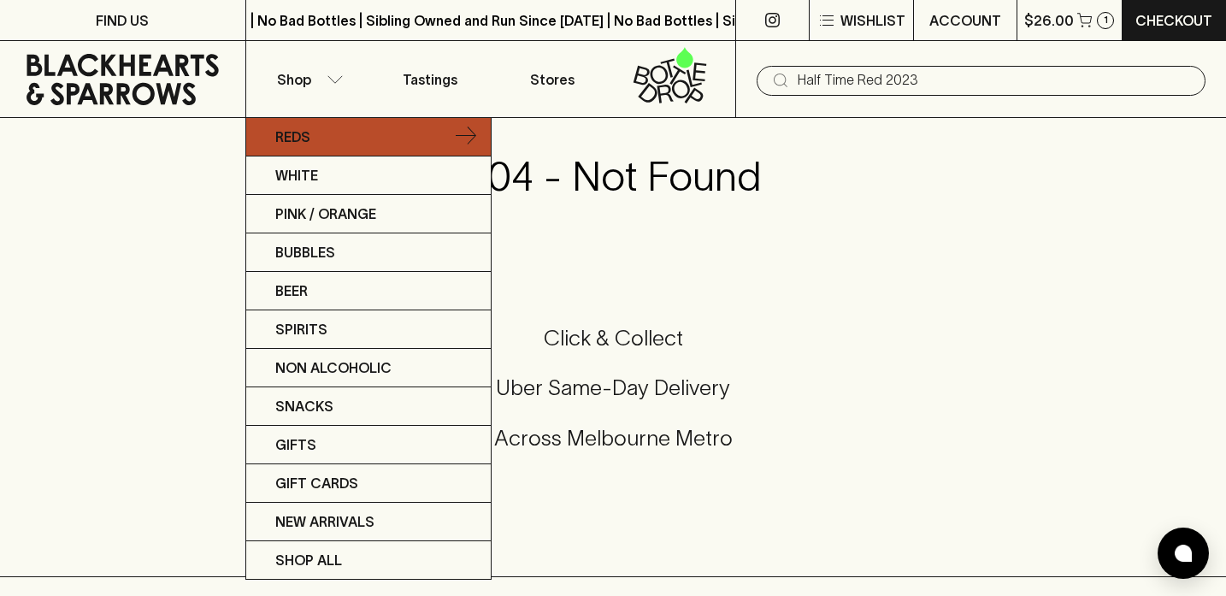
click at [316, 153] on link "Reds" at bounding box center [368, 137] width 245 height 38
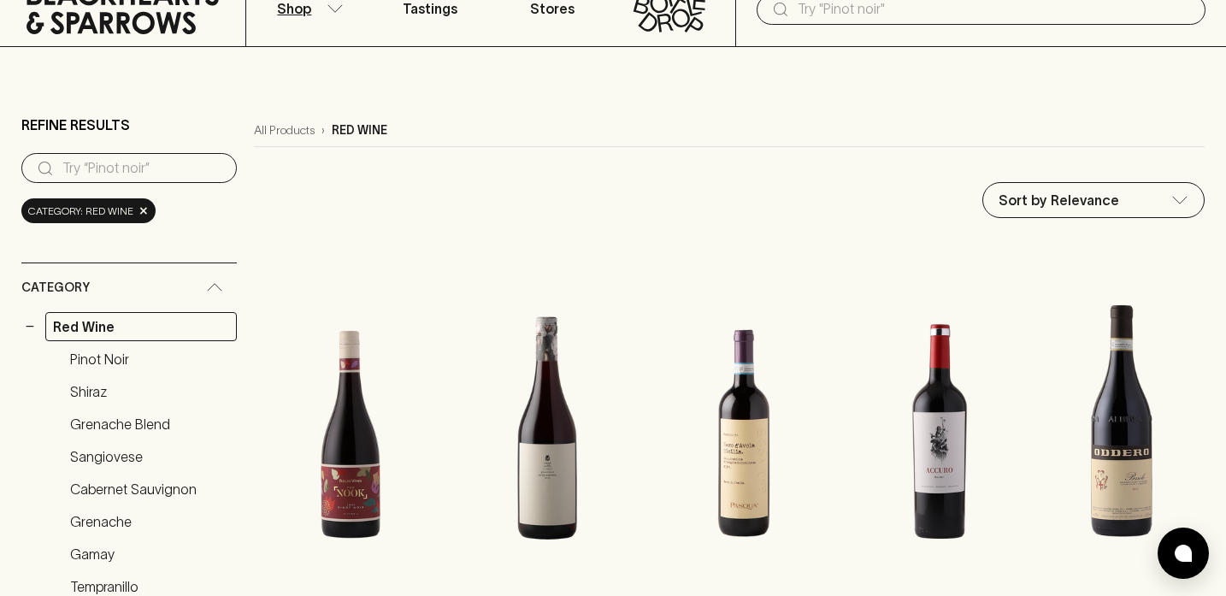
scroll to position [217, 0]
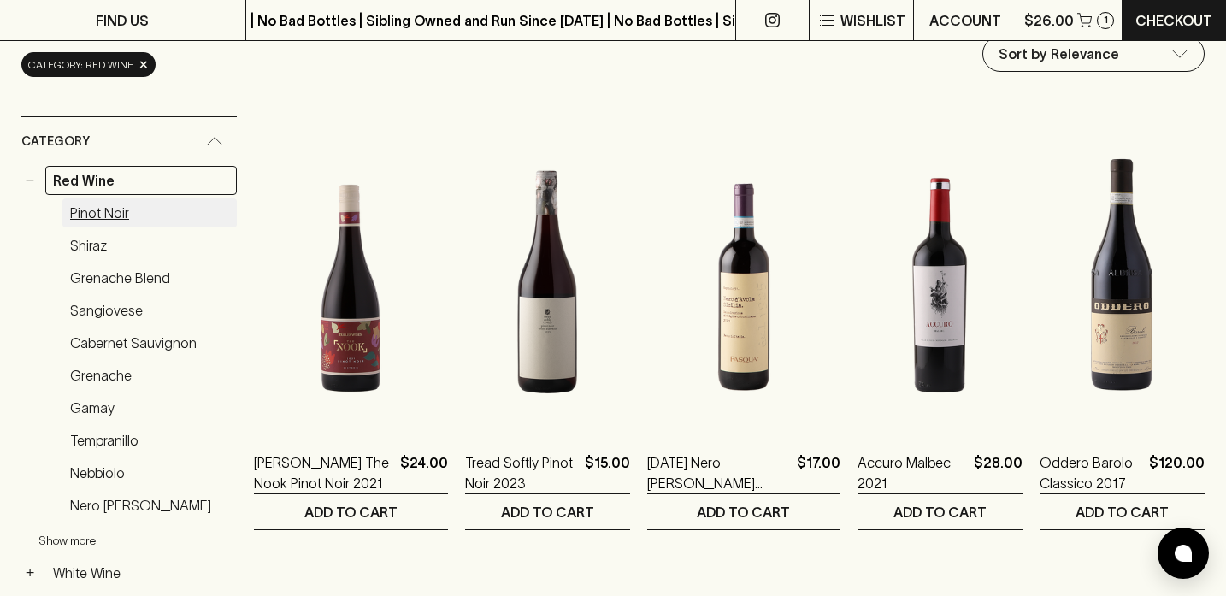
click at [89, 210] on link "Pinot Noir" at bounding box center [149, 212] width 174 height 29
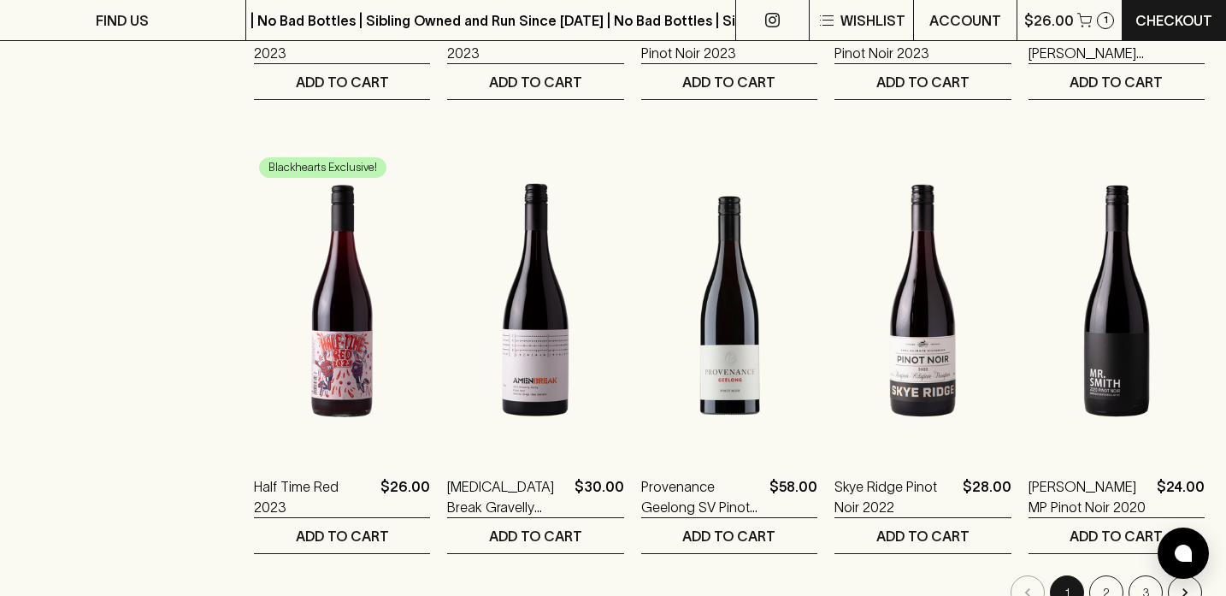
scroll to position [1556, 0]
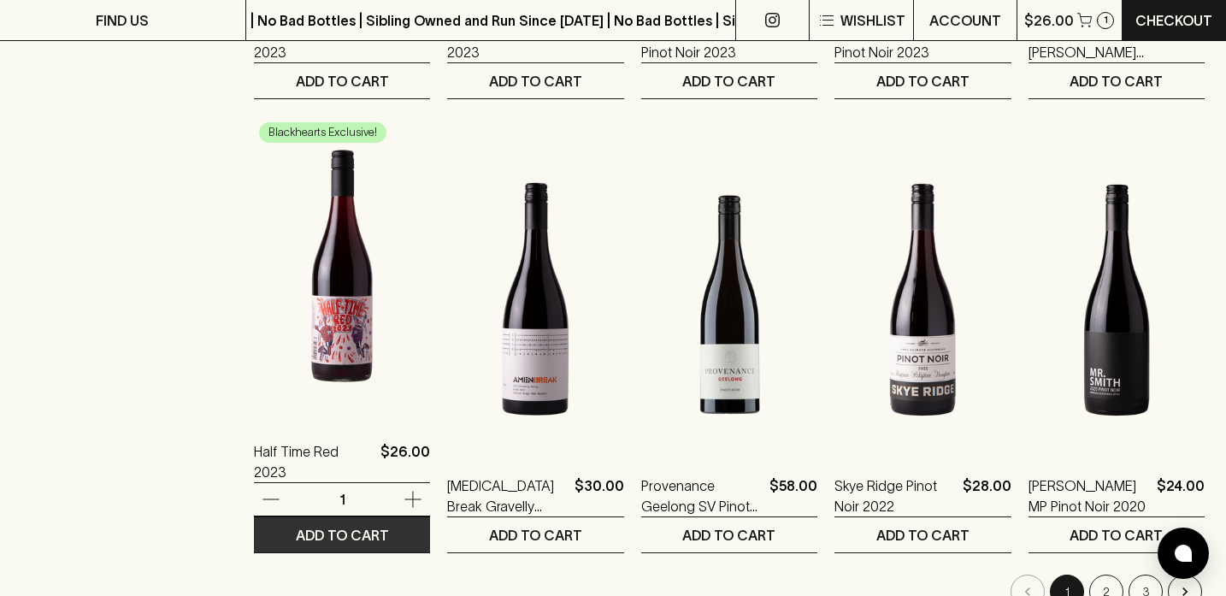
click at [322, 528] on p "ADD TO CART" at bounding box center [342, 535] width 93 height 21
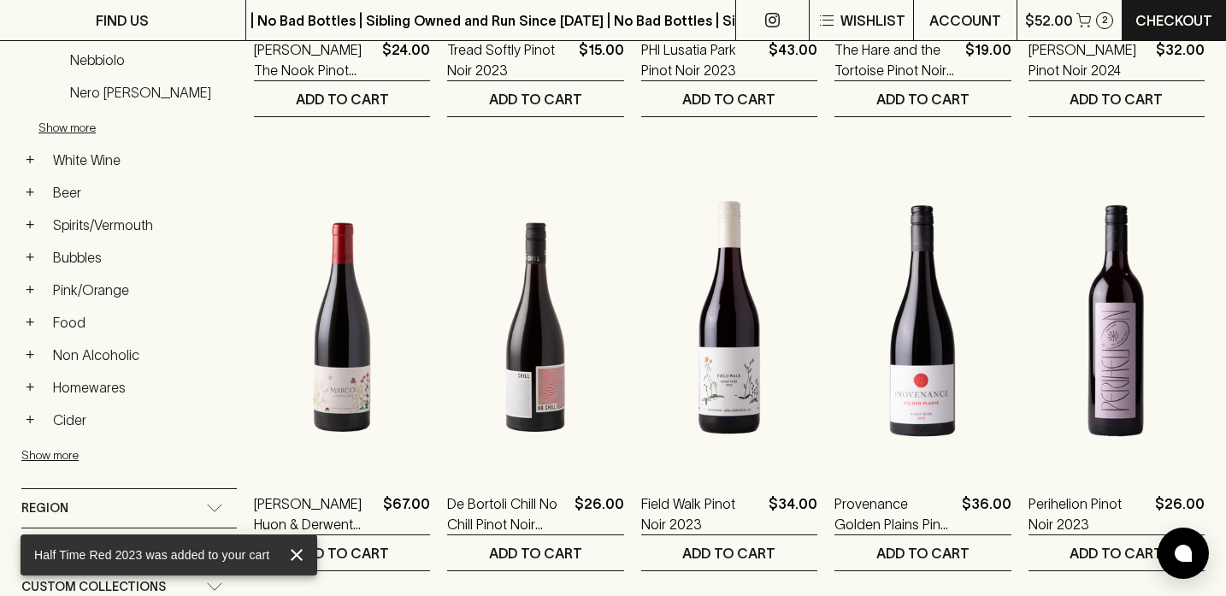
scroll to position [556, 0]
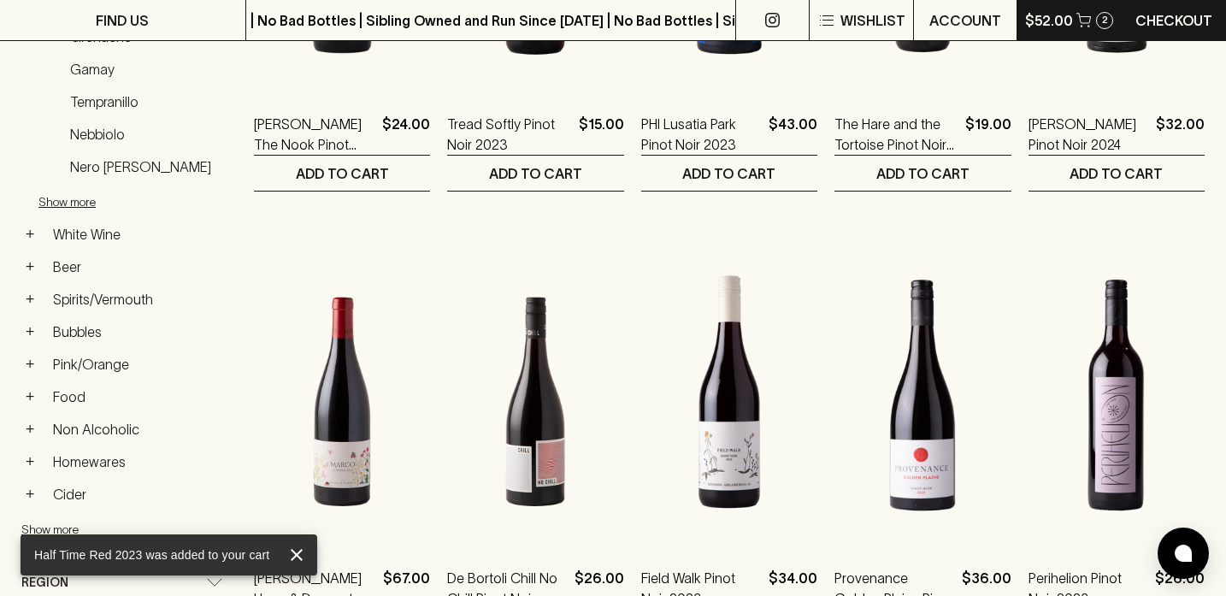
click at [1053, 25] on p "$52.00" at bounding box center [1049, 20] width 48 height 21
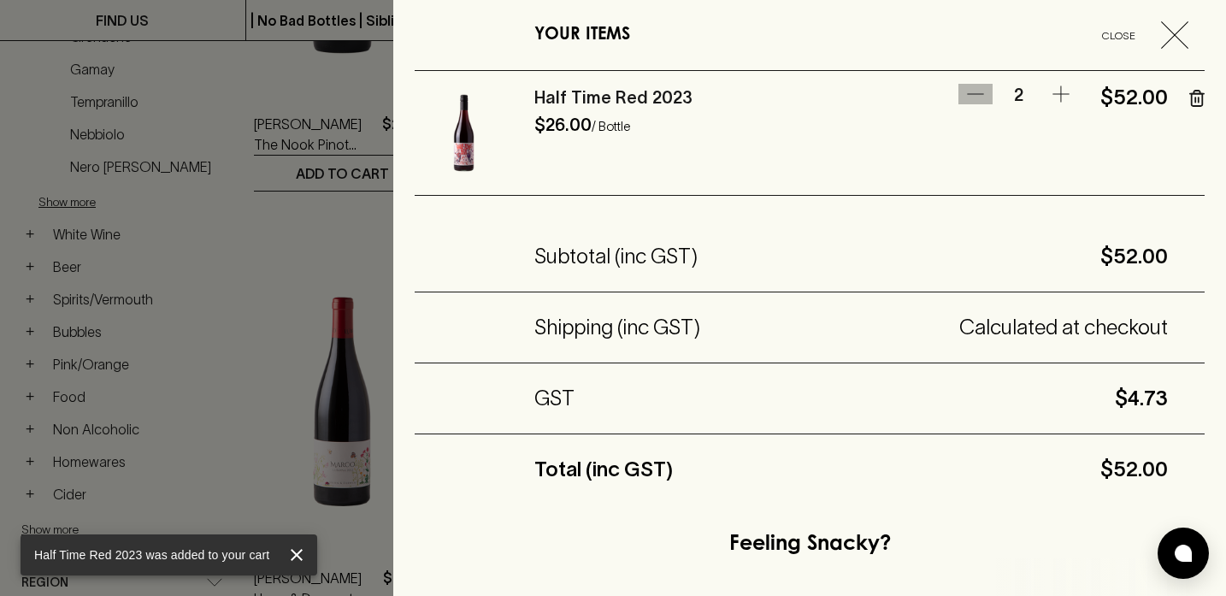
click at [982, 97] on icon "button" at bounding box center [975, 94] width 21 height 21
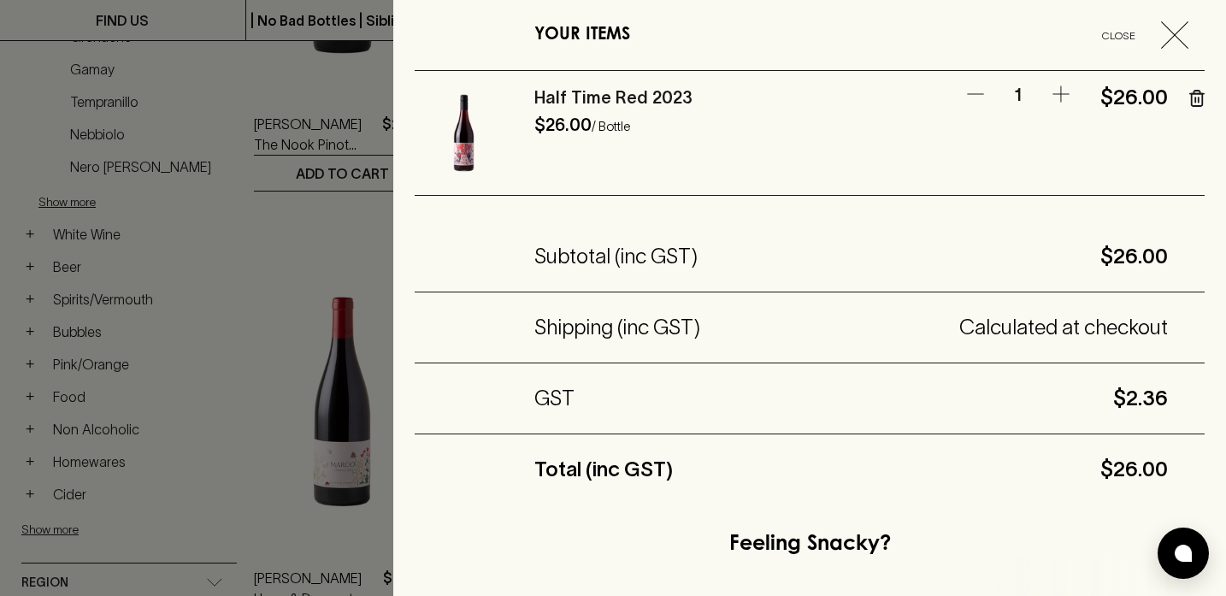
click at [344, 205] on div at bounding box center [613, 298] width 1226 height 596
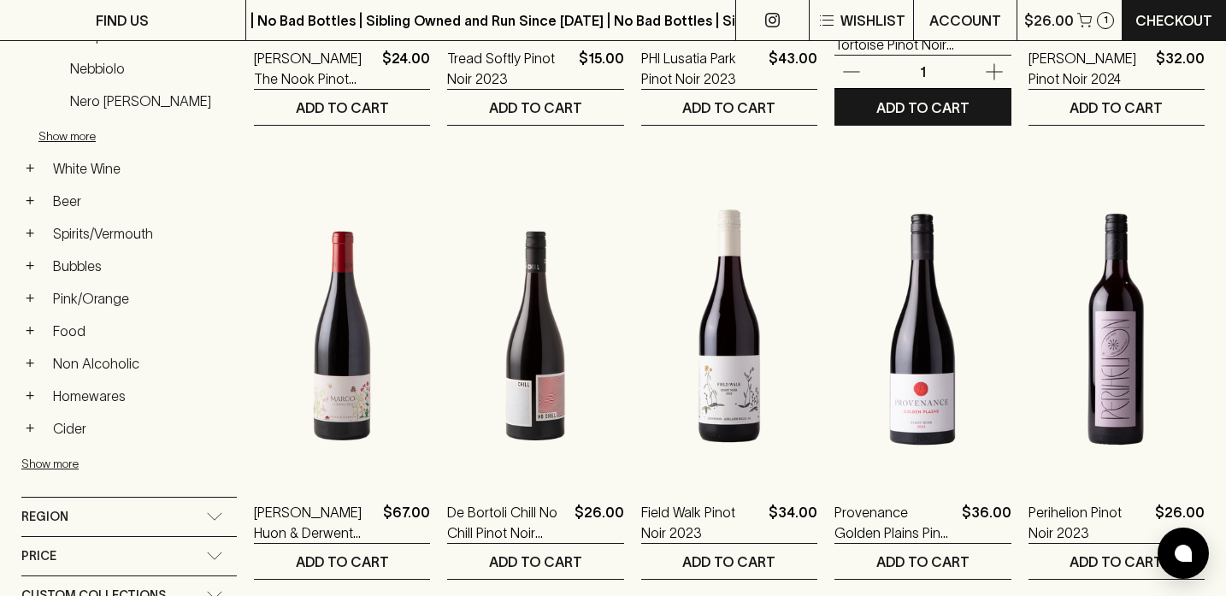
scroll to position [677, 0]
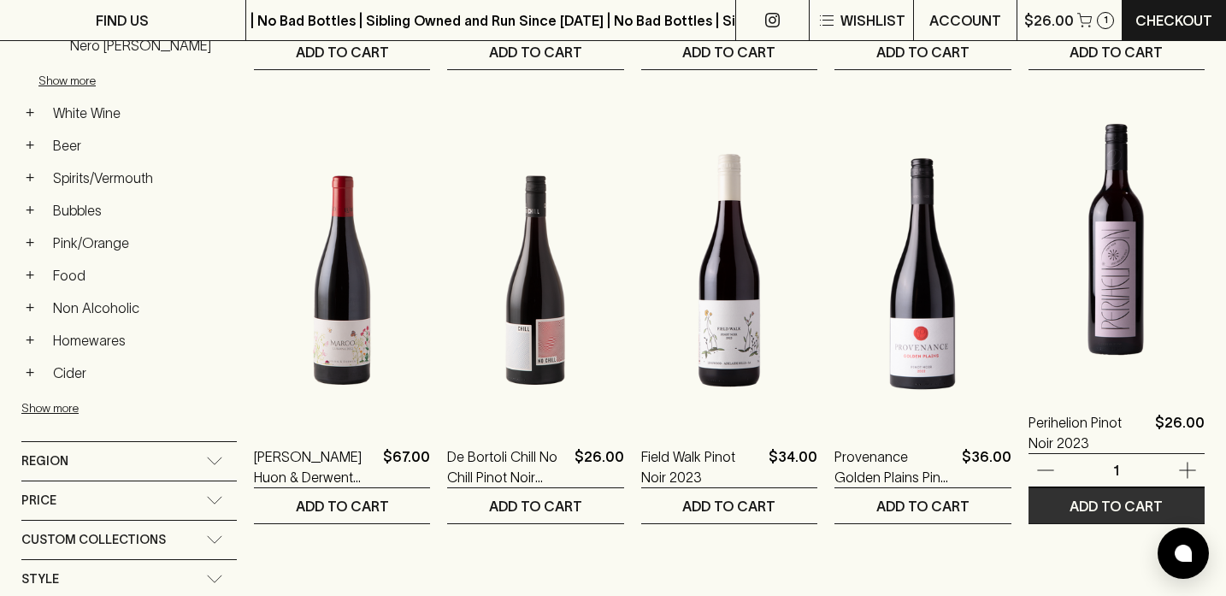
click at [1090, 500] on p "ADD TO CART" at bounding box center [1116, 506] width 93 height 21
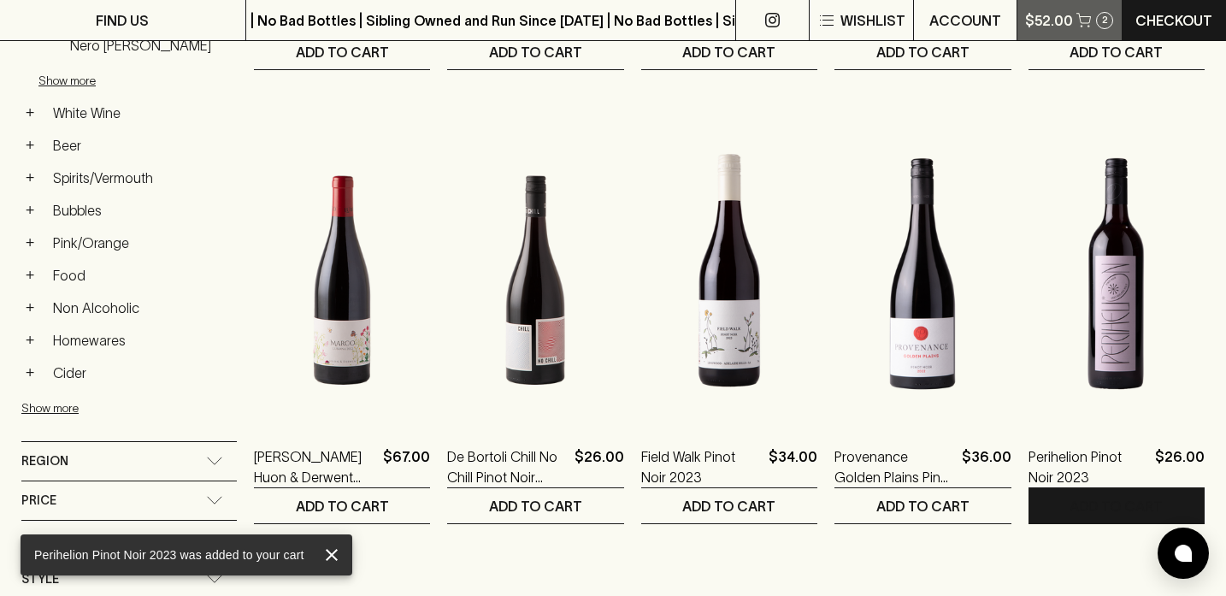
click at [1050, 15] on p "$52.00" at bounding box center [1049, 20] width 48 height 21
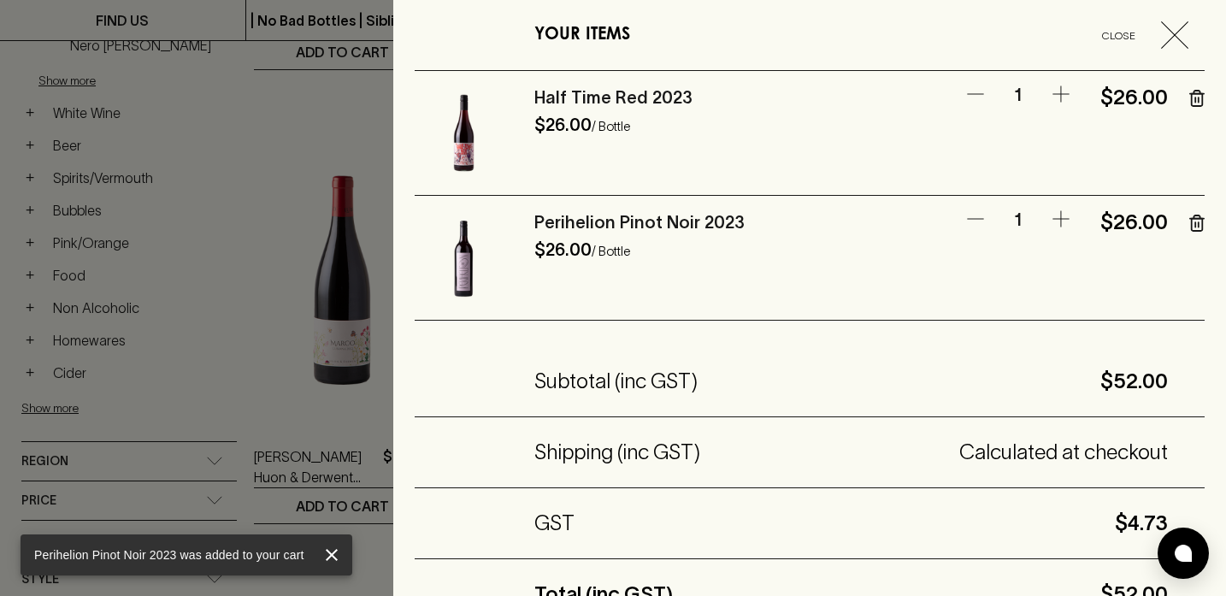
click at [291, 129] on div at bounding box center [613, 298] width 1226 height 596
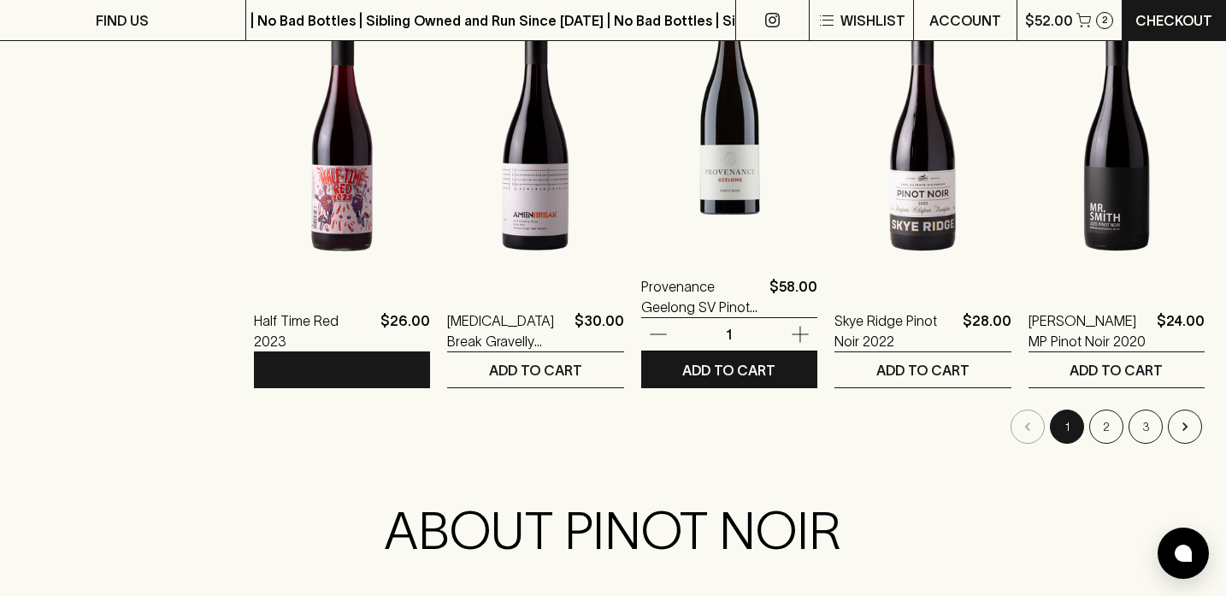
scroll to position [1728, 0]
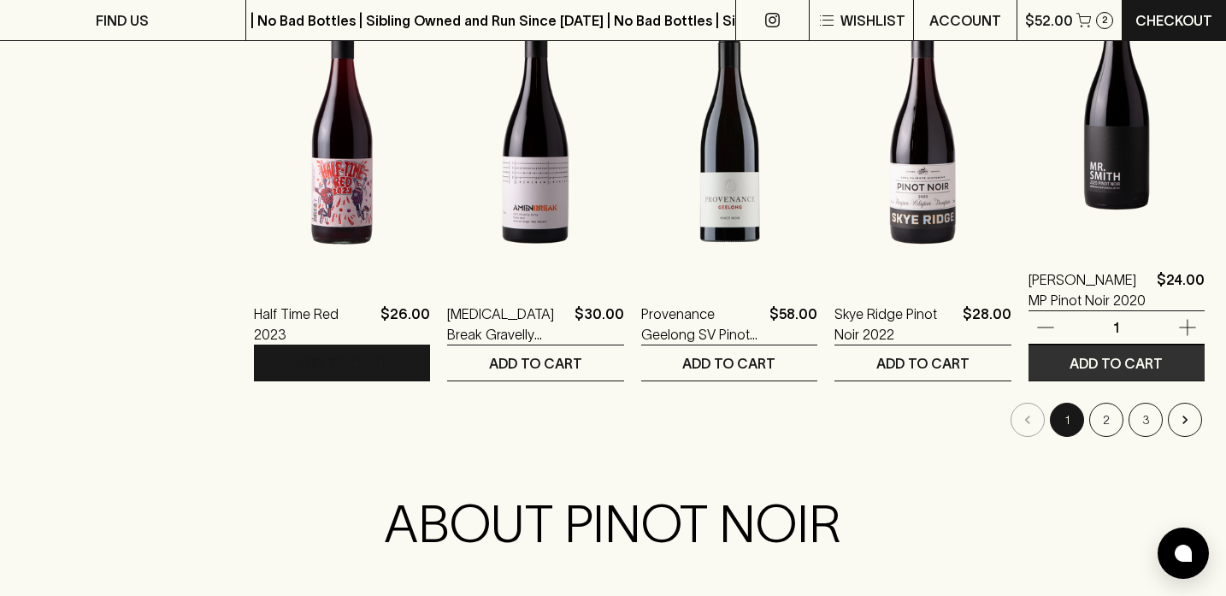
click at [1087, 364] on p "ADD TO CART" at bounding box center [1116, 363] width 93 height 21
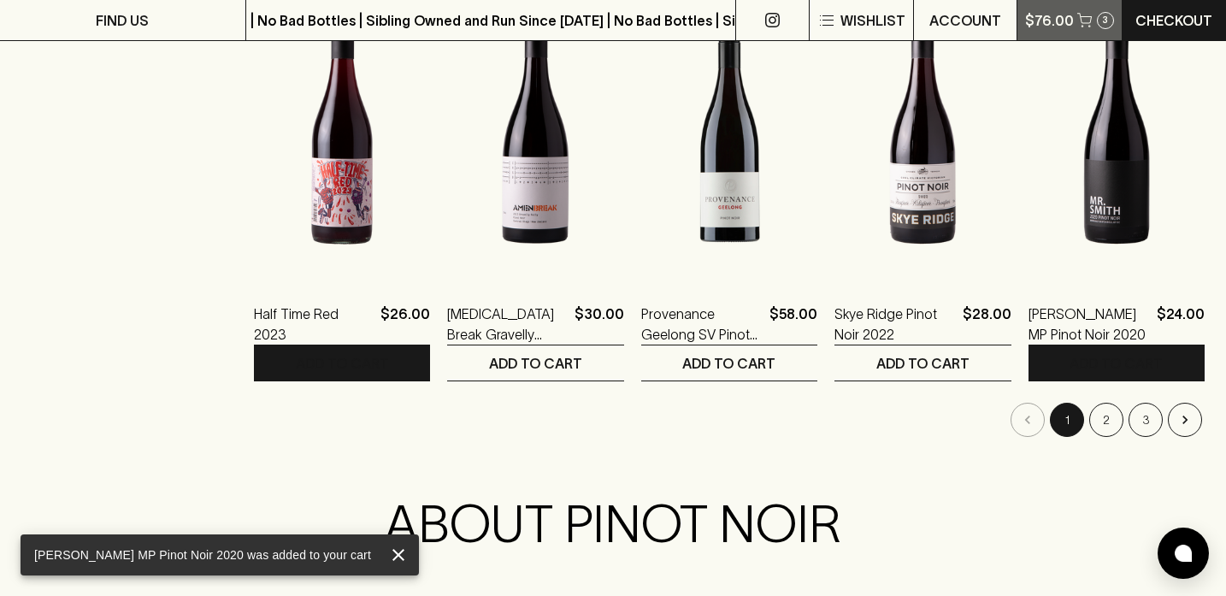
click at [1065, 13] on p "$76.00" at bounding box center [1049, 20] width 49 height 21
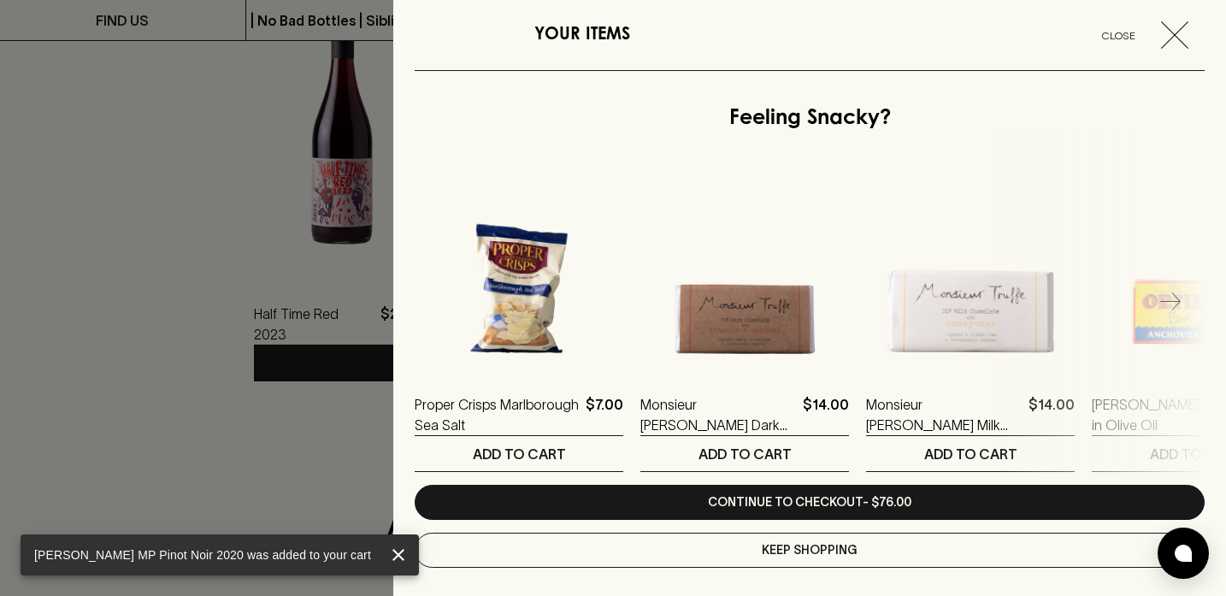
scroll to position [690, 0]
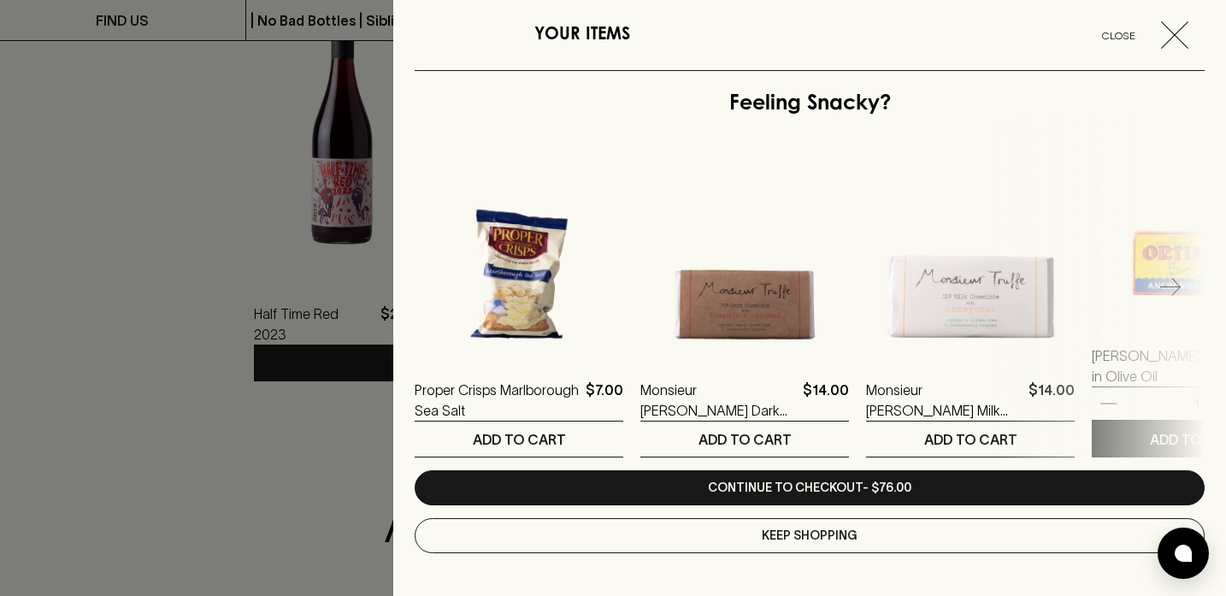
click at [1138, 299] on img at bounding box center [1196, 225] width 209 height 209
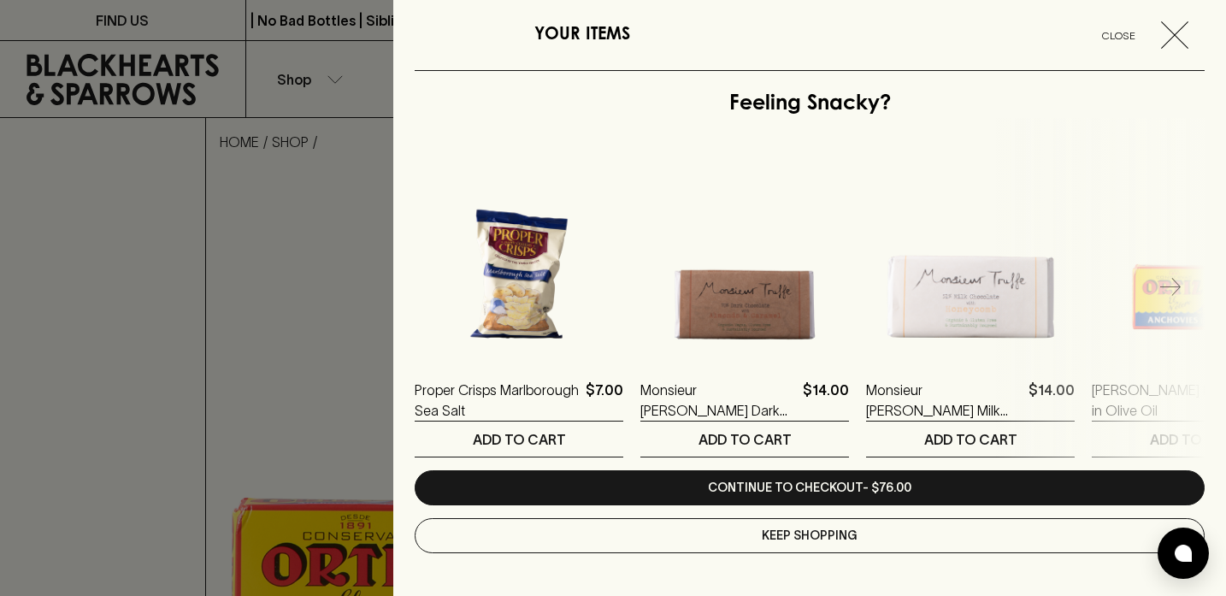
click at [1171, 289] on icon "button" at bounding box center [1170, 288] width 21 height 21
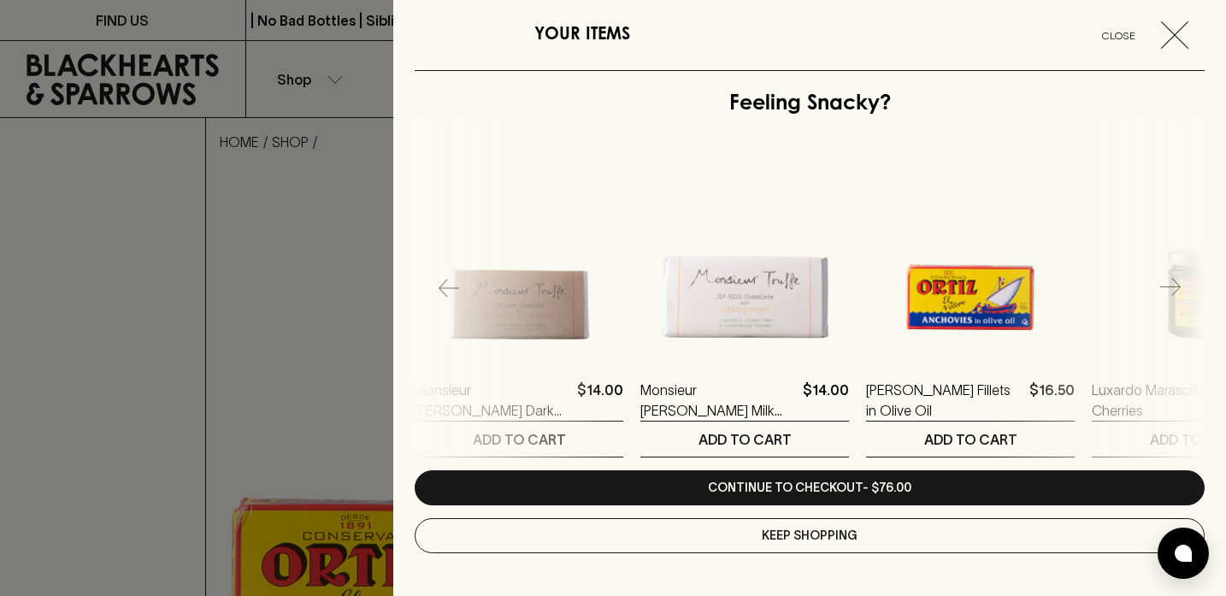
click at [1171, 289] on icon "button" at bounding box center [1170, 288] width 21 height 21
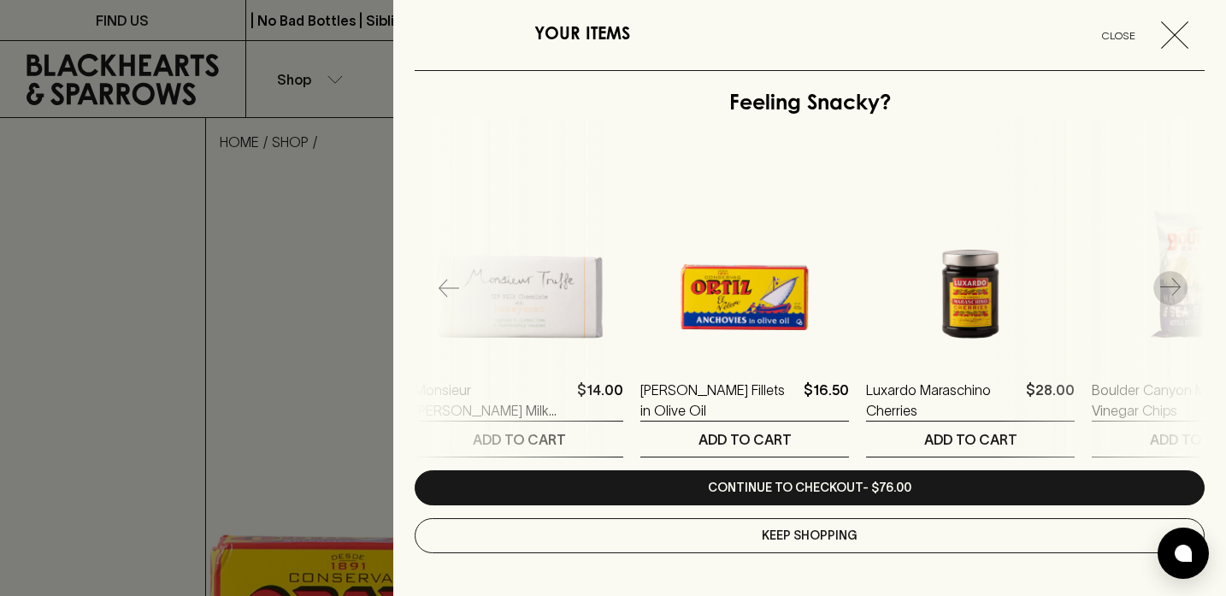
click at [1171, 289] on icon "button" at bounding box center [1170, 288] width 21 height 21
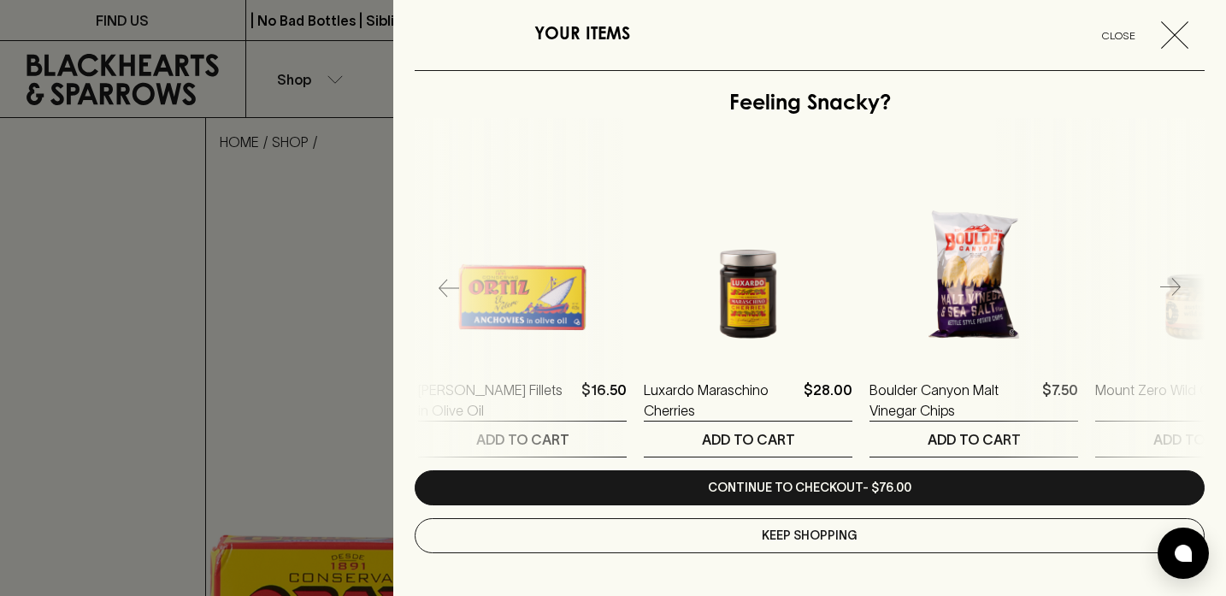
scroll to position [0, 677]
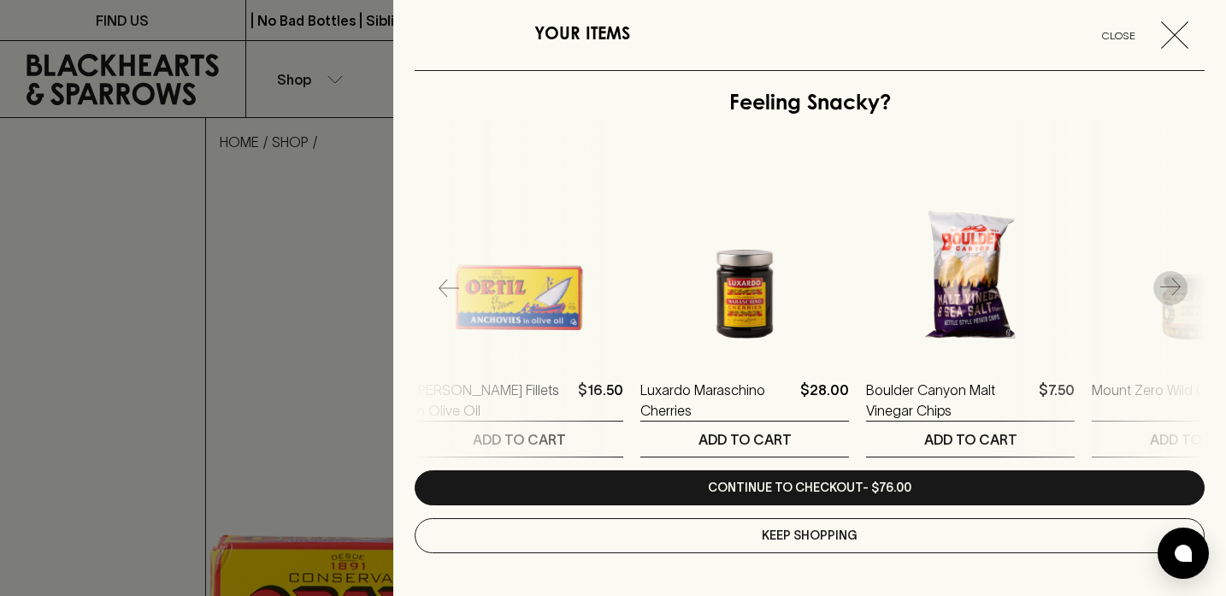
click at [1171, 289] on icon "button" at bounding box center [1170, 288] width 21 height 21
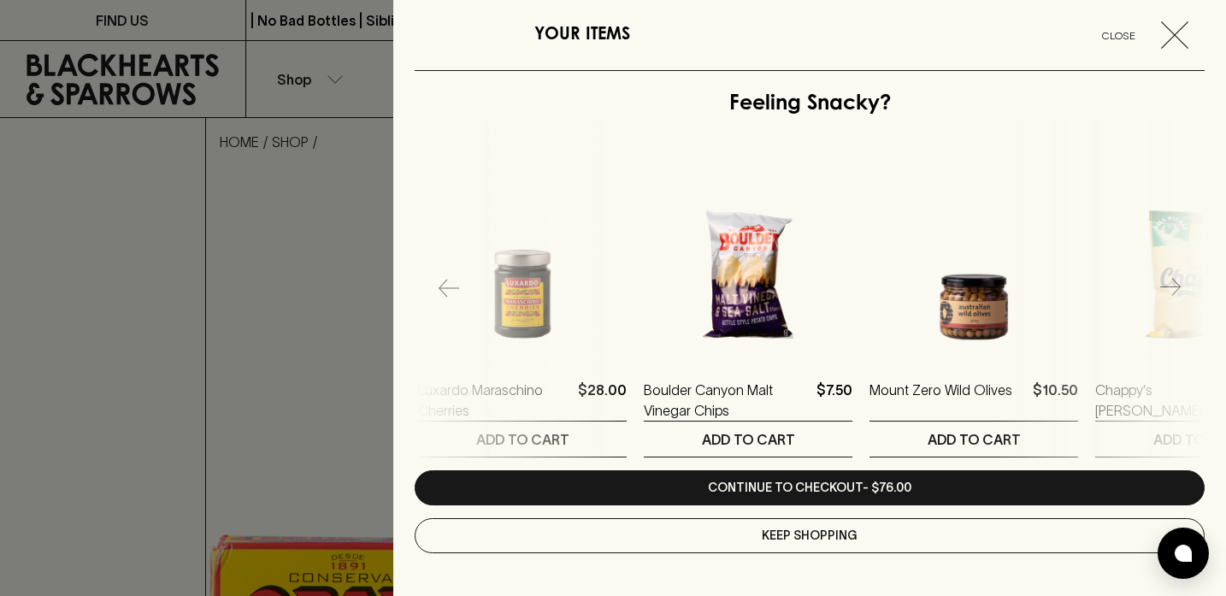
scroll to position [0, 903]
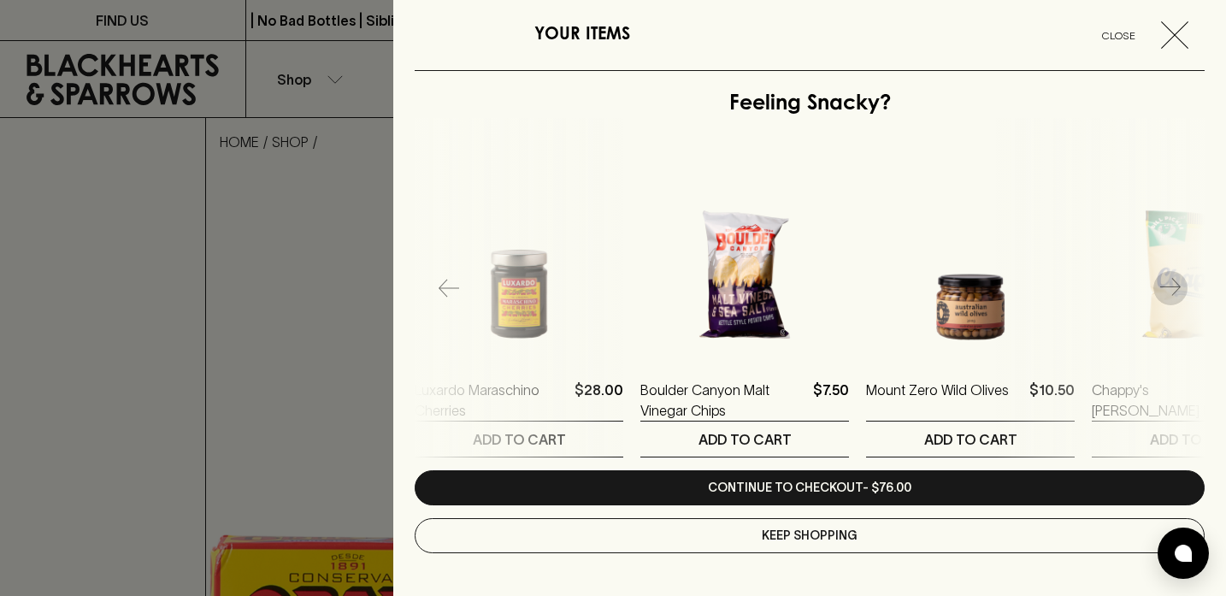
click at [1171, 289] on icon "button" at bounding box center [1170, 288] width 21 height 21
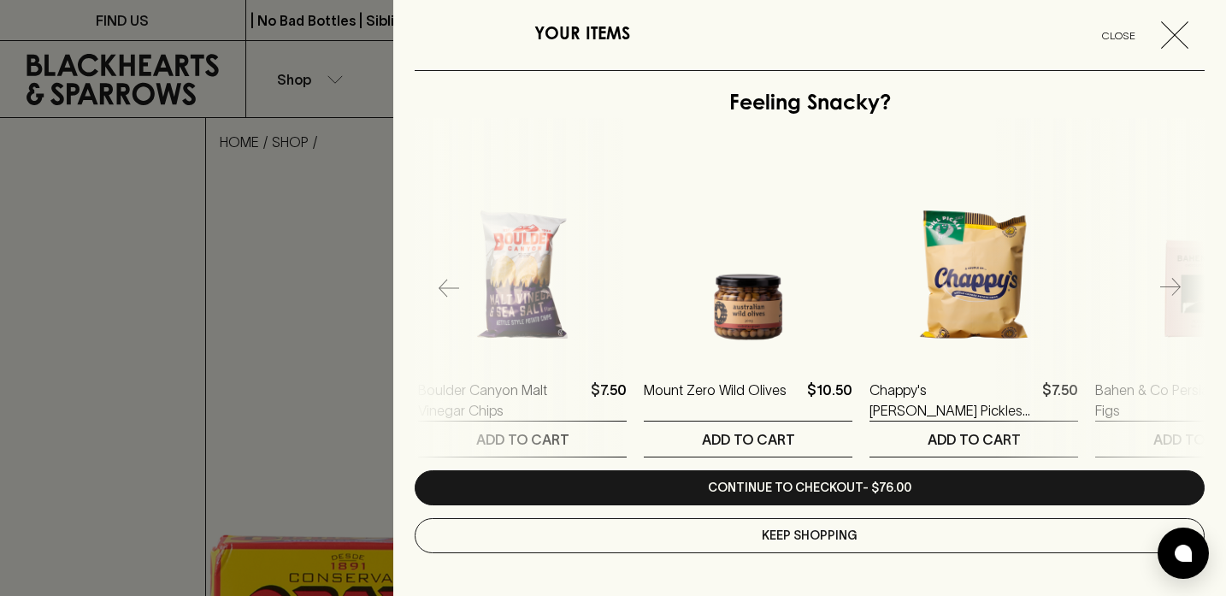
scroll to position [0, 1129]
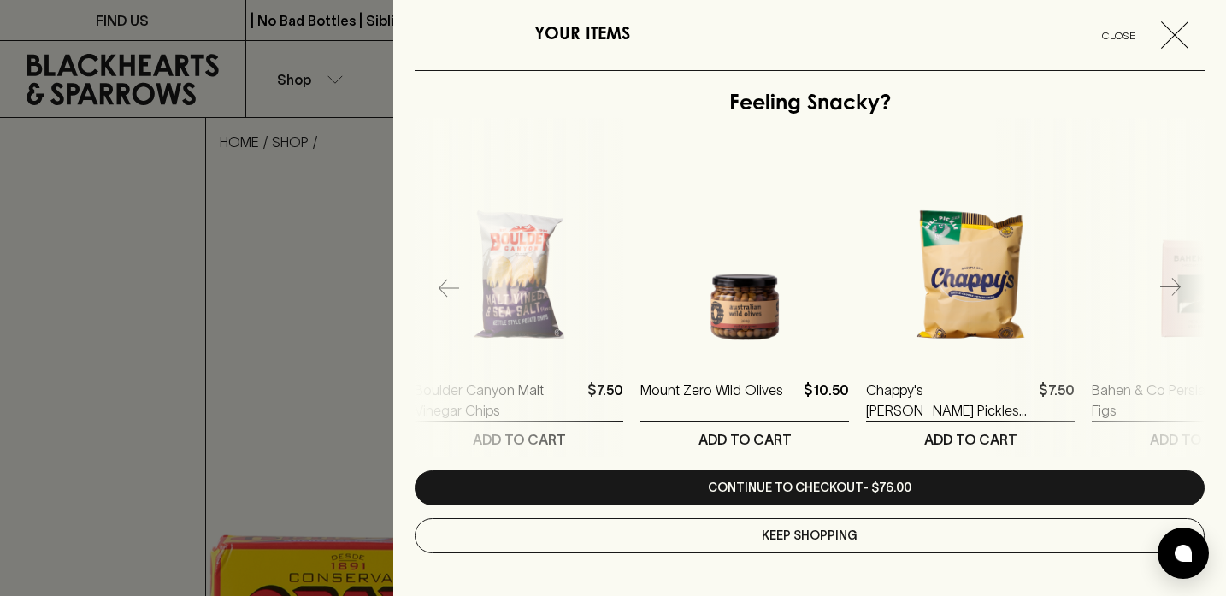
click at [1171, 289] on icon "button" at bounding box center [1170, 288] width 21 height 21
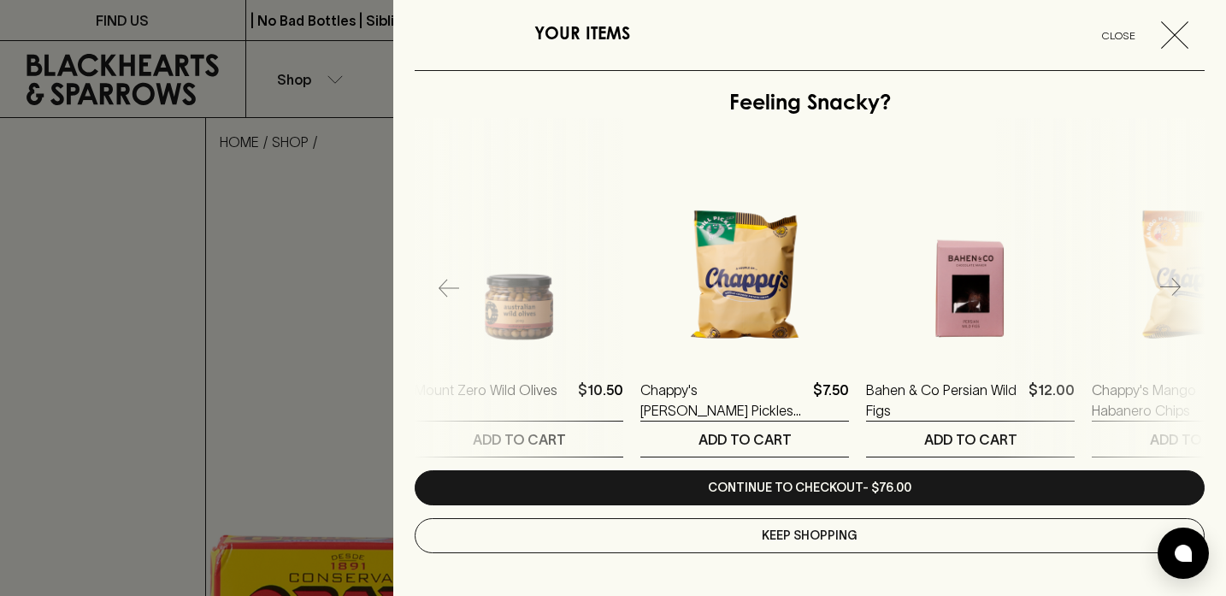
click at [1171, 289] on icon "button" at bounding box center [1170, 288] width 21 height 21
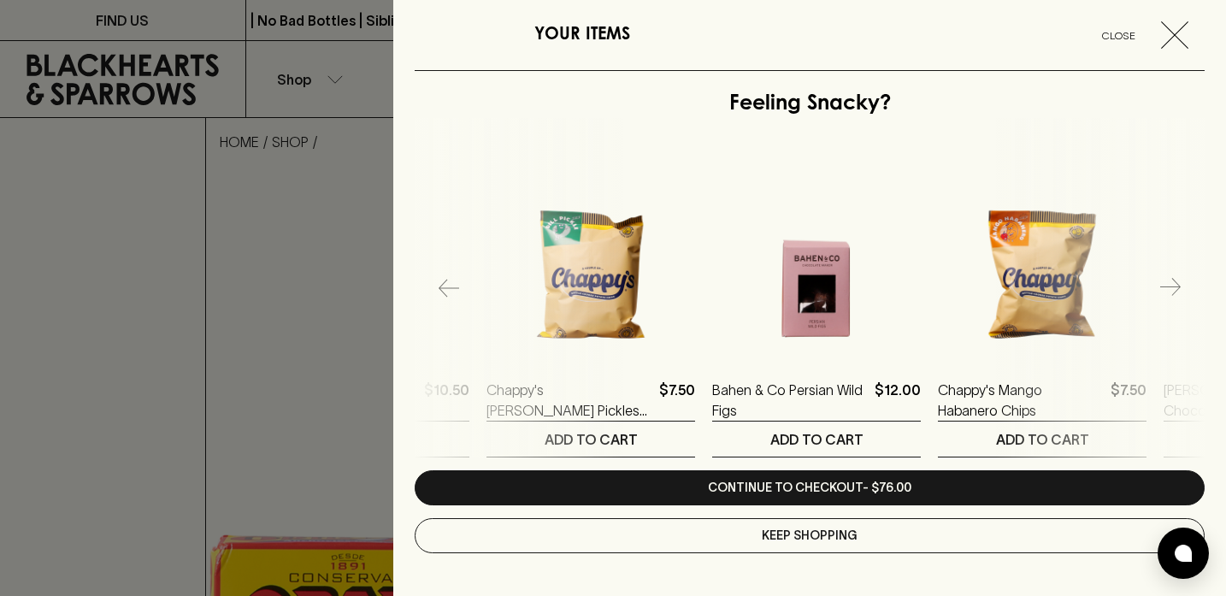
scroll to position [0, 1580]
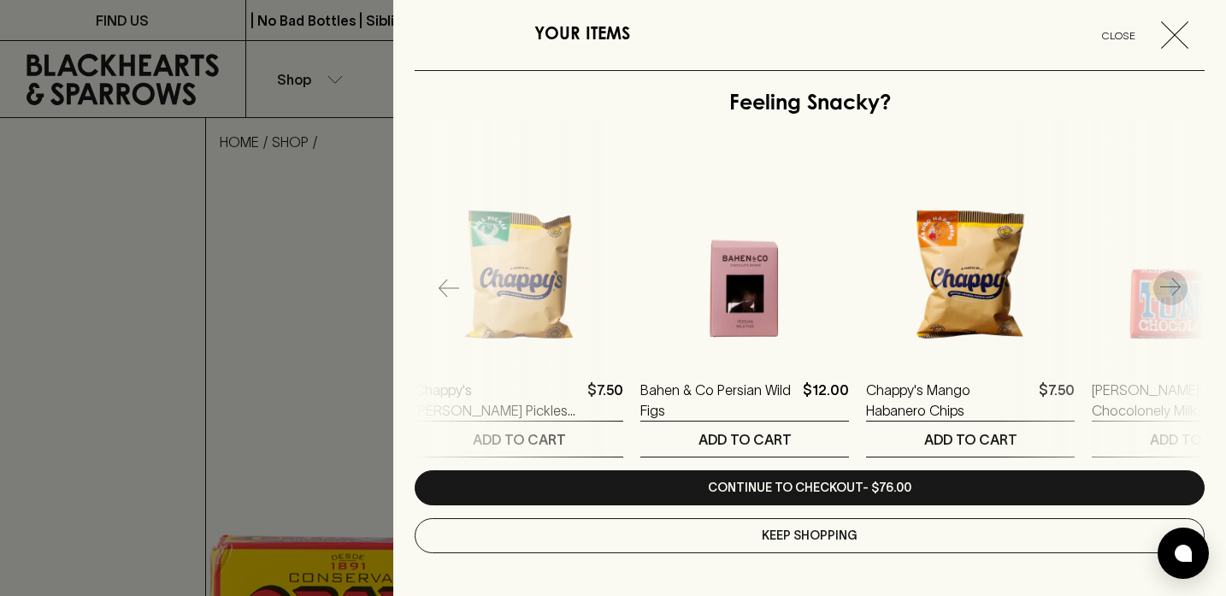
click at [1171, 289] on icon "button" at bounding box center [1170, 288] width 21 height 21
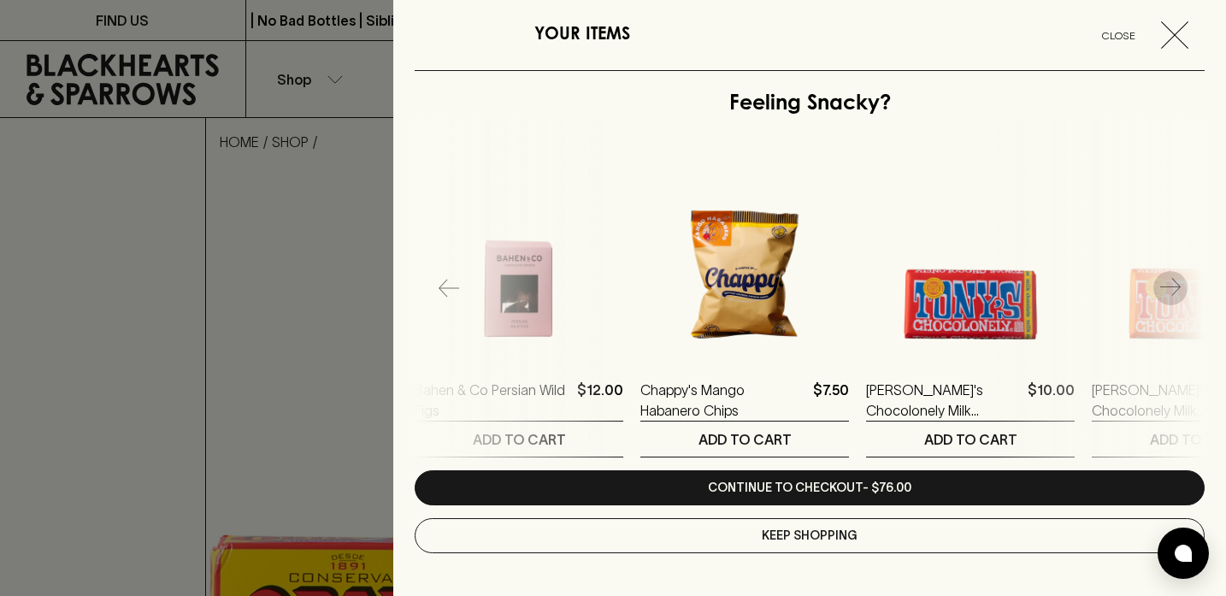
click at [1171, 289] on icon "button" at bounding box center [1170, 288] width 21 height 21
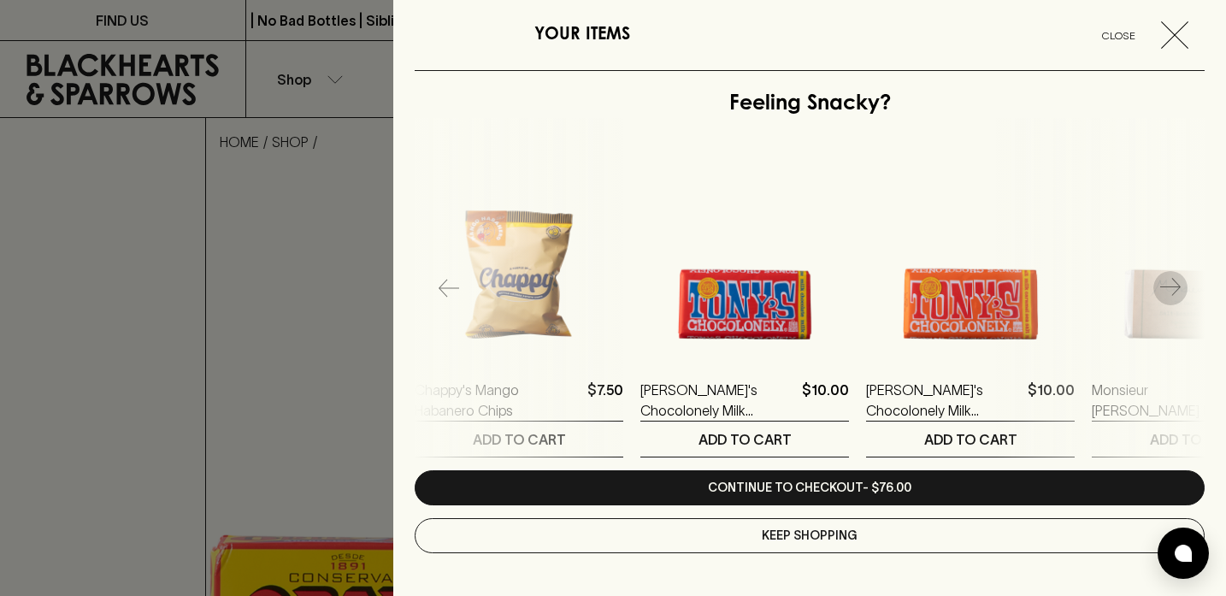
click at [1171, 289] on icon "button" at bounding box center [1170, 288] width 21 height 21
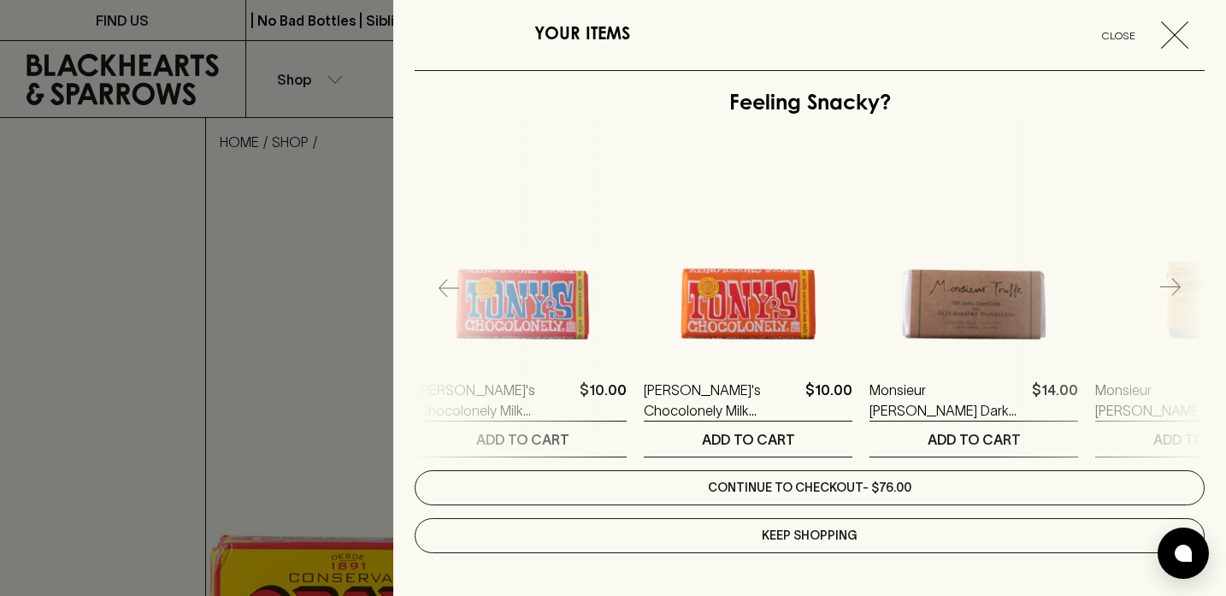
scroll to position [0, 2257]
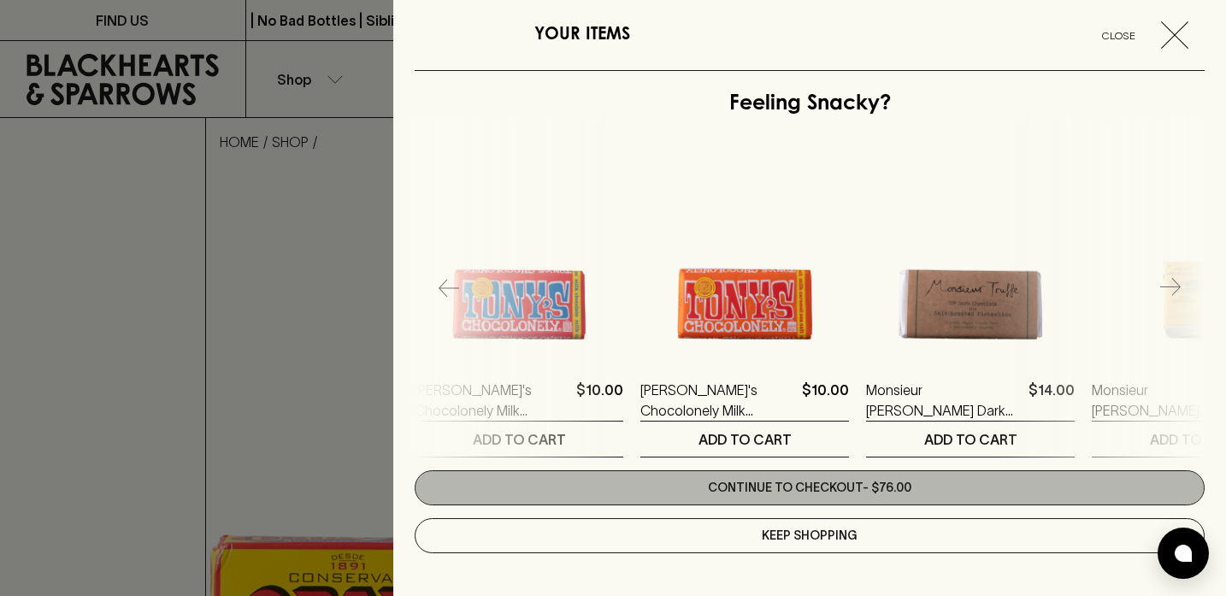
click at [909, 481] on link "Continue to checkout - $76.00" at bounding box center [810, 487] width 790 height 35
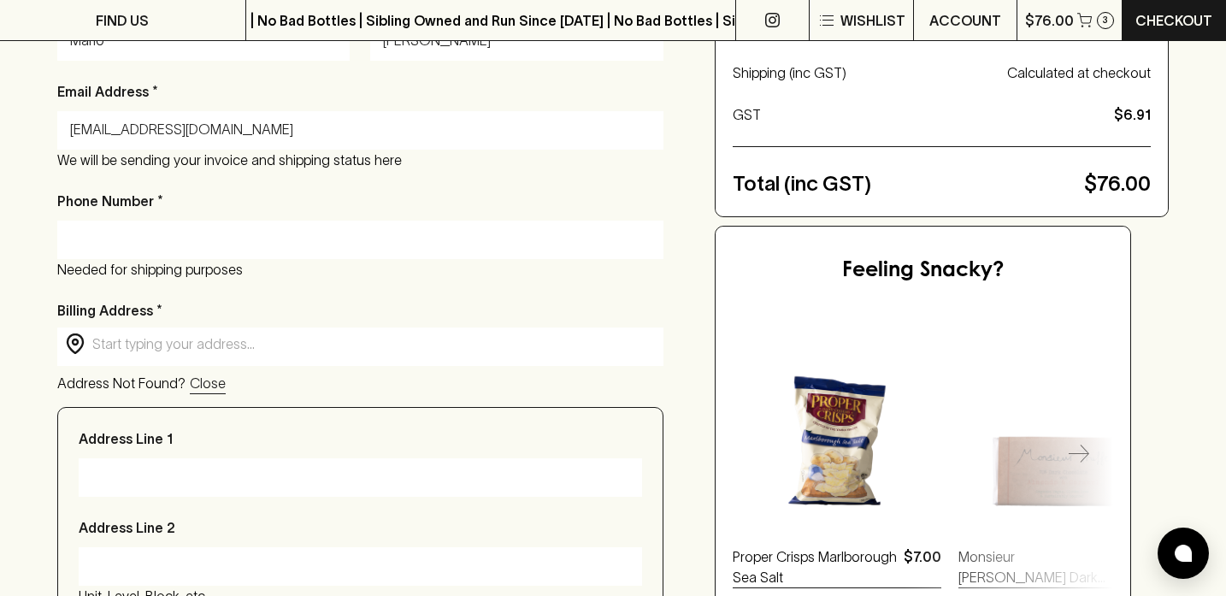
scroll to position [376, 0]
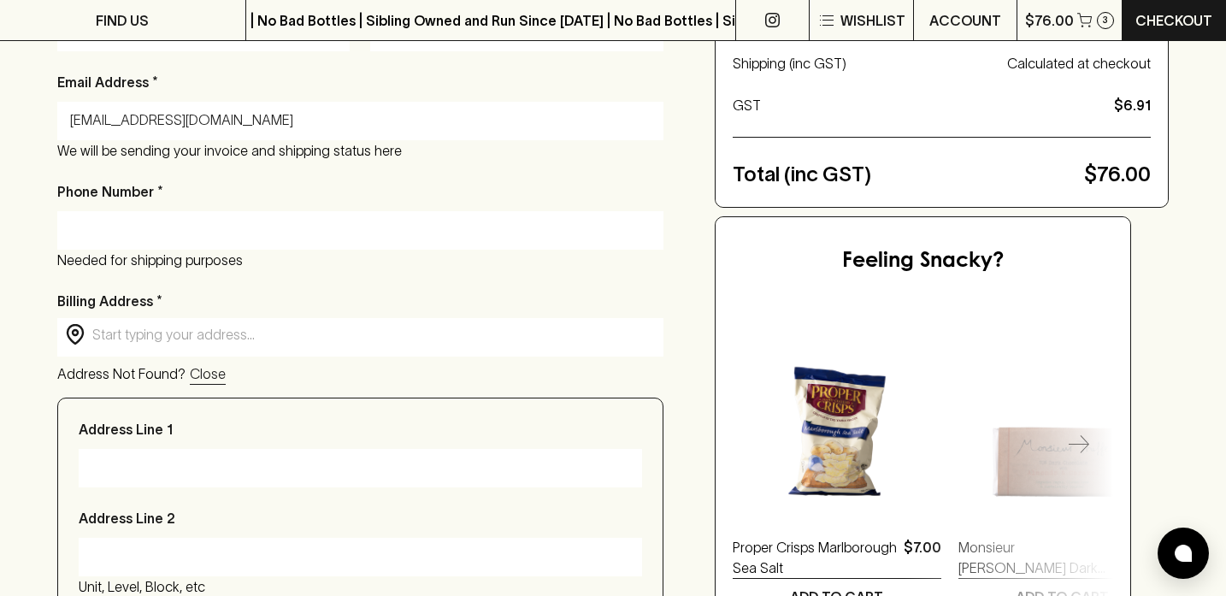
click at [470, 218] on input "Phone Number *" at bounding box center [360, 229] width 581 height 27
type input "0412755044"
type input "[STREET_ADDRESS][PERSON_NAME]"
type input "[GEOGRAPHIC_DATA]"
type input "3056"
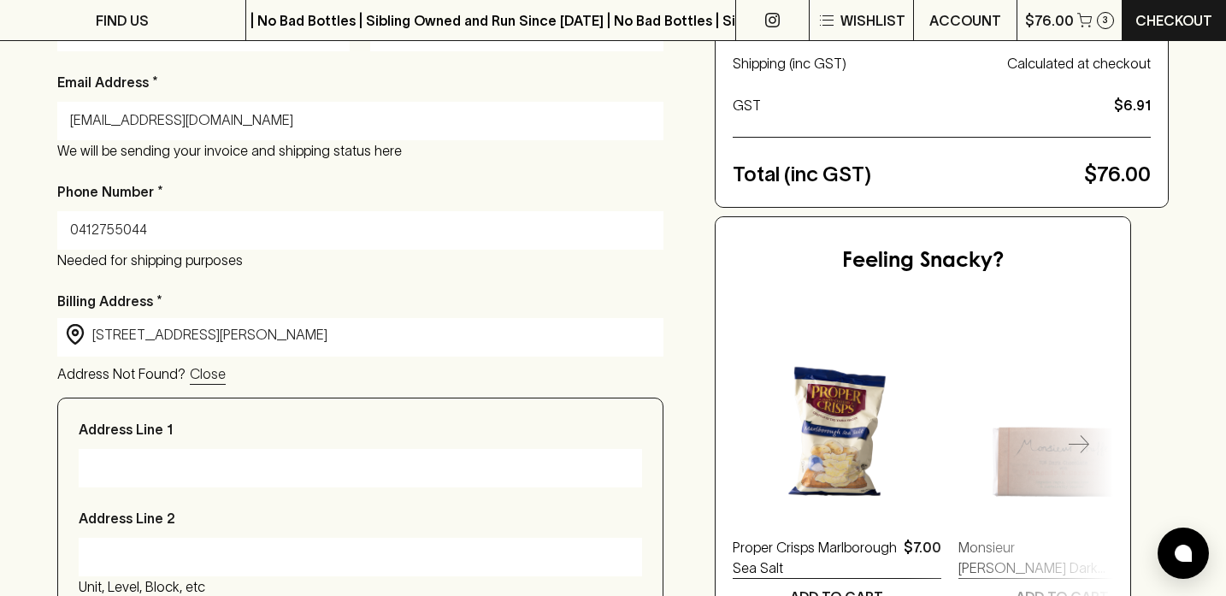
type input "VIC"
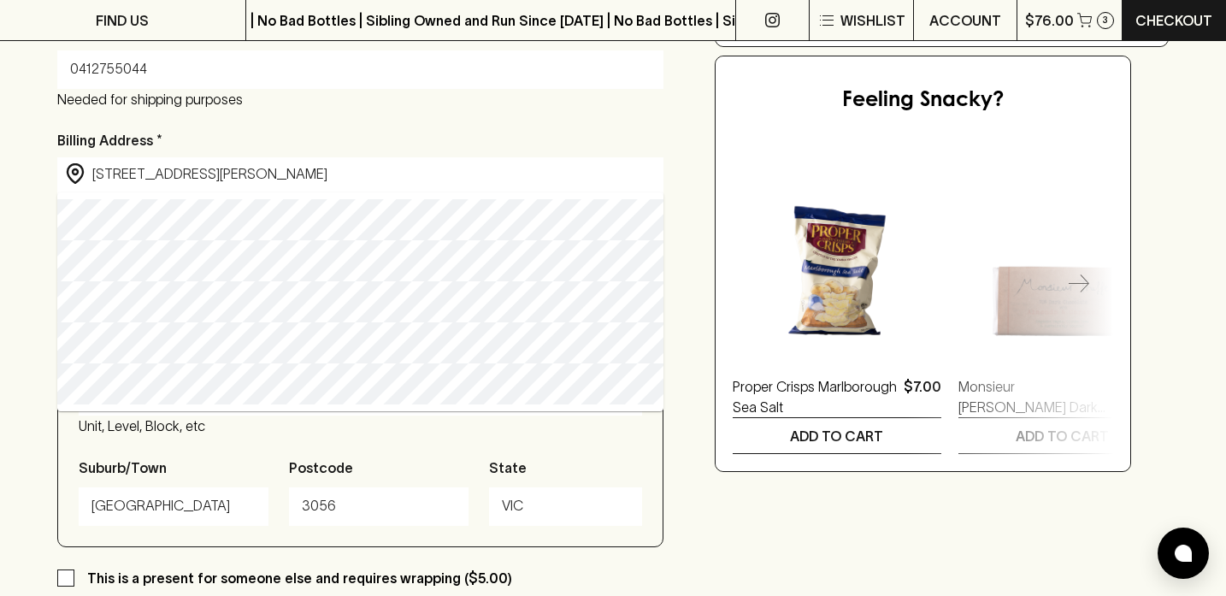
scroll to position [538, 0]
type input "[STREET_ADDRESS][PERSON_NAME]"
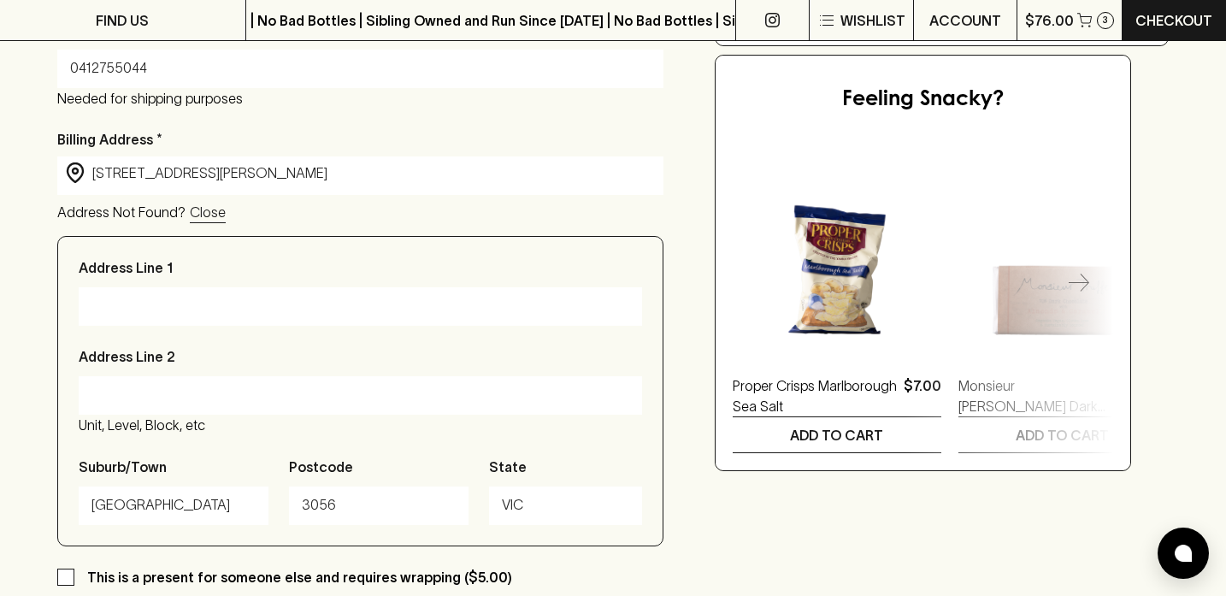
type input "[STREET_ADDRESS][PERSON_NAME]"
type input "Victoria"
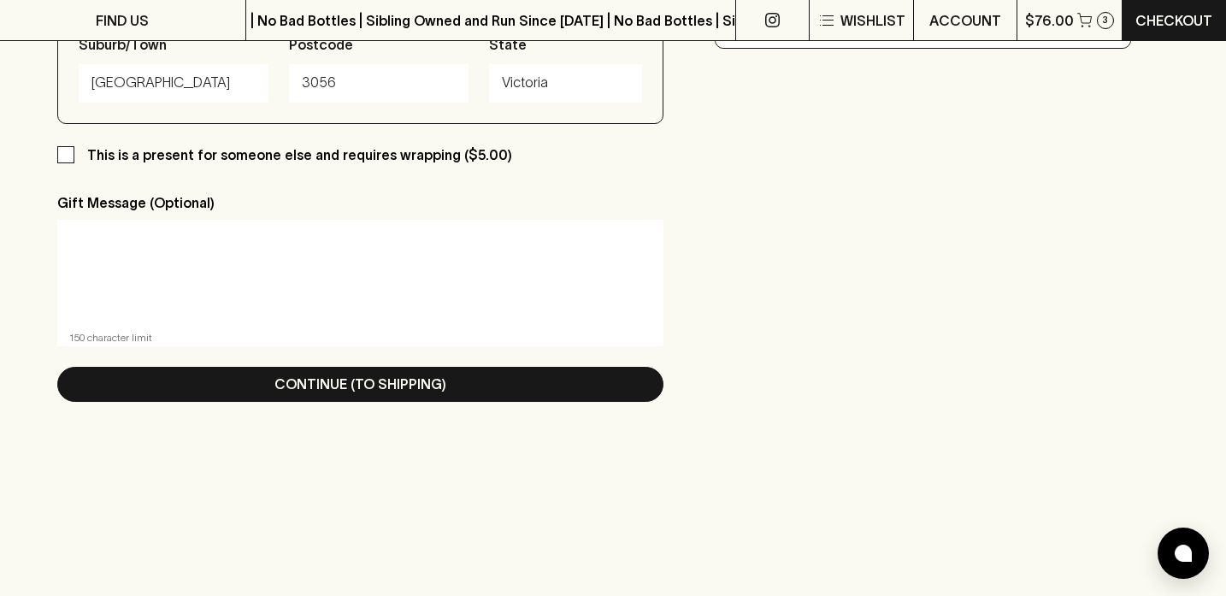
scroll to position [1038, 0]
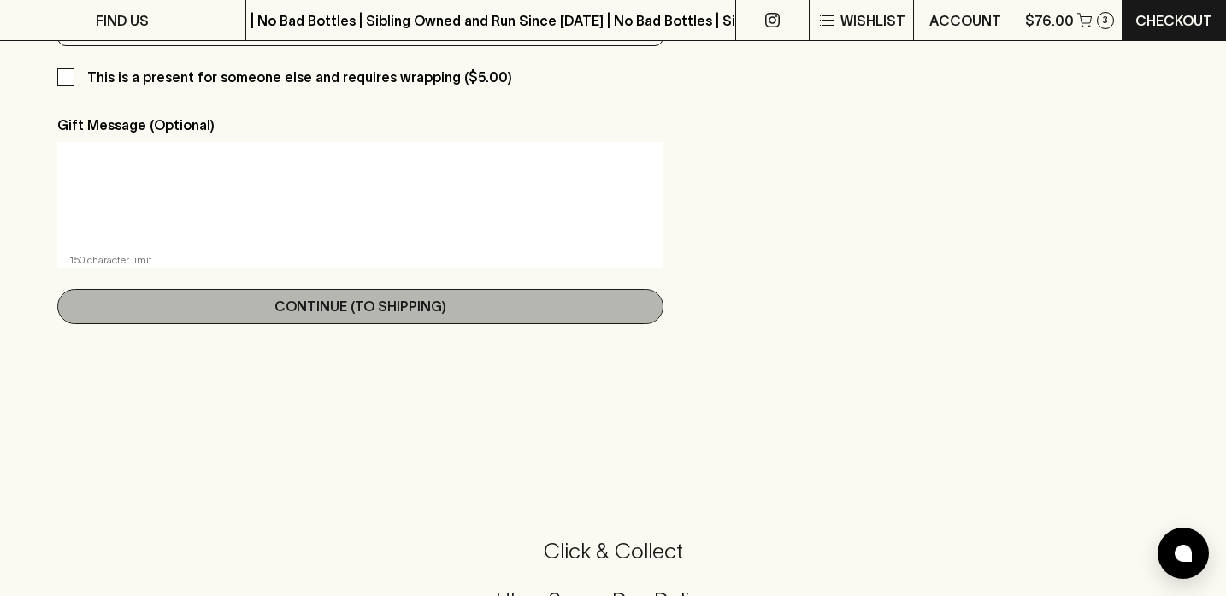
click at [445, 308] on button "Continue (To Shipping)" at bounding box center [360, 306] width 606 height 35
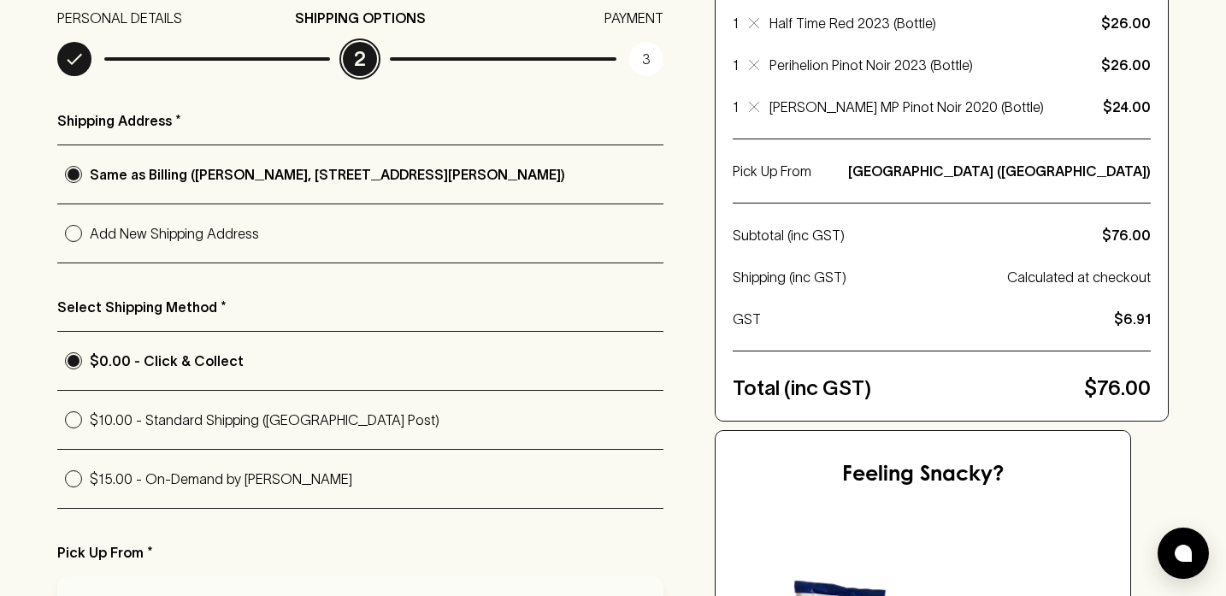
scroll to position [0, 0]
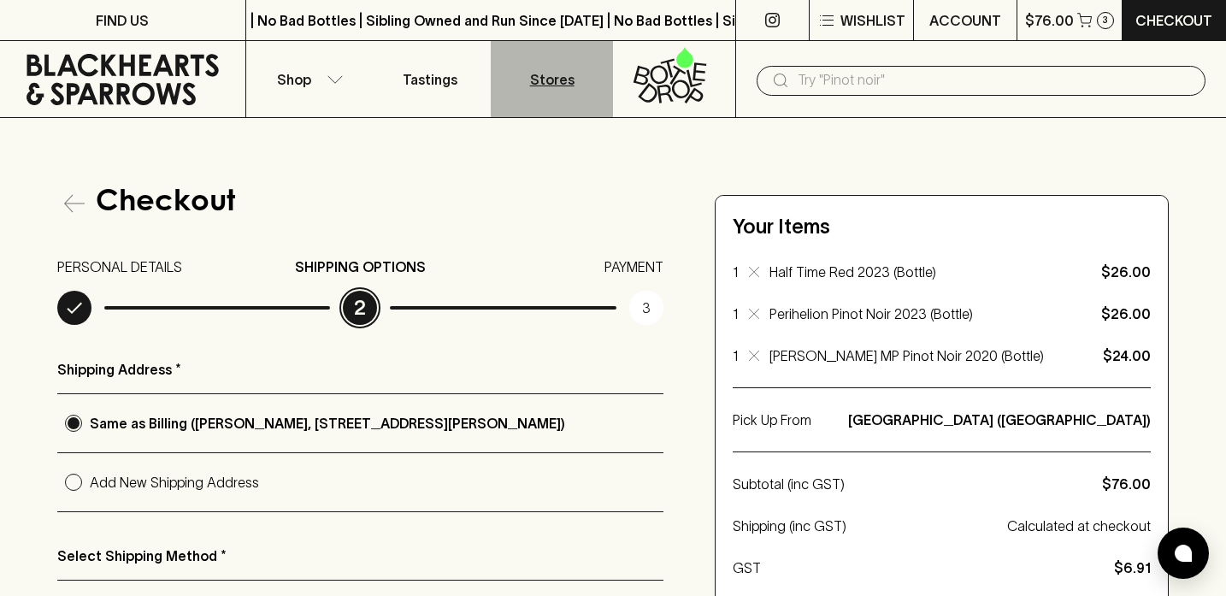
click at [555, 71] on p "Stores" at bounding box center [552, 79] width 44 height 21
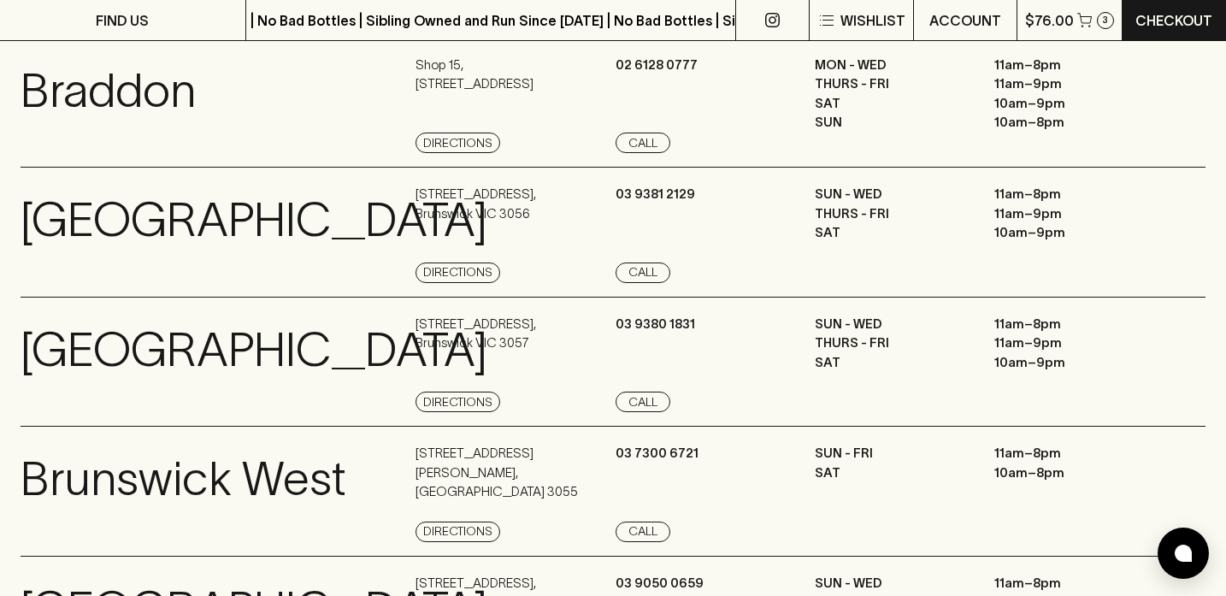
scroll to position [273, 0]
